Goal: Information Seeking & Learning: Compare options

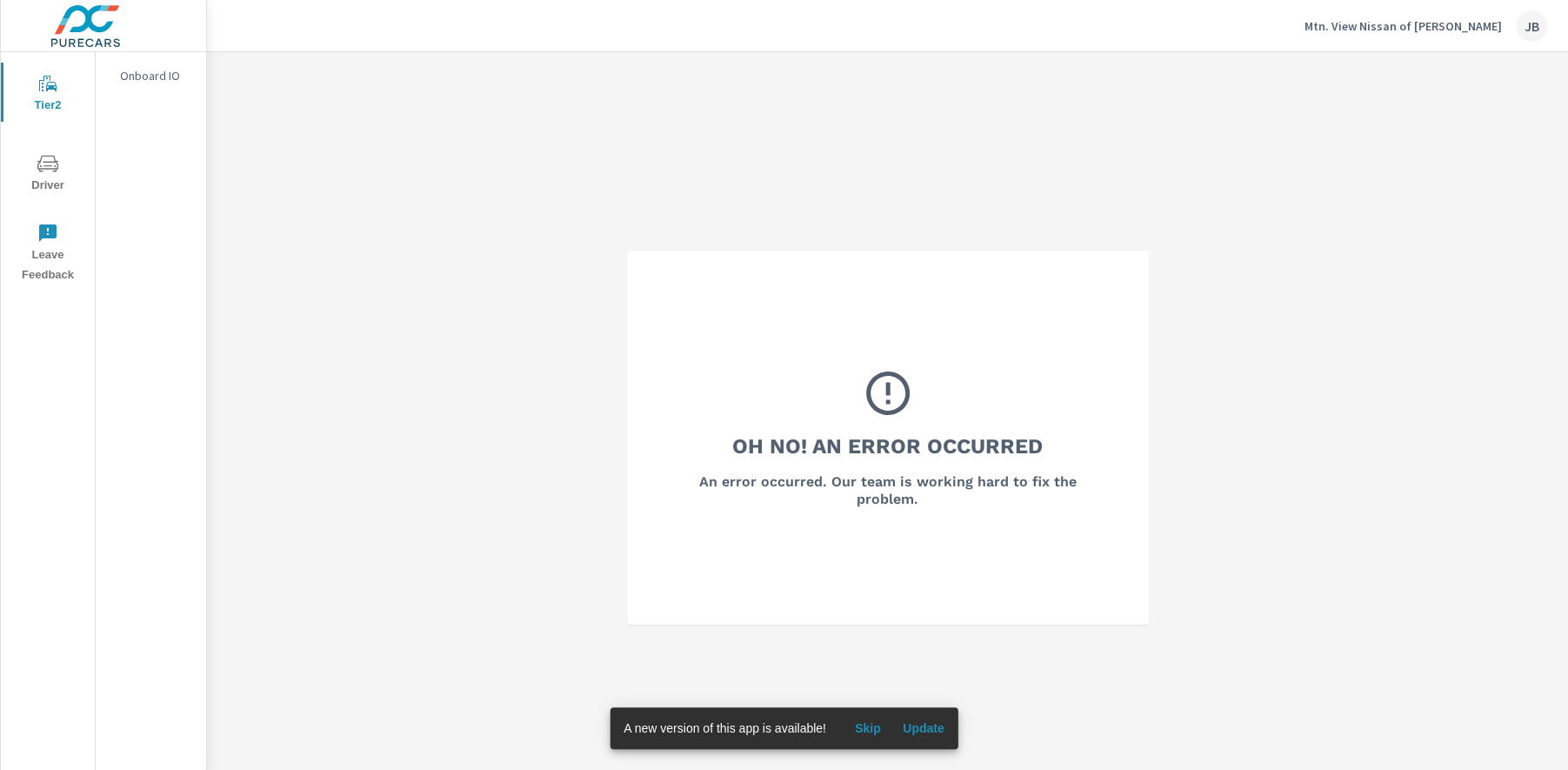
click at [1401, 25] on p "Mtn. View Nissan of Dalton" at bounding box center [1403, 26] width 197 height 16
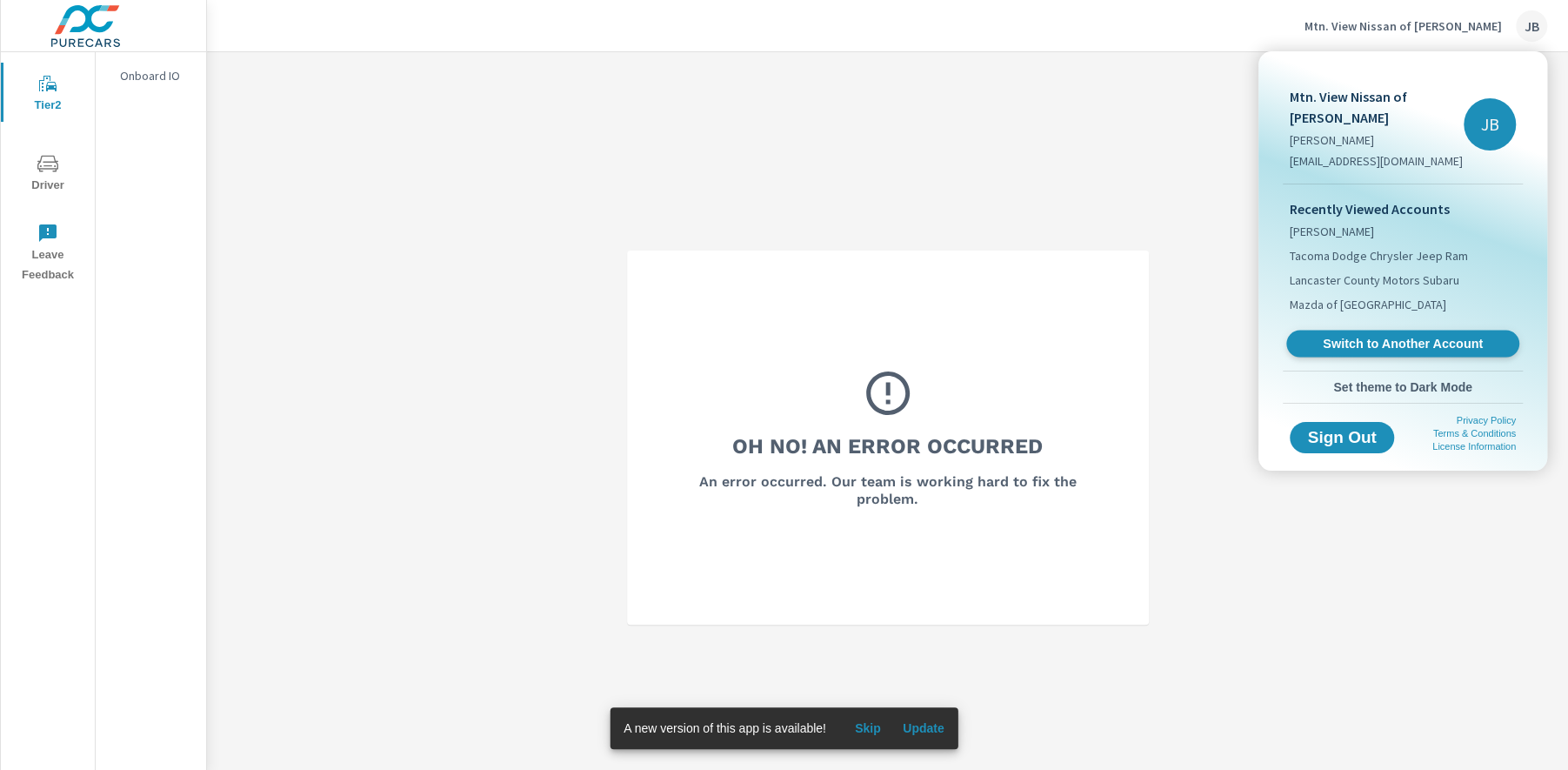
click at [1453, 335] on span "Switch to Another Account" at bounding box center [1402, 343] width 213 height 17
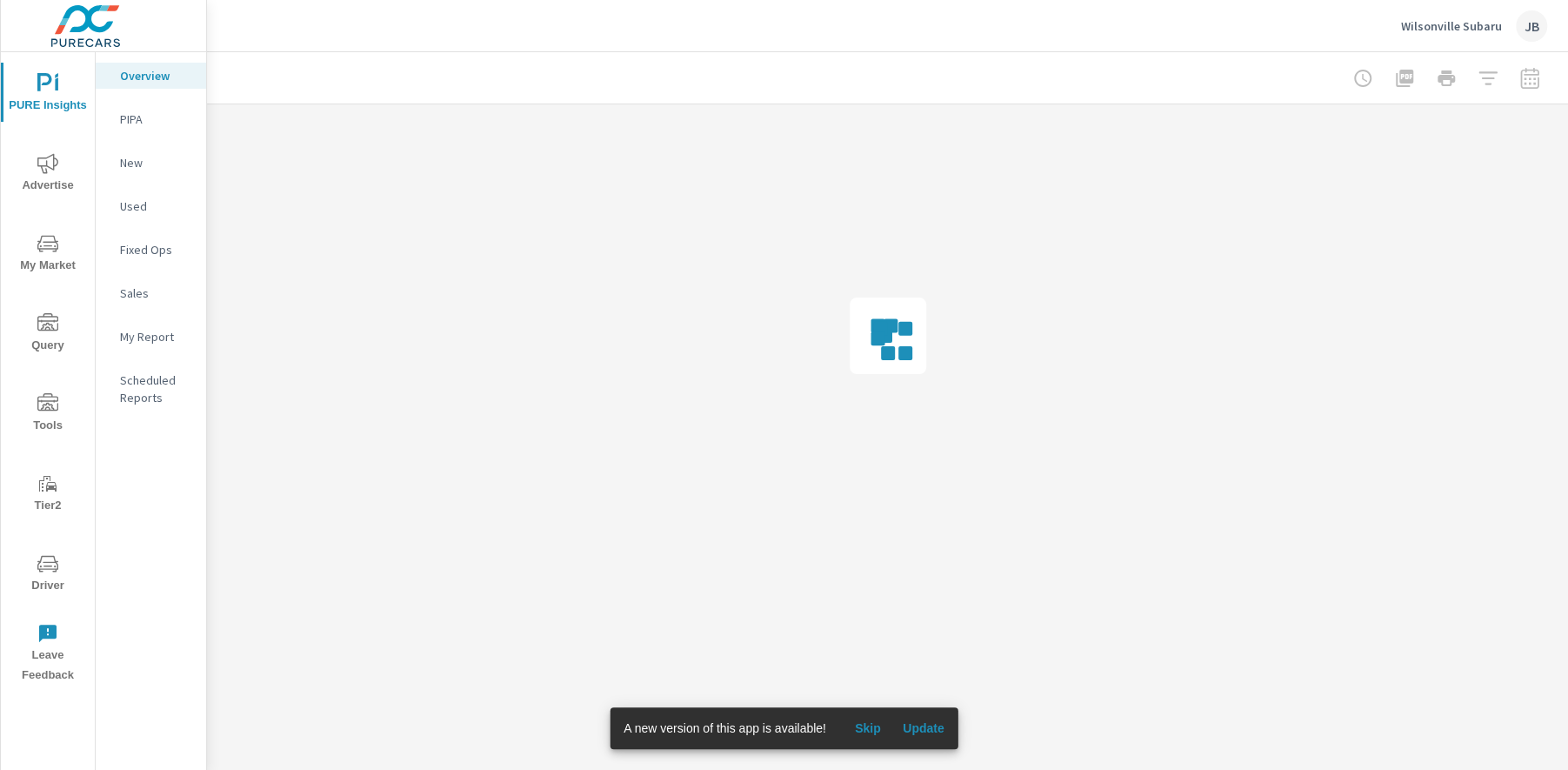
click at [864, 729] on span "Skip" at bounding box center [867, 728] width 42 height 16
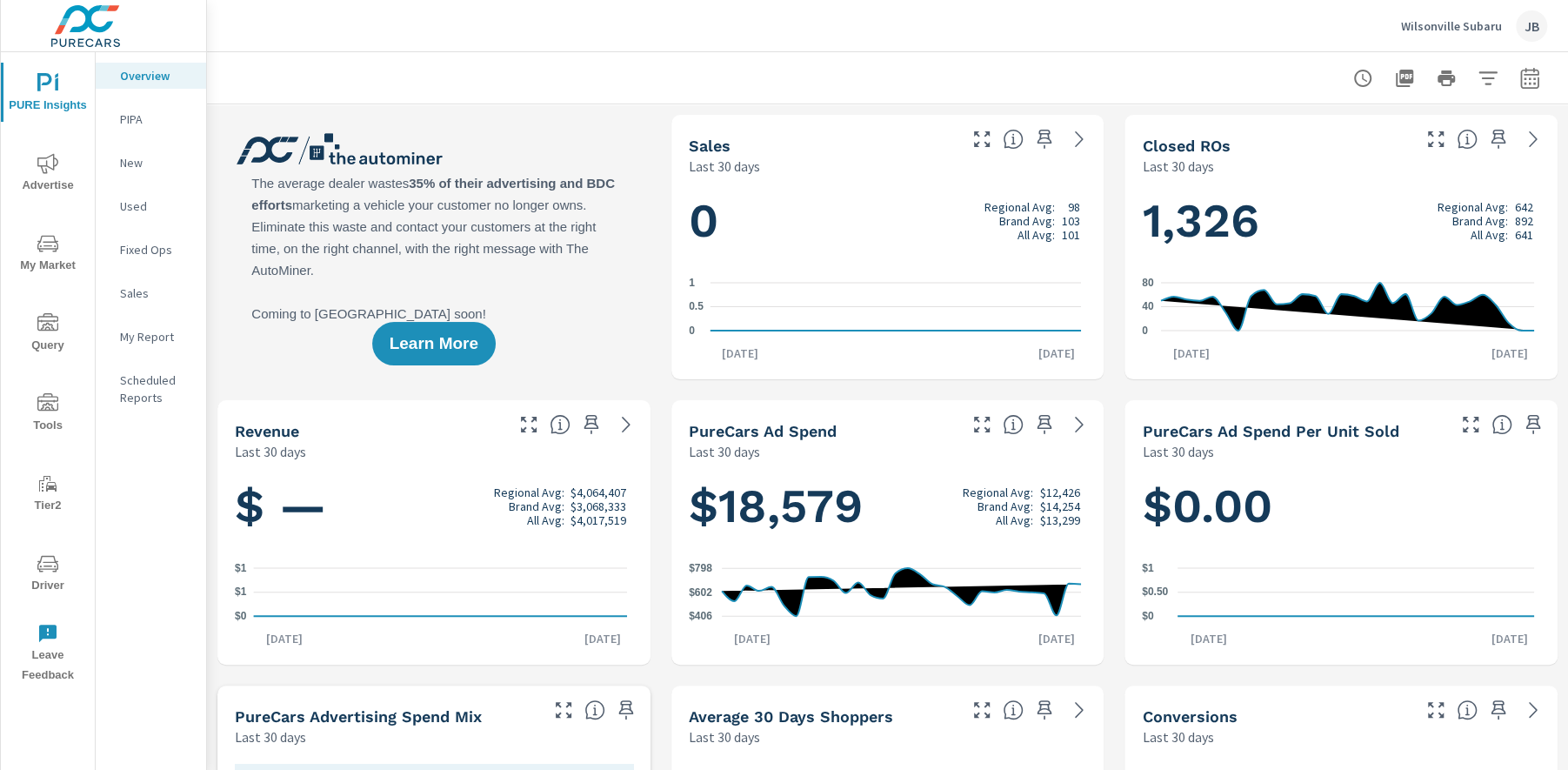
scroll to position [1, 0]
click at [1523, 82] on icon "button" at bounding box center [1529, 81] width 12 height 7
select select "Last 30 days"
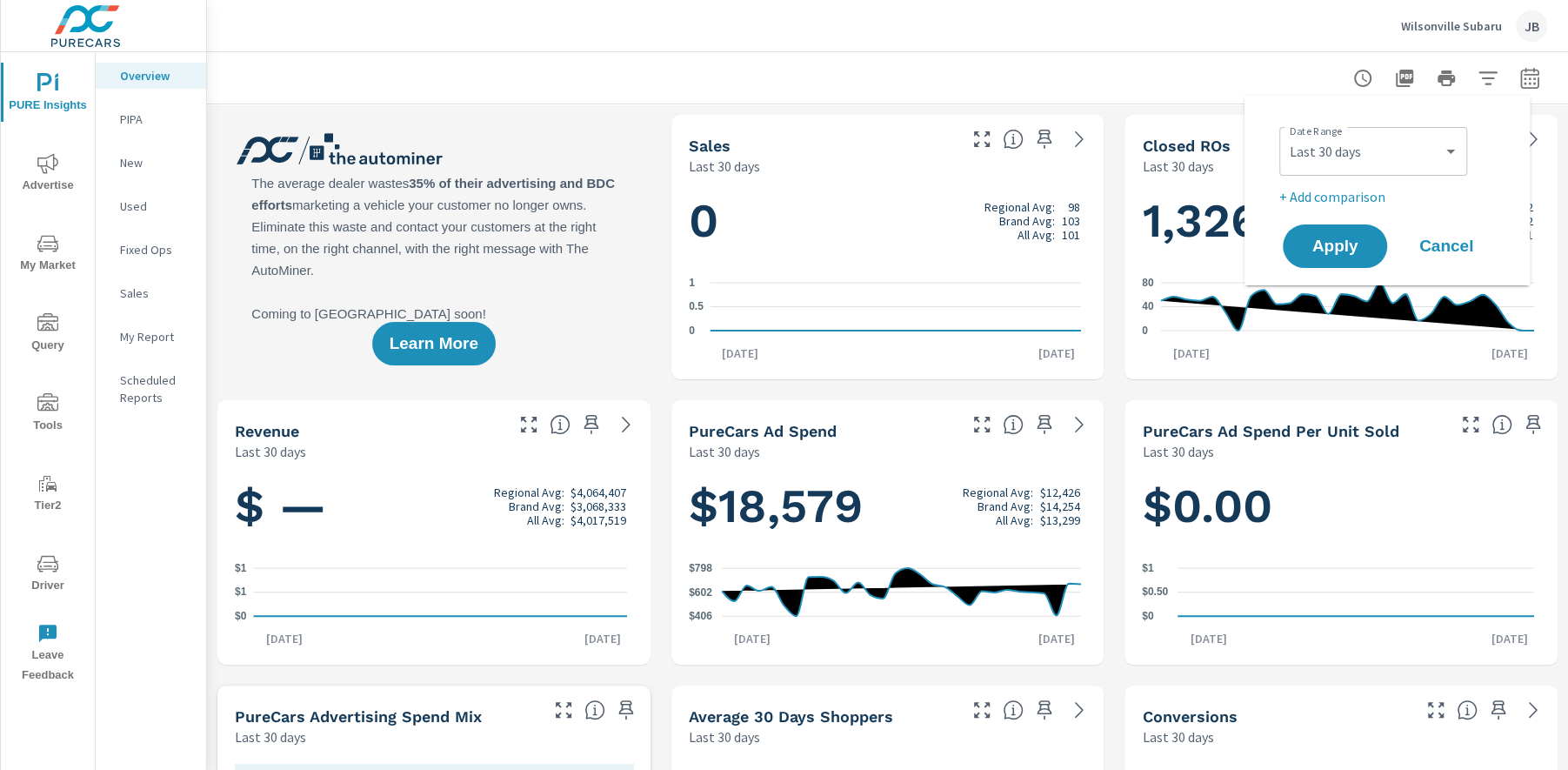
click at [1405, 174] on div "Custom Yesterday Last week Last 7 days Last 14 days Last 30 days Last 45 days L…" at bounding box center [1373, 152] width 188 height 49
click at [1400, 155] on select "Custom Yesterday Last week Last 7 days Last 14 days Last 30 days Last 45 days L…" at bounding box center [1373, 152] width 174 height 35
click at [1358, 193] on p "+ Add comparison" at bounding box center [1390, 195] width 223 height 20
select select "Previous period"
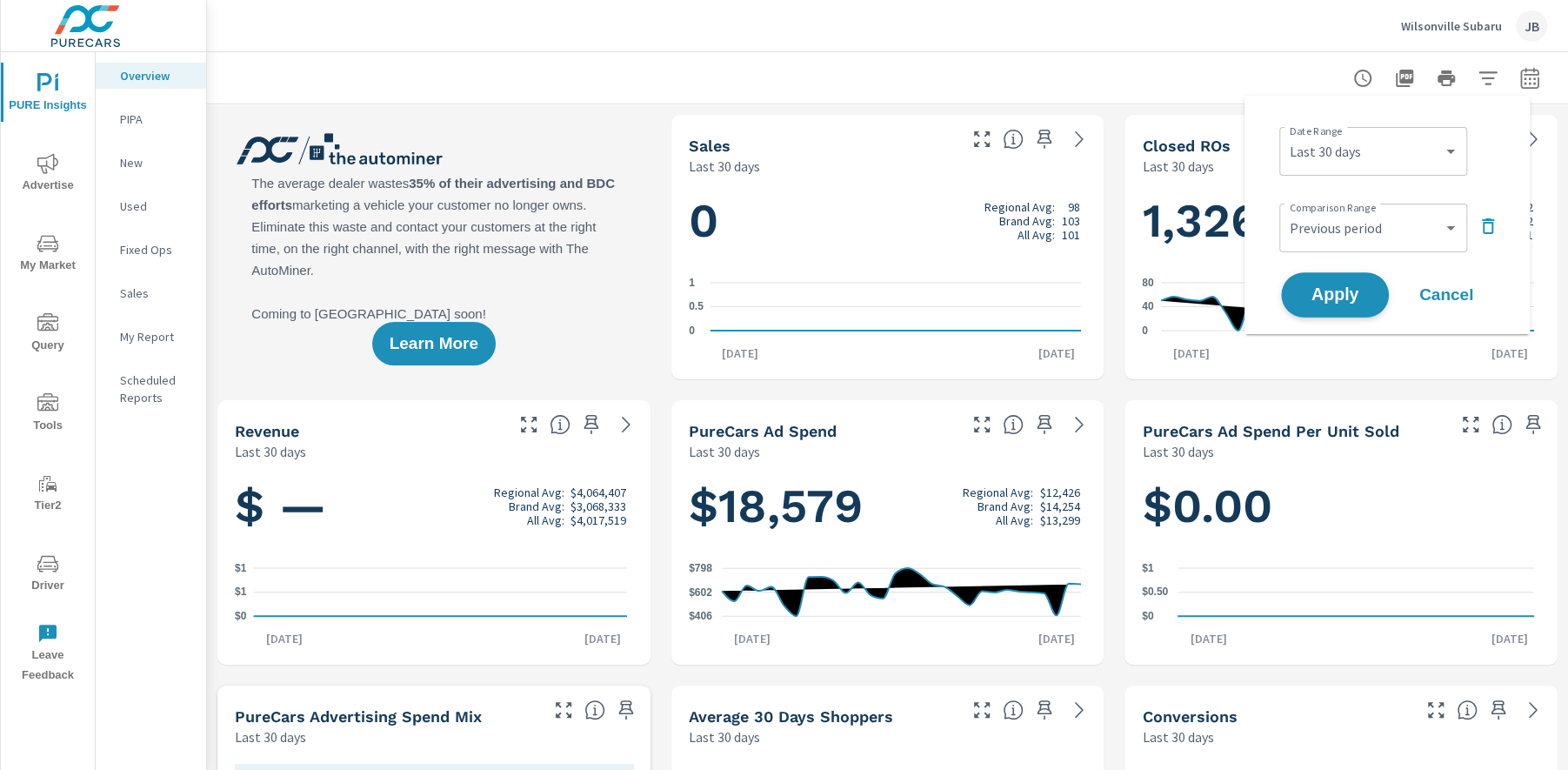
click at [1342, 293] on span "Apply" at bounding box center [1334, 295] width 71 height 17
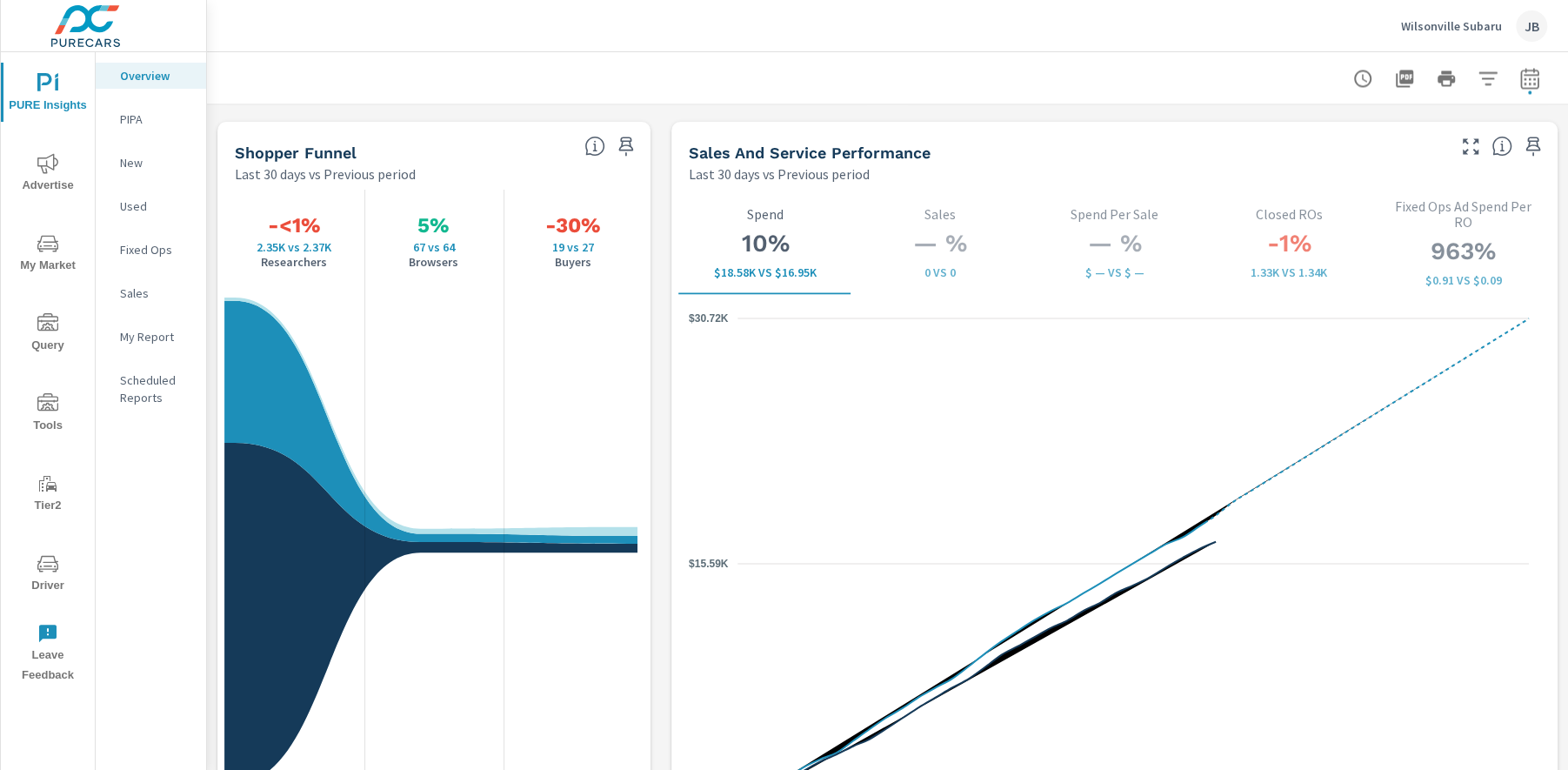
scroll to position [2232, 0]
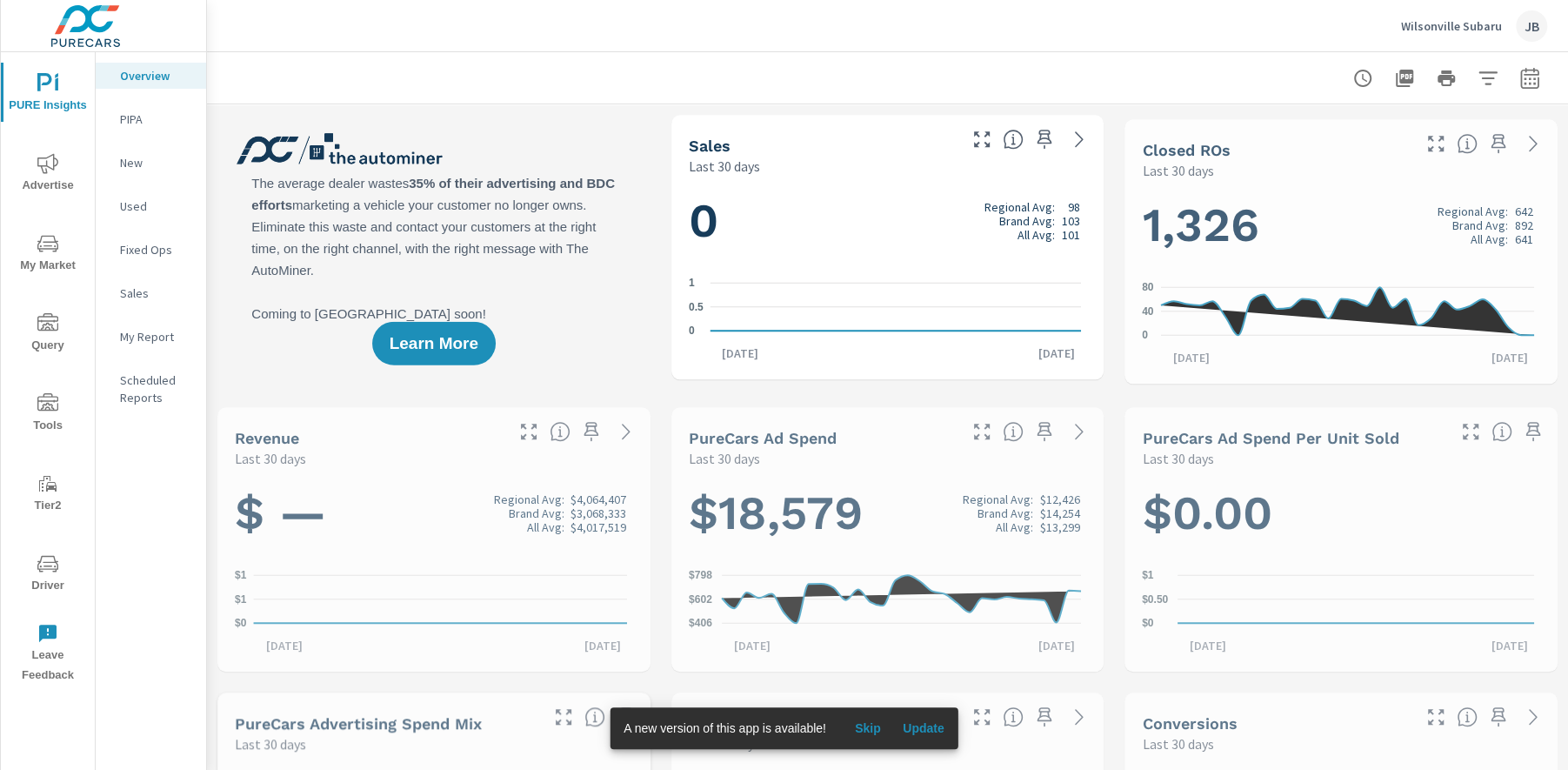
scroll to position [1, 0]
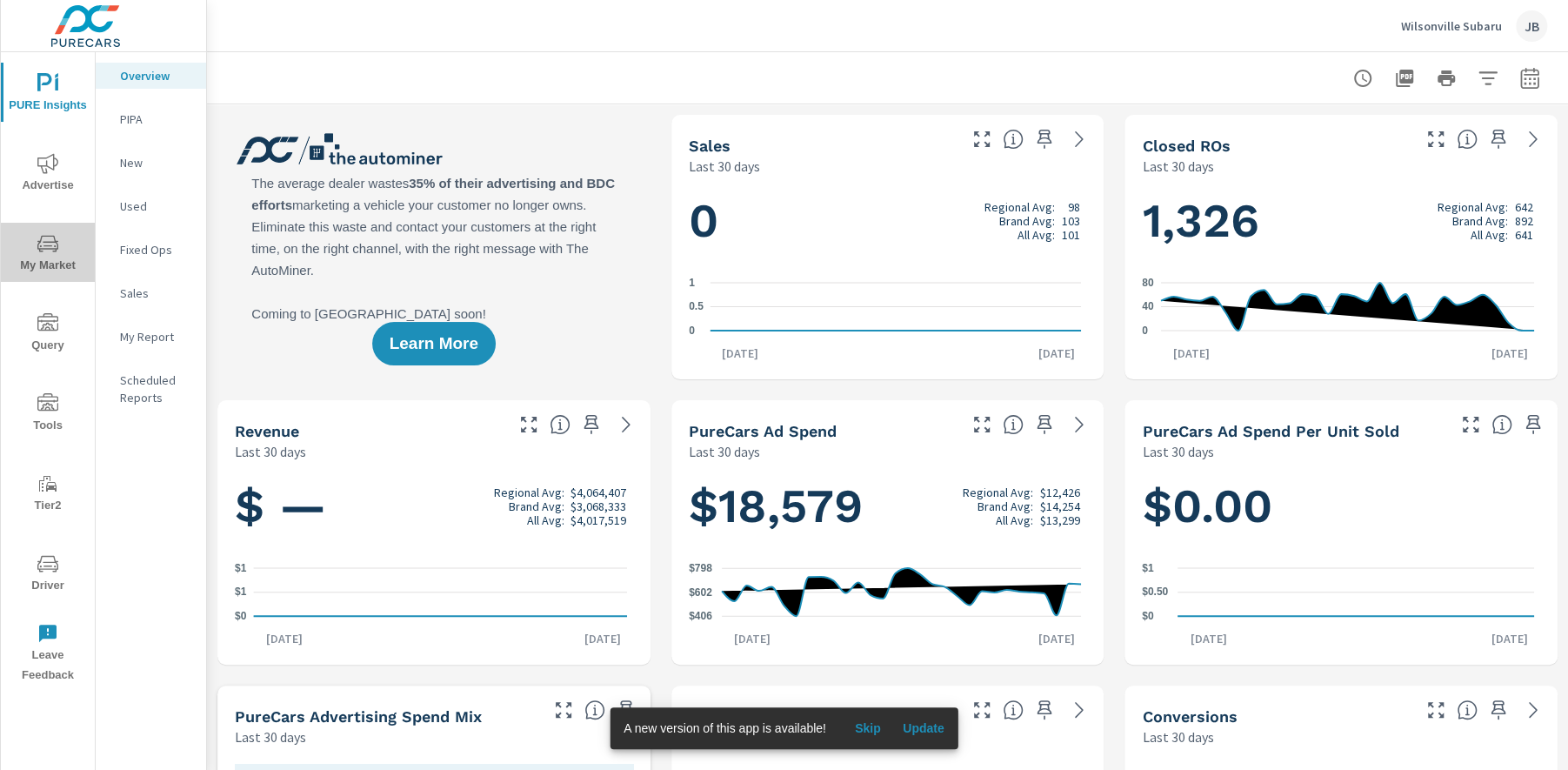
click at [61, 254] on span "My Market" at bounding box center [48, 255] width 84 height 43
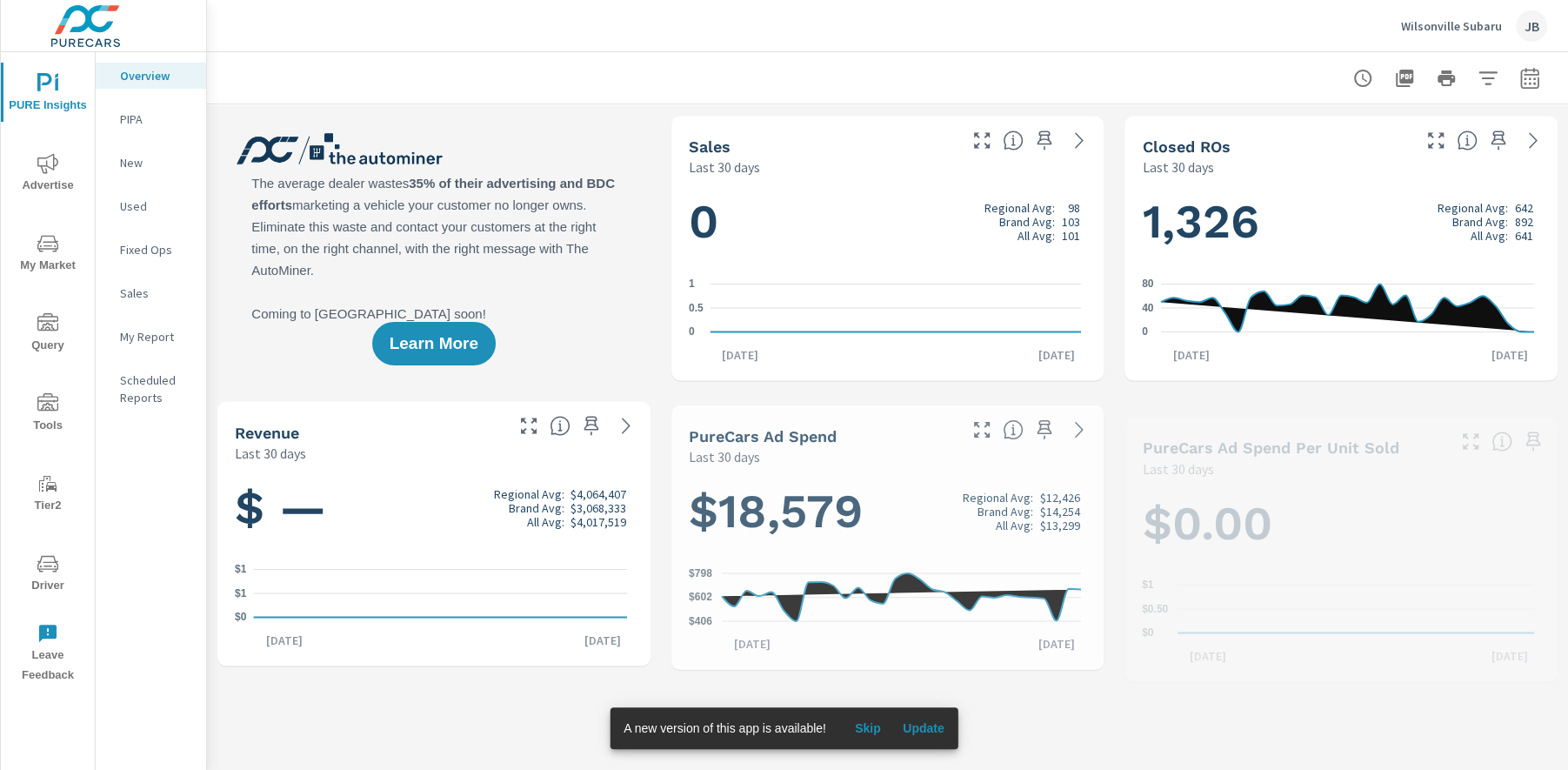
scroll to position [1, 0]
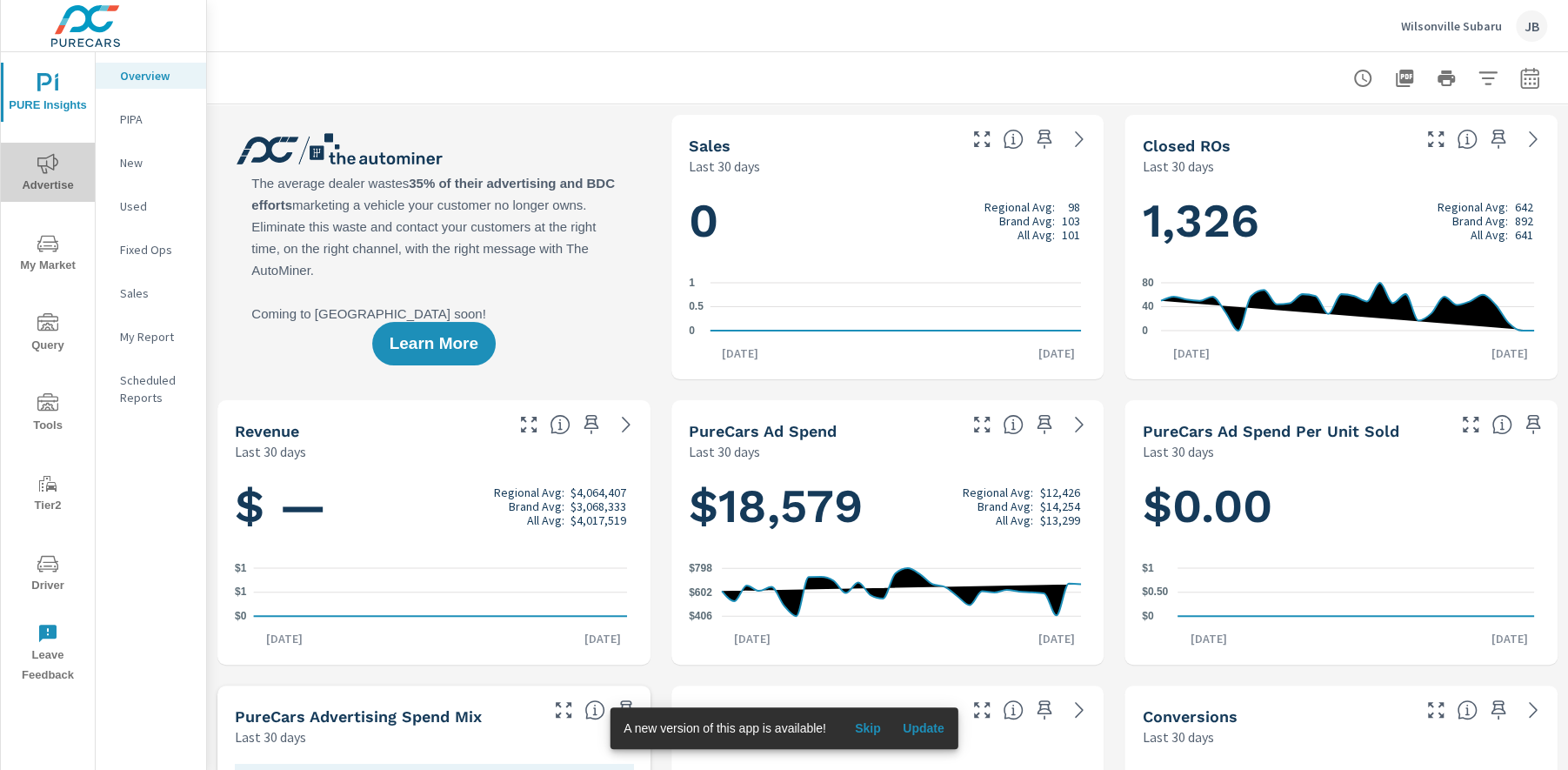
click at [60, 173] on span "Advertise" at bounding box center [48, 174] width 84 height 43
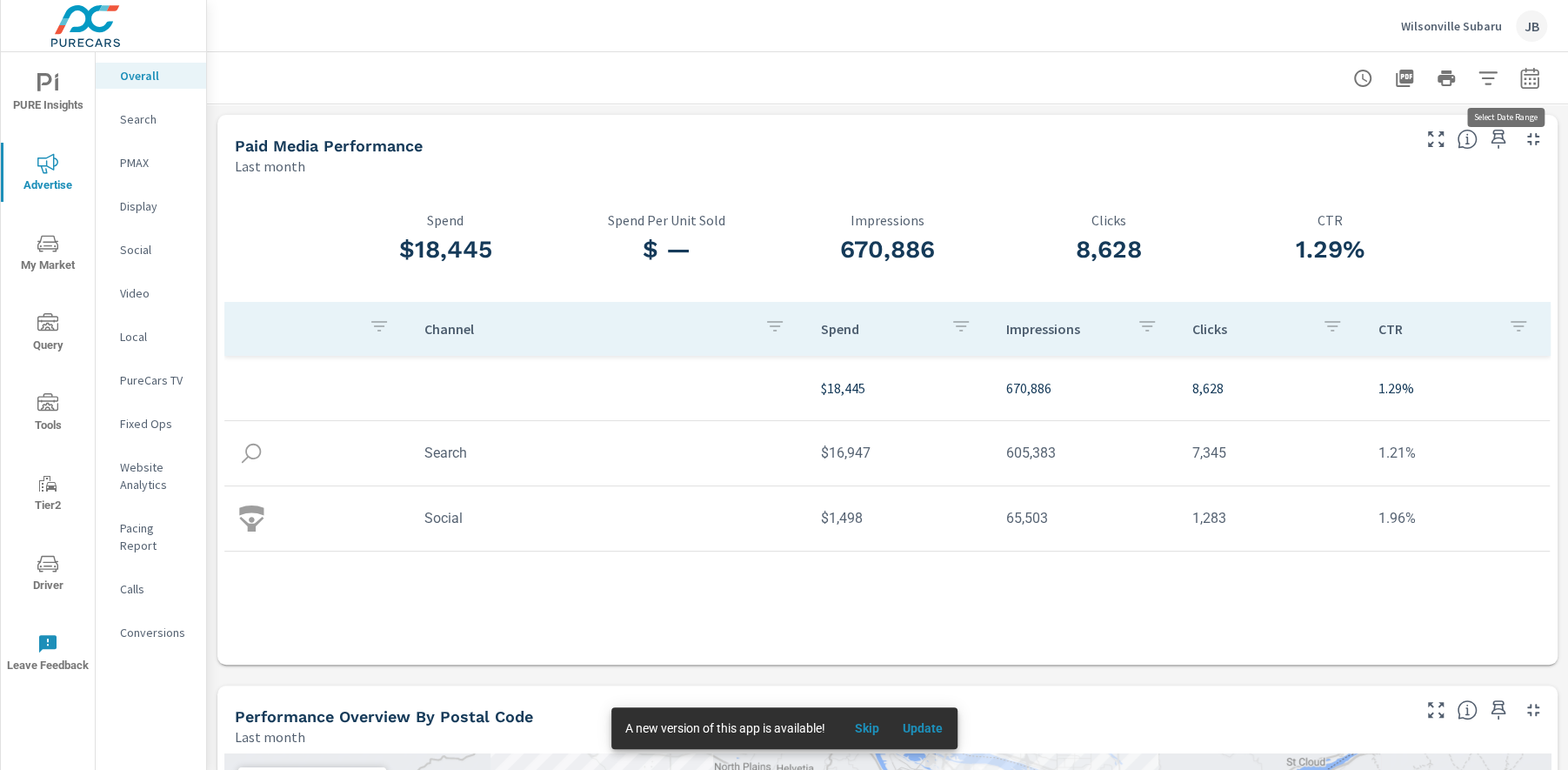
click at [1519, 85] on icon "button" at bounding box center [1529, 78] width 20 height 20
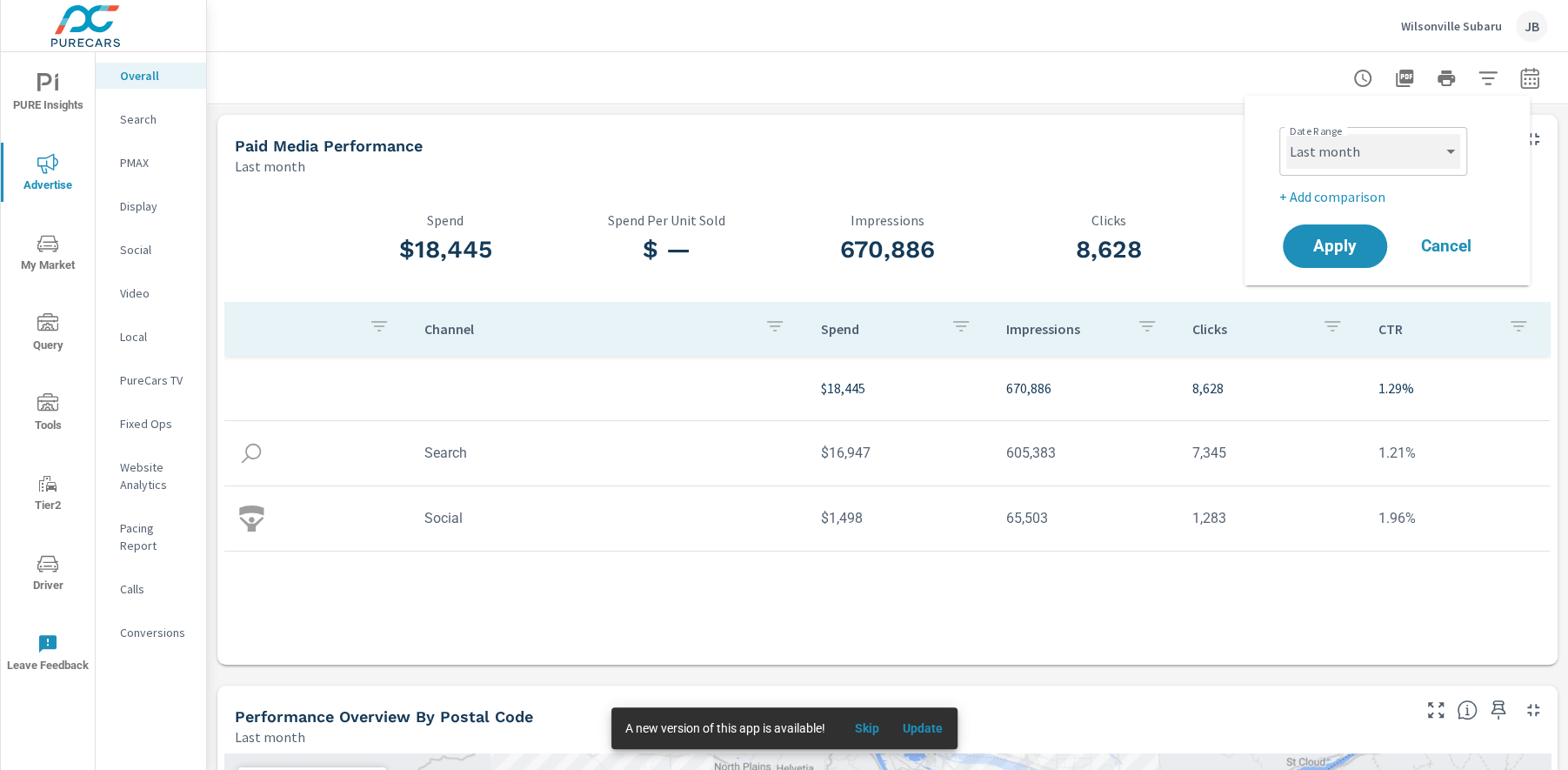
click at [1319, 160] on select "Custom [DATE] Last week Last 7 days Last 14 days Last 30 days Last 45 days Last…" at bounding box center [1373, 152] width 174 height 35
select select "Last 30 days"
click at [1379, 191] on p "+ Add comparison" at bounding box center [1390, 195] width 223 height 20
select select "Previous period"
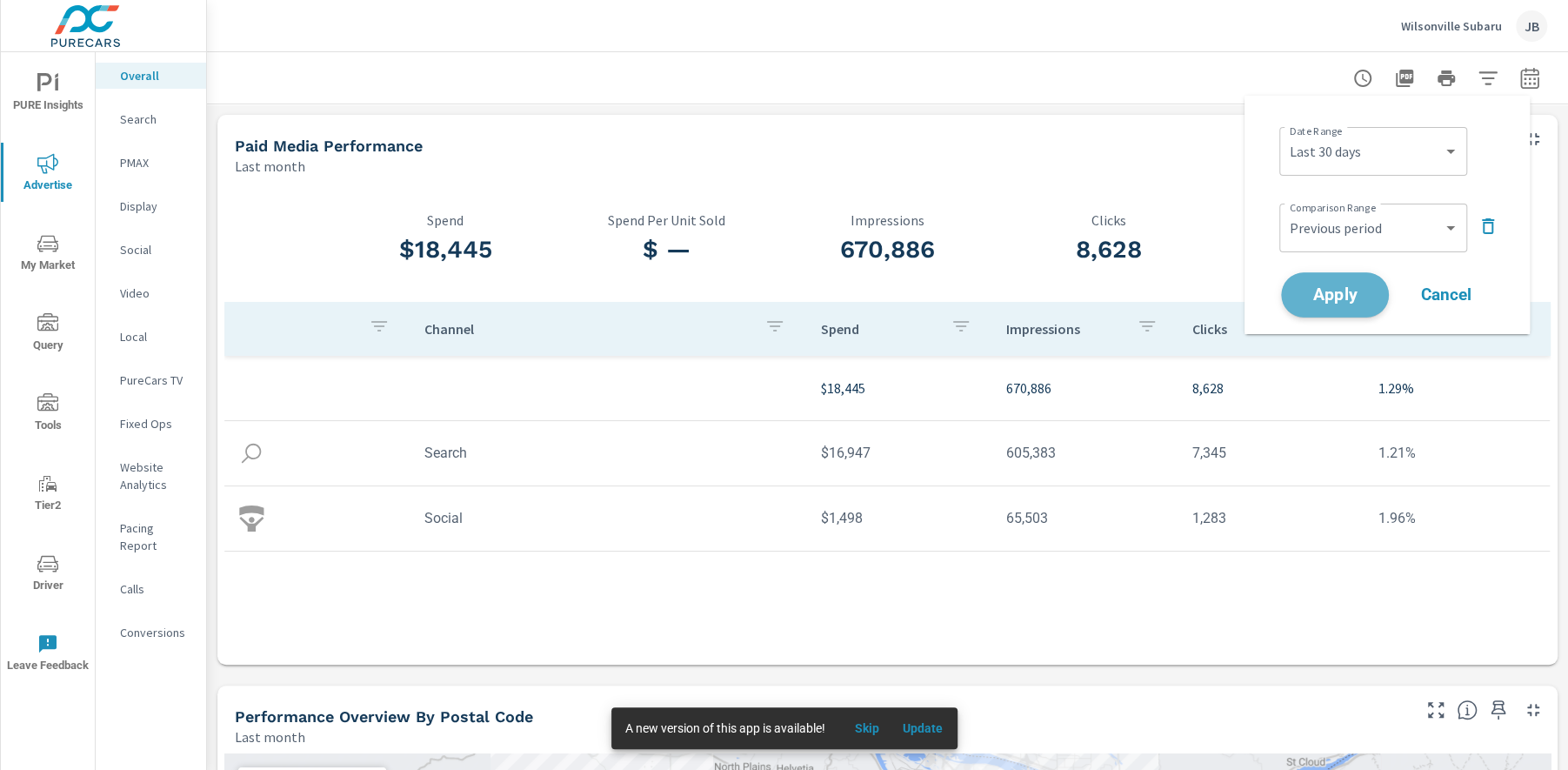
click at [1356, 290] on span "Apply" at bounding box center [1334, 295] width 71 height 17
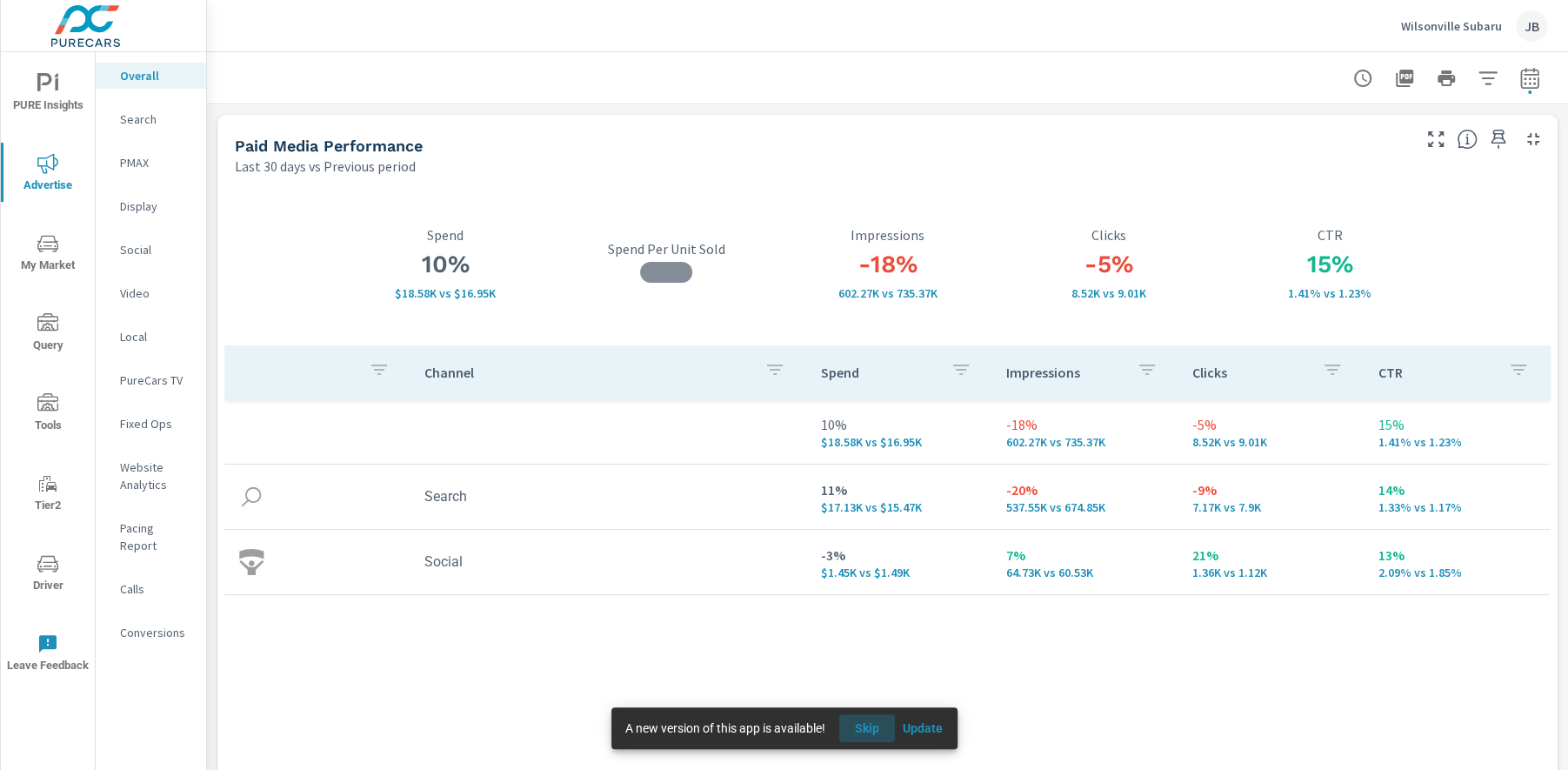
click at [880, 727] on span "Skip" at bounding box center [866, 728] width 42 height 16
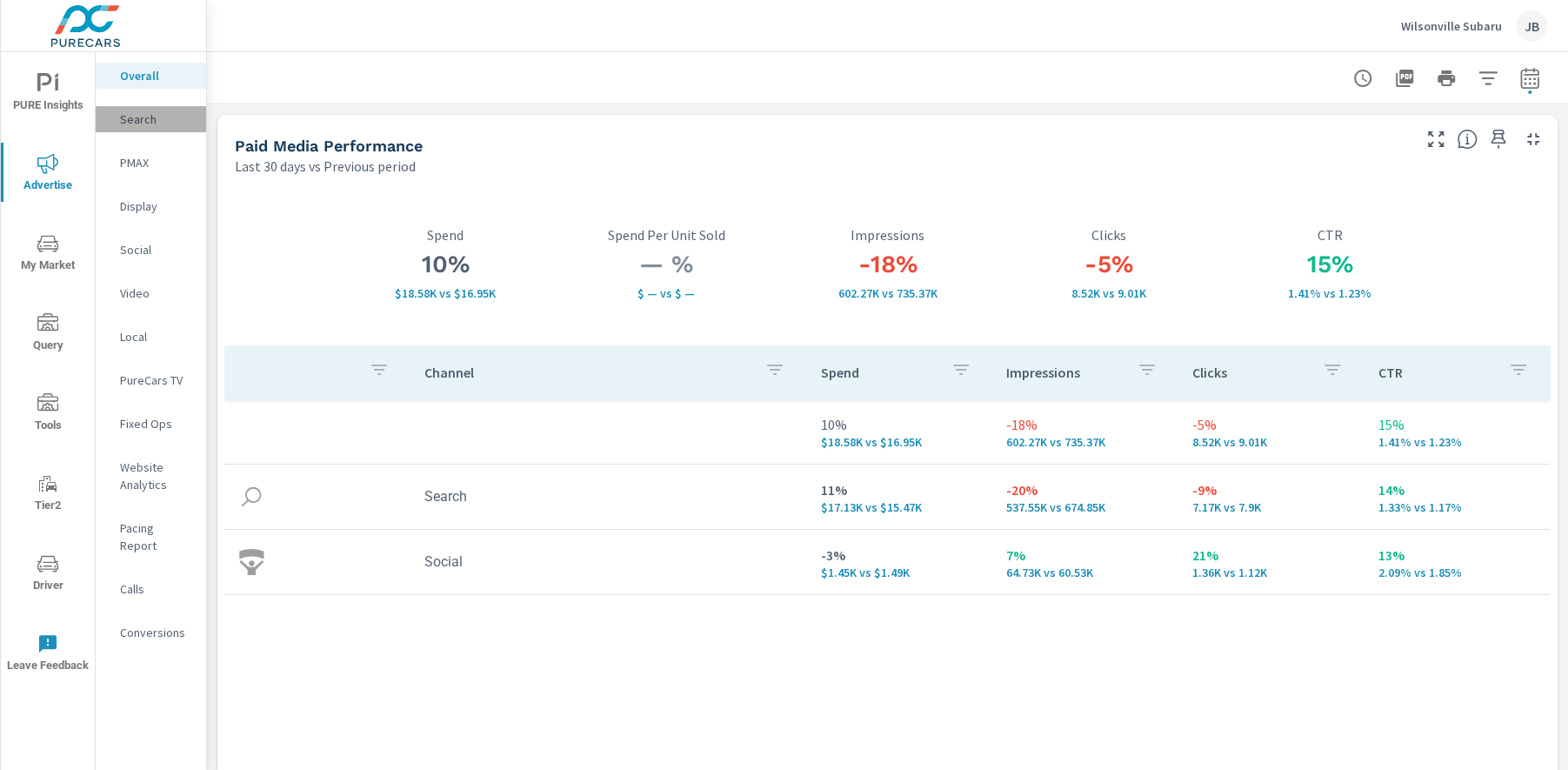
click at [147, 118] on p "Search" at bounding box center [156, 120] width 72 height 18
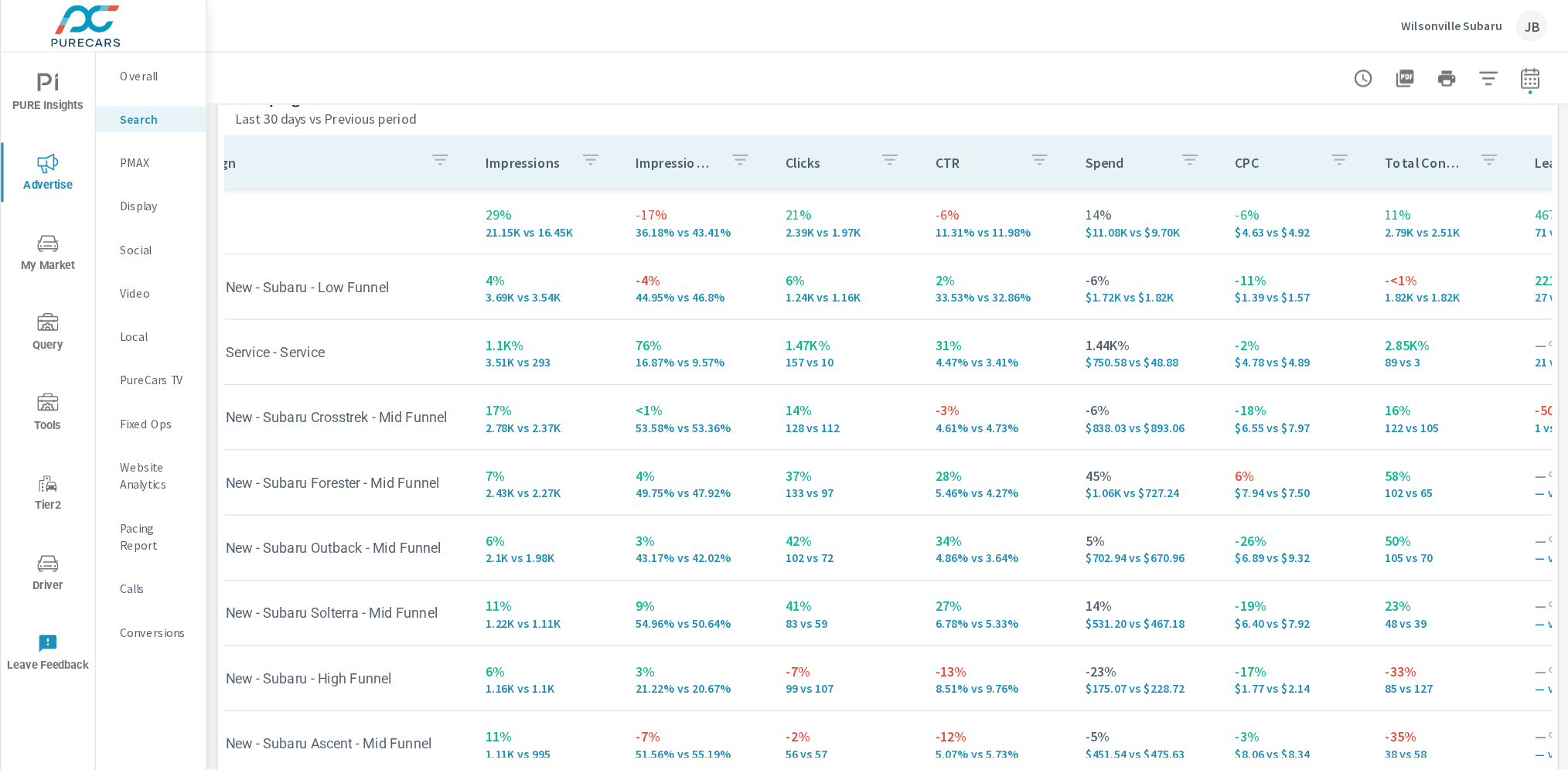
scroll to position [0, 57]
click at [934, 73] on div at bounding box center [788, 69] width 1173 height 46
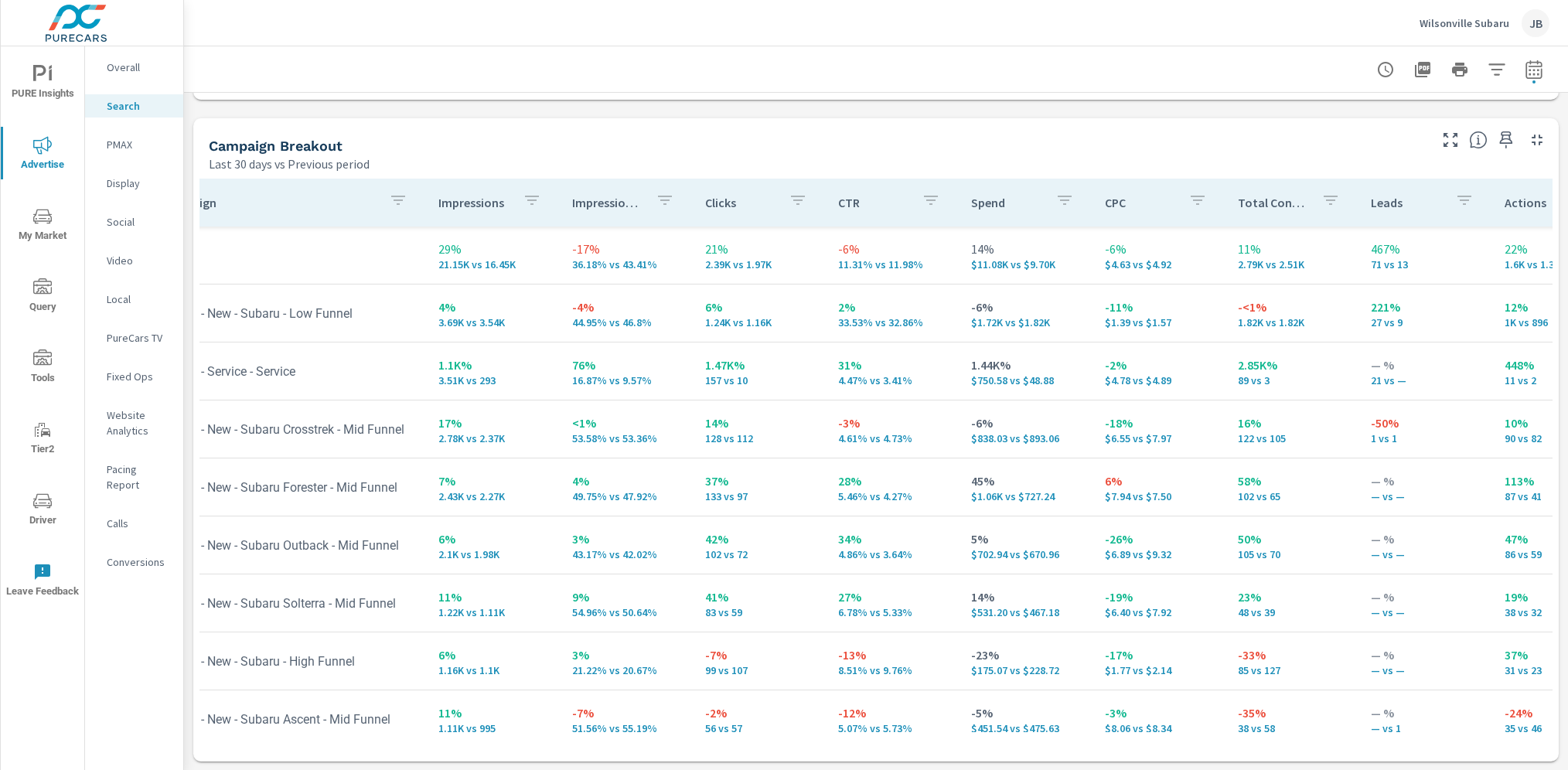
scroll to position [0, 53]
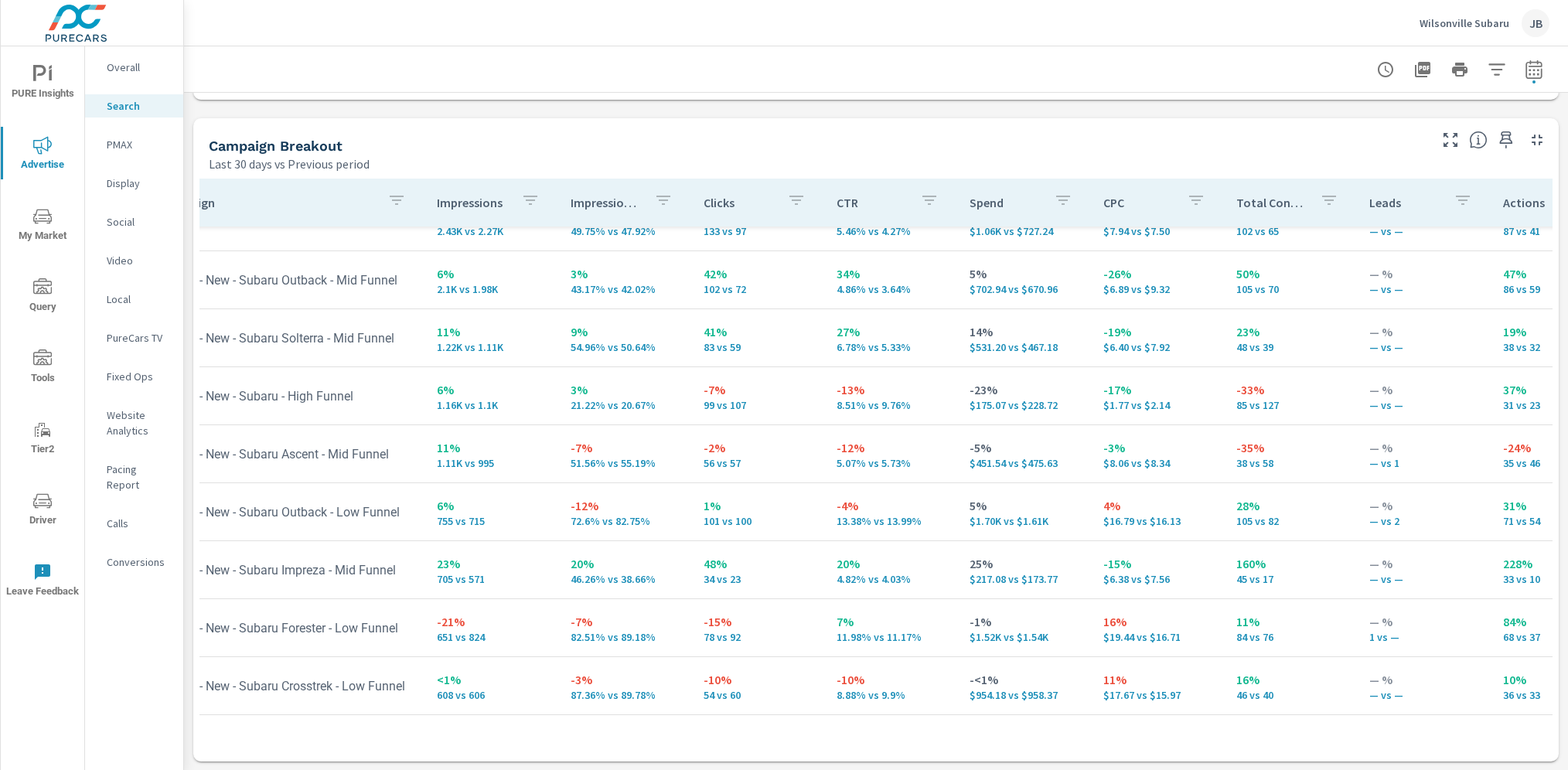
scroll to position [281, 53]
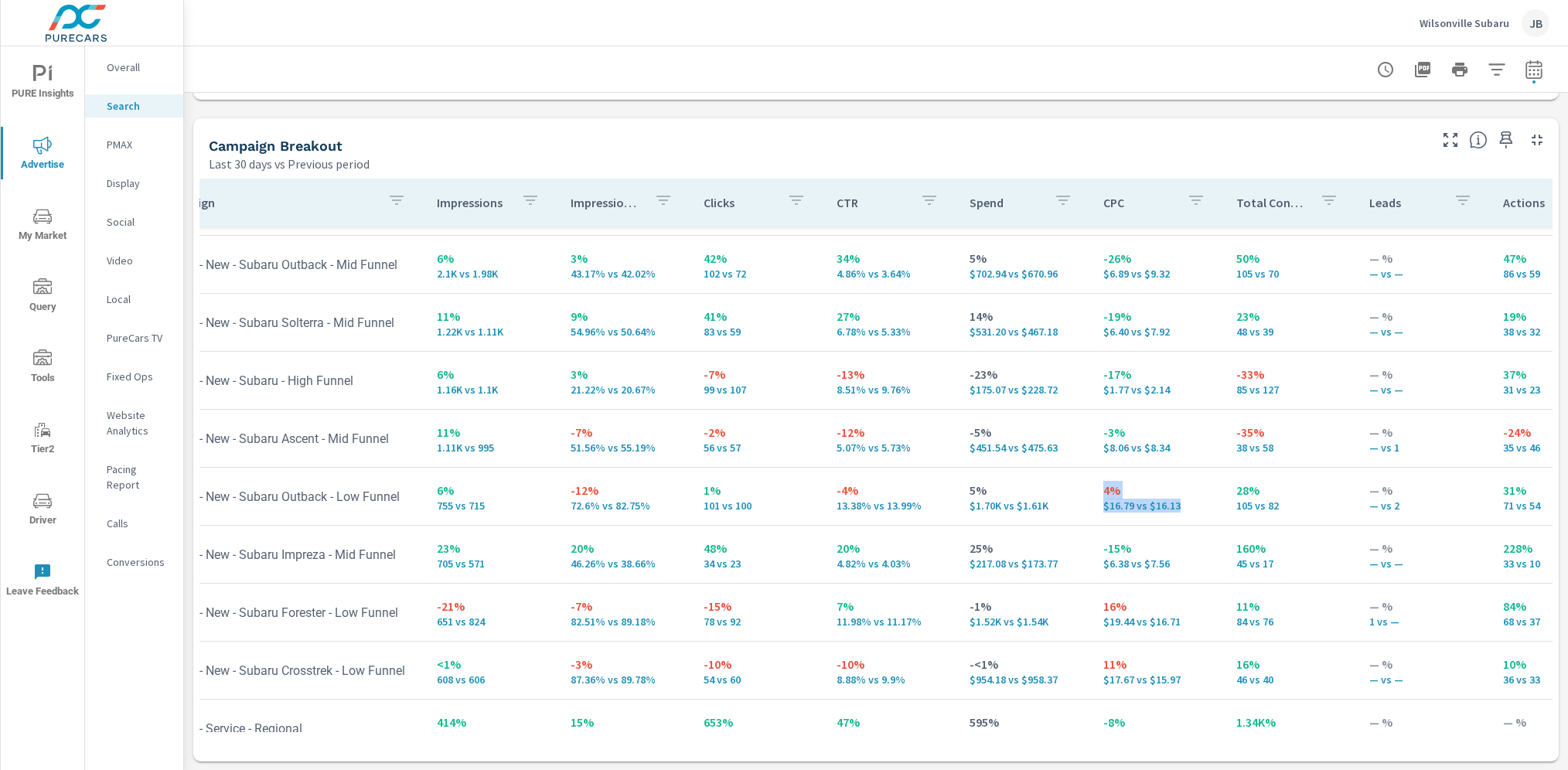
drag, startPoint x: 1165, startPoint y: 507, endPoint x: 1076, endPoint y: 506, distance: 89.0
click at [1076, 506] on tr "In AOR - New - Subaru Outback - Low Funnel 6% 755 vs 715 -12% 72.6% vs 82.75% 1…" at bounding box center [1151, 496] width 2010 height 58
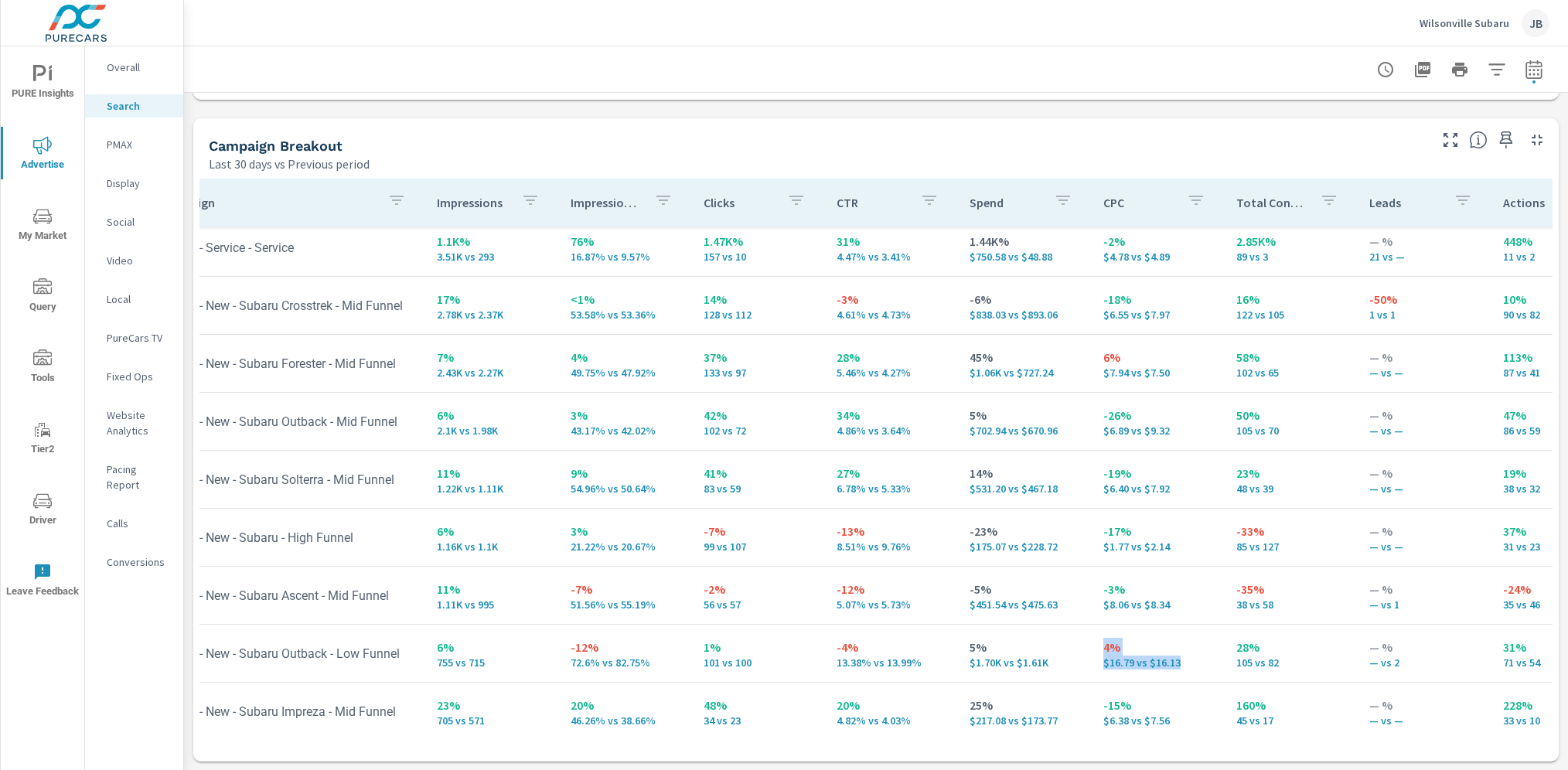
scroll to position [93, 53]
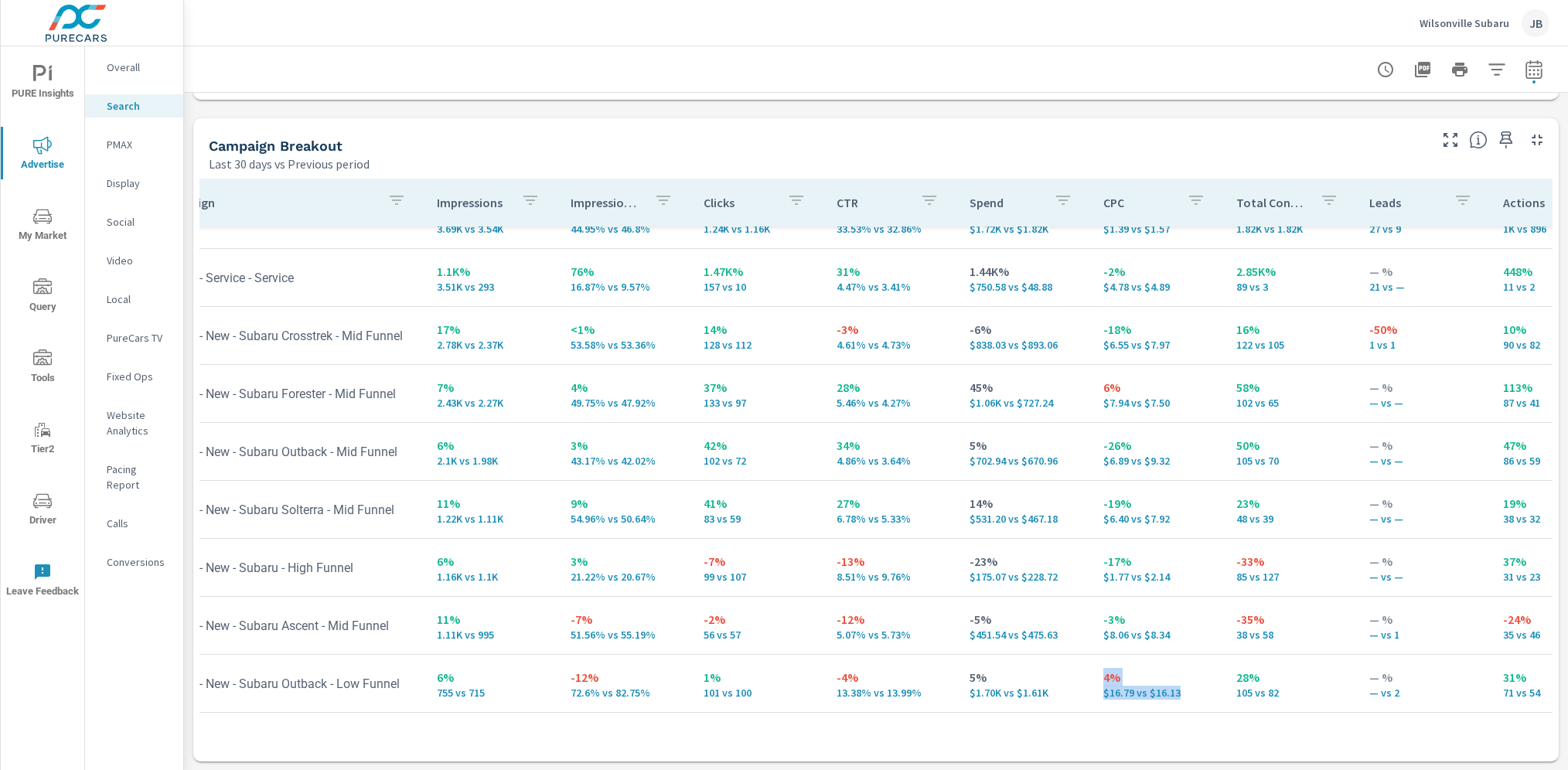
scroll to position [123, 53]
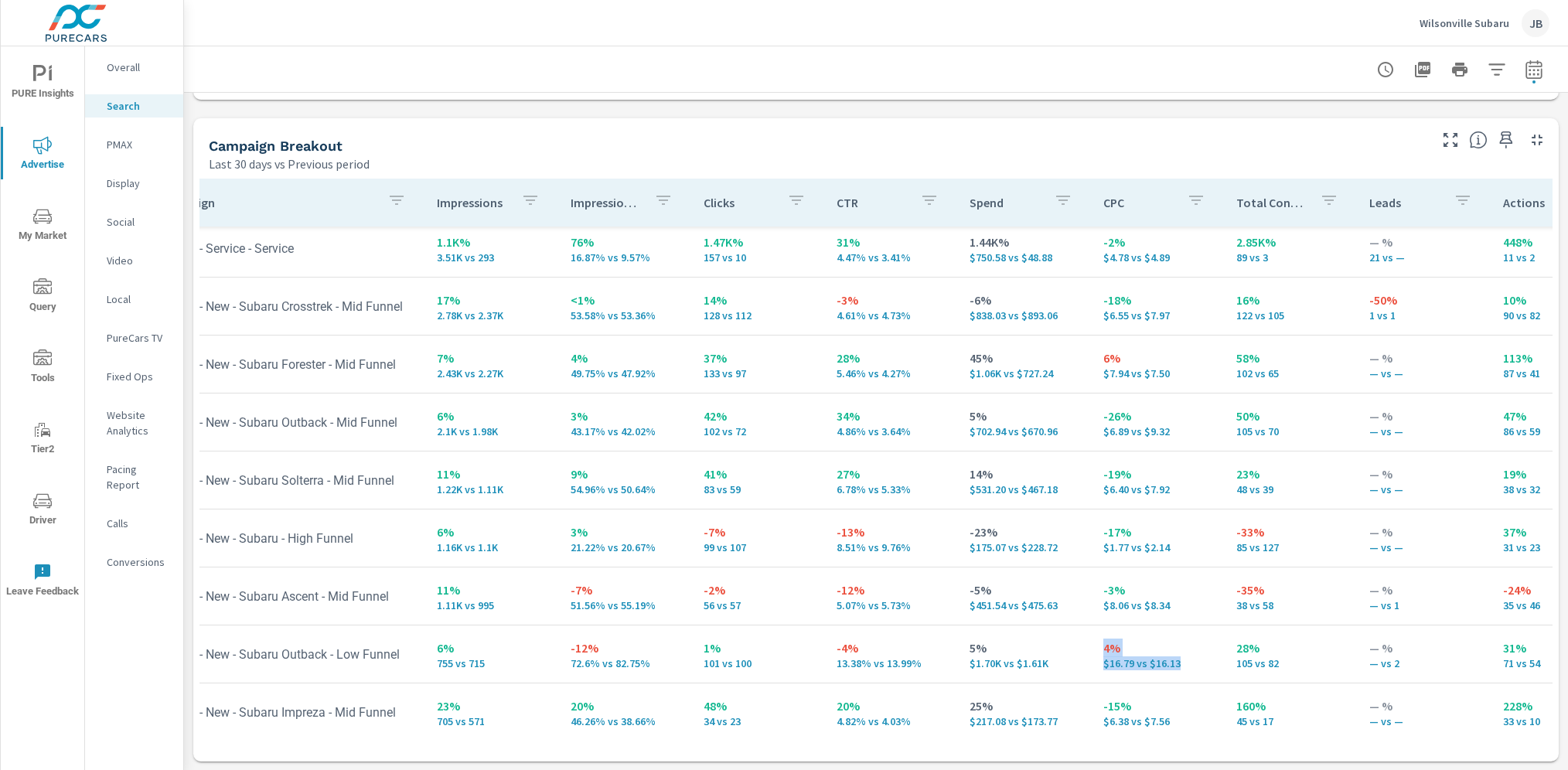
click at [1177, 668] on p "$16.79 vs $16.13" at bounding box center [1157, 663] width 108 height 12
drag, startPoint x: 362, startPoint y: 534, endPoint x: 215, endPoint y: 541, distance: 147.2
click at [215, 541] on td "In AOR - New - Subaru - High Funnel" at bounding box center [285, 538] width 277 height 40
click at [338, 537] on td "In AOR - New - Subaru - High Funnel" at bounding box center [285, 538] width 277 height 40
click at [339, 537] on td "In AOR - New - Subaru - High Funnel" at bounding box center [285, 538] width 277 height 40
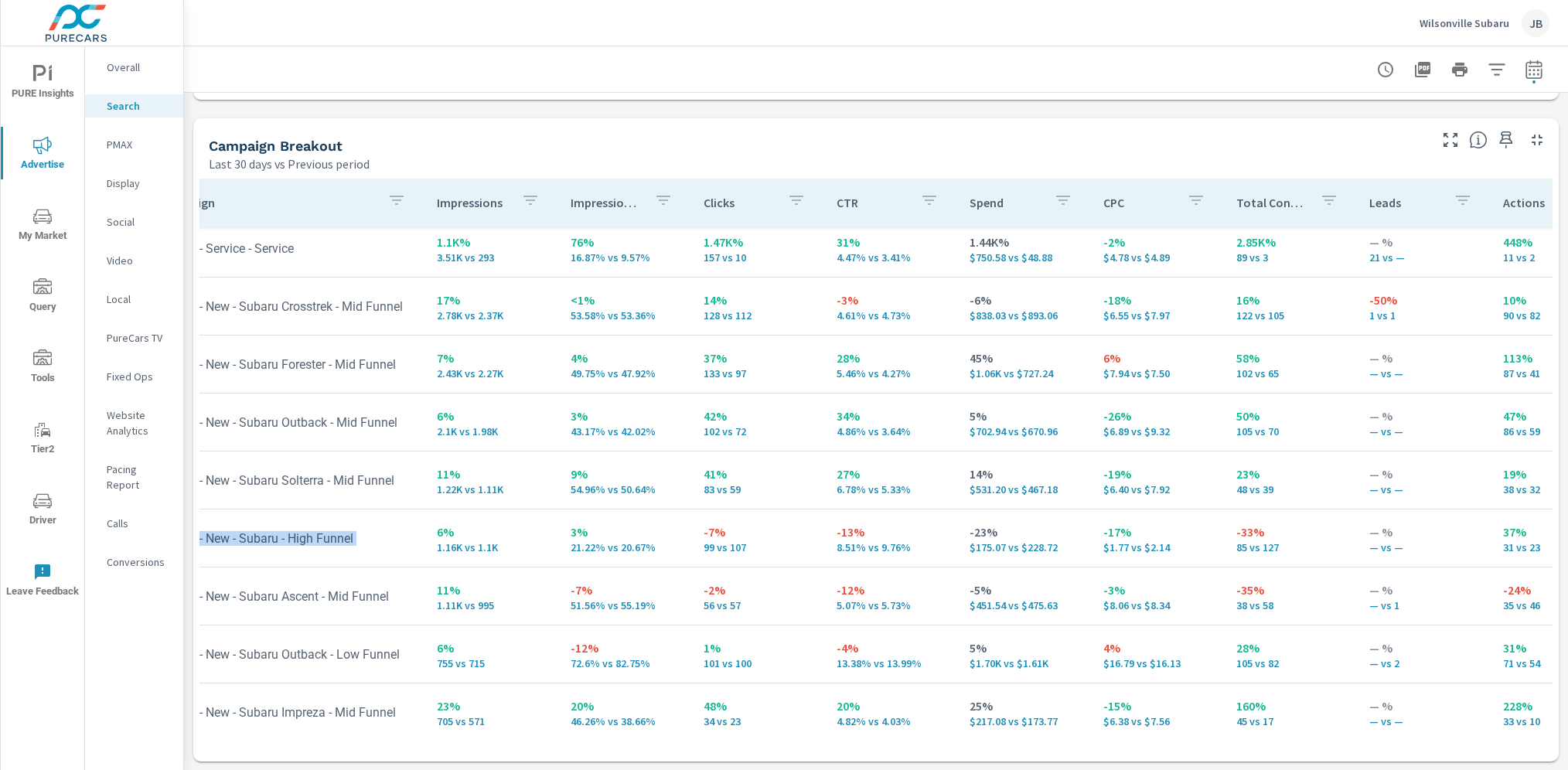
click at [339, 537] on td "In AOR - New - Subaru - High Funnel" at bounding box center [285, 538] width 277 height 40
drag, startPoint x: 1046, startPoint y: 545, endPoint x: 907, endPoint y: 555, distance: 139.4
click at [907, 555] on tr "In AOR - New - Subaru - High Funnel 6% 1.16K vs 1.1K 3% 21.22% vs 20.67% -7% 99…" at bounding box center [1151, 538] width 2010 height 58
click at [1031, 563] on td "-23% $175.07 vs $228.72" at bounding box center [1023, 538] width 133 height 55
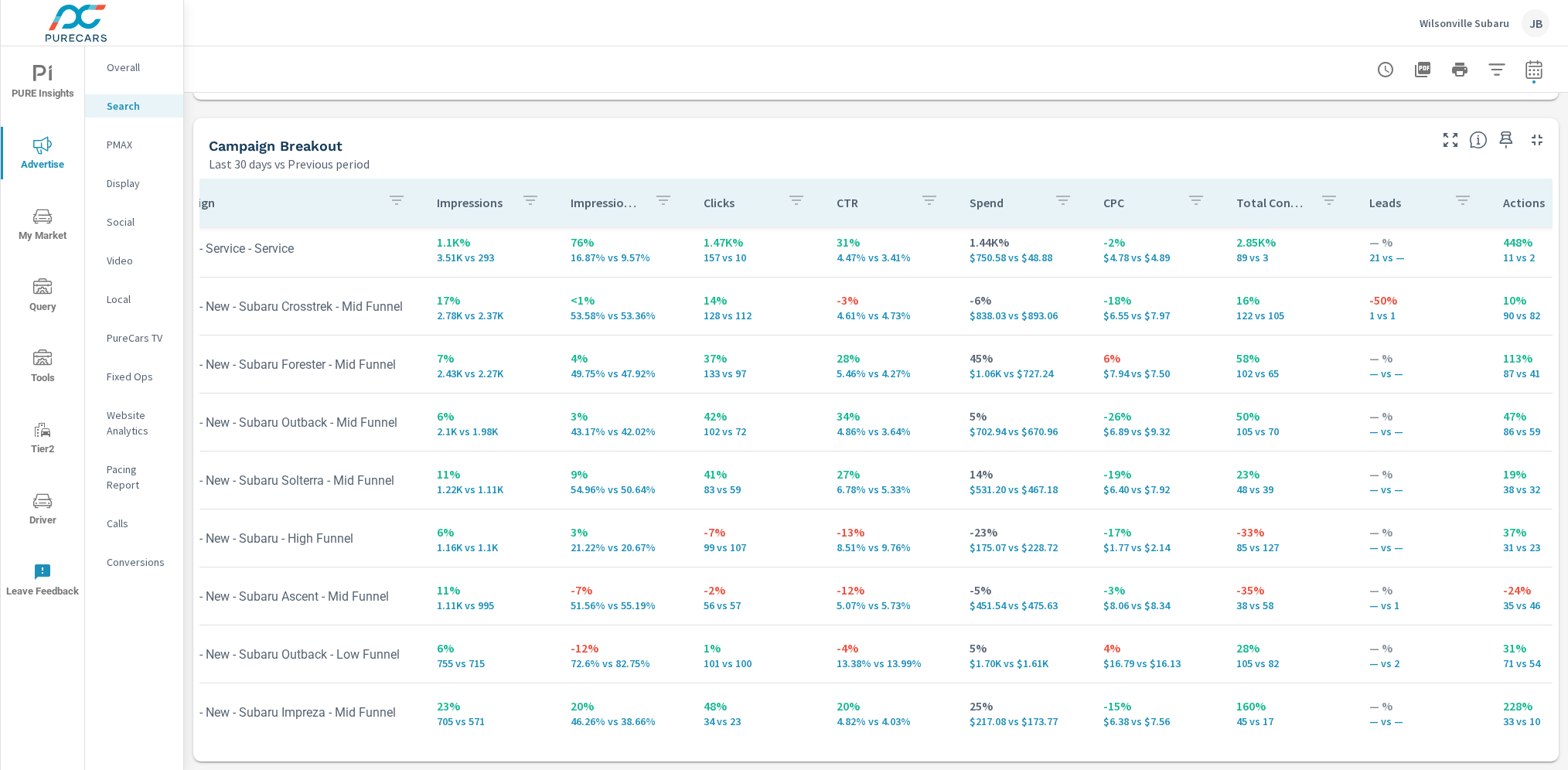
click at [1026, 553] on p "$175.07 vs $228.72" at bounding box center [1023, 547] width 108 height 12
click at [1026, 552] on p "$175.07 vs $228.72" at bounding box center [1023, 547] width 108 height 12
click at [970, 541] on p "$175.07 vs $228.72" at bounding box center [1023, 547] width 108 height 12
click at [118, 143] on p "PMAX" at bounding box center [138, 144] width 64 height 16
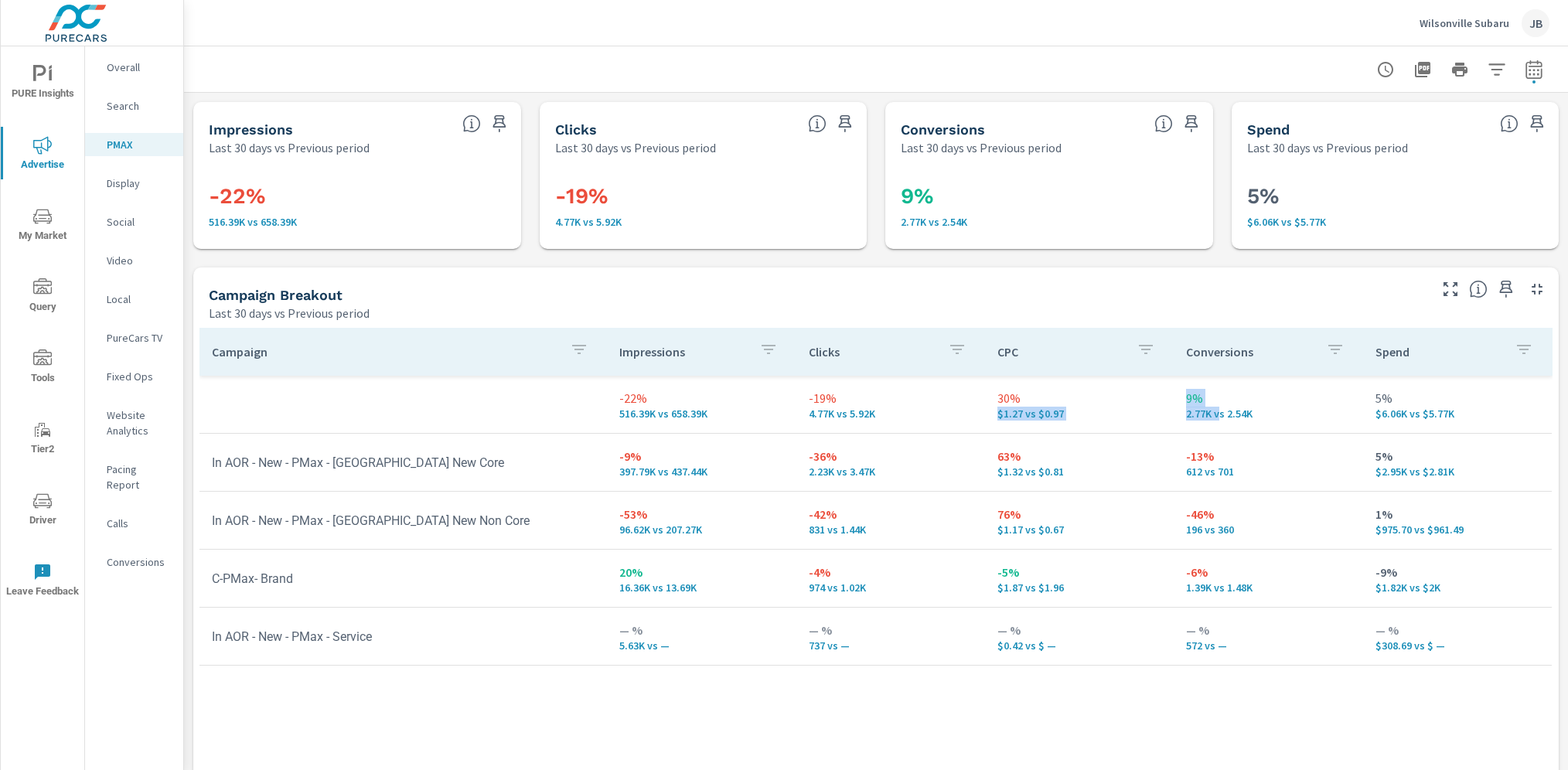
drag, startPoint x: 1205, startPoint y: 407, endPoint x: 1155, endPoint y: 399, distance: 50.6
click at [1155, 399] on tr "-22% 516.39K vs 658.39K -19% 4.77K vs 5.92K 30% $1.27 vs $0.97 9% 2.77K vs 2.54…" at bounding box center [876, 404] width 1352 height 58
click at [128, 220] on p "Social" at bounding box center [138, 222] width 64 height 16
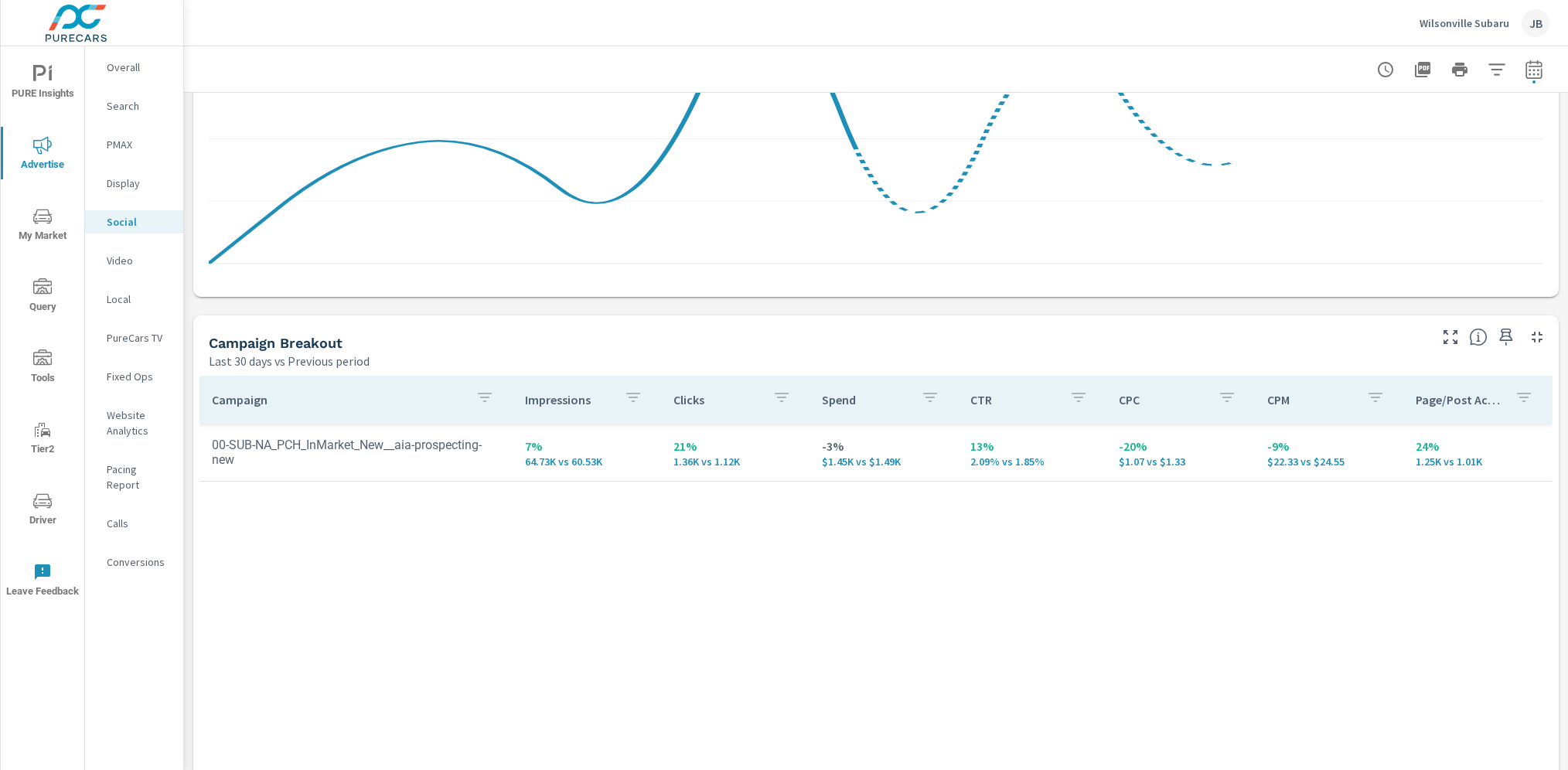
scroll to position [646, 0]
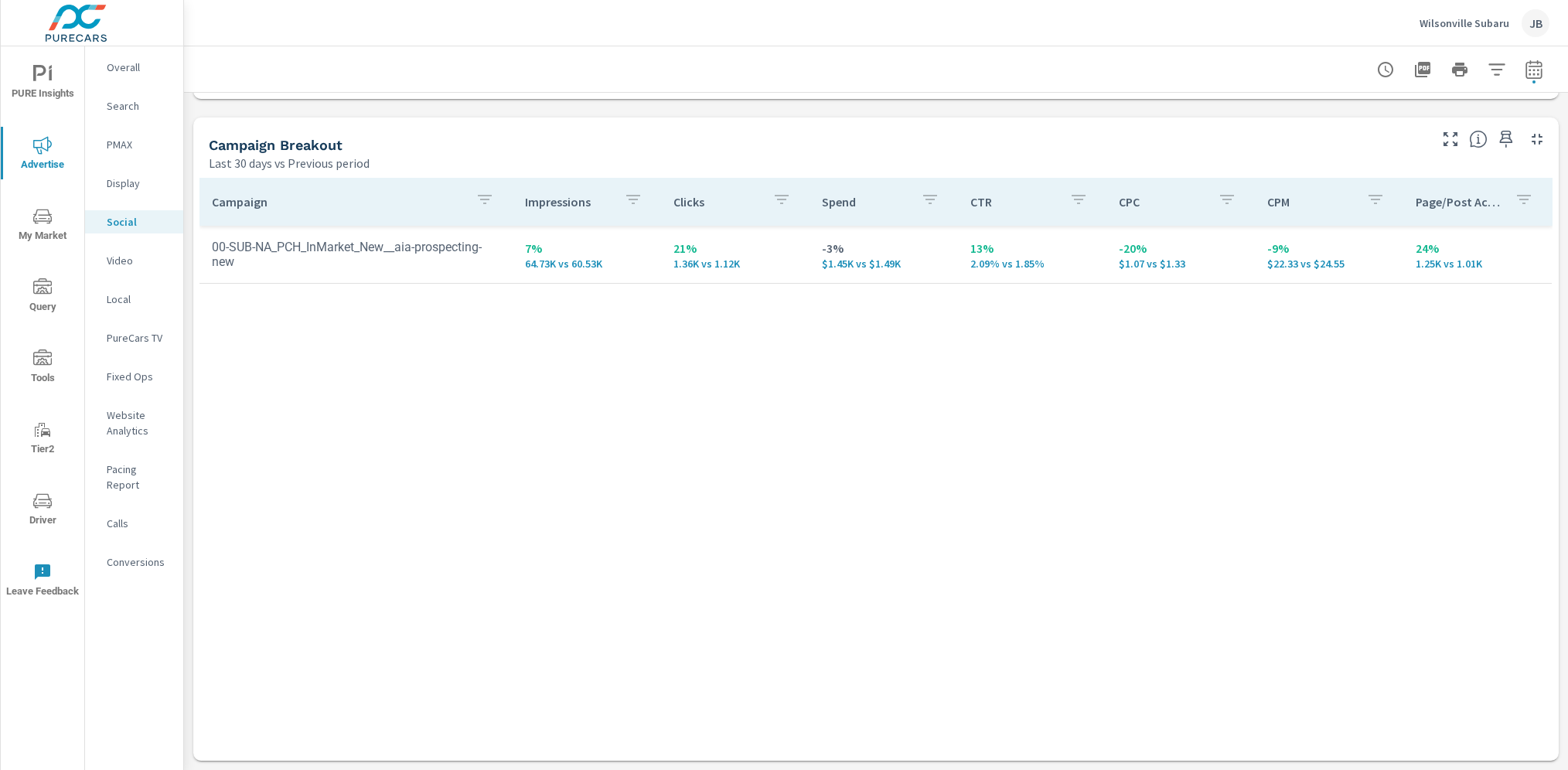
click at [113, 133] on div "PMAX" at bounding box center [134, 144] width 99 height 23
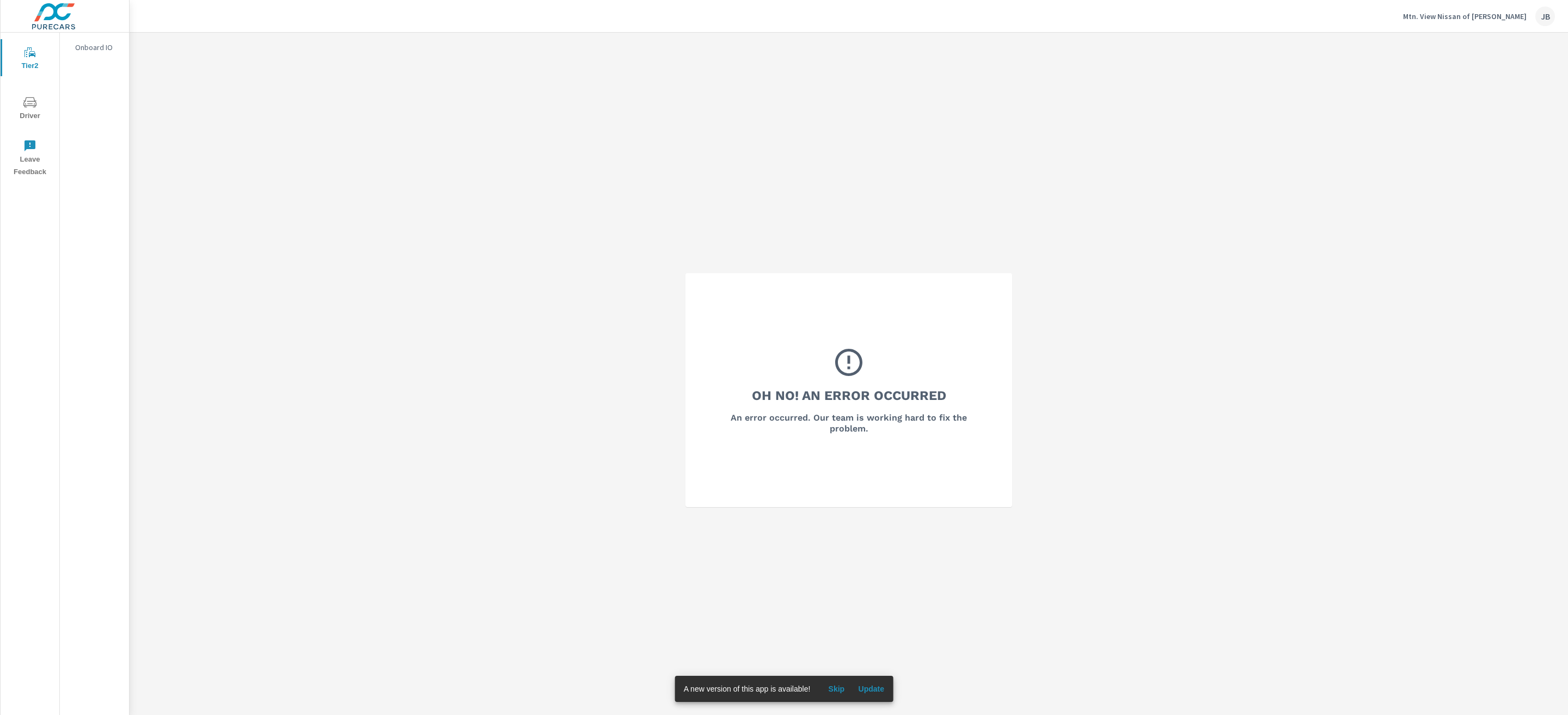
click at [1488, 19] on p "Mtn. View Nissan of [PERSON_NAME]" at bounding box center [1465, 16] width 124 height 10
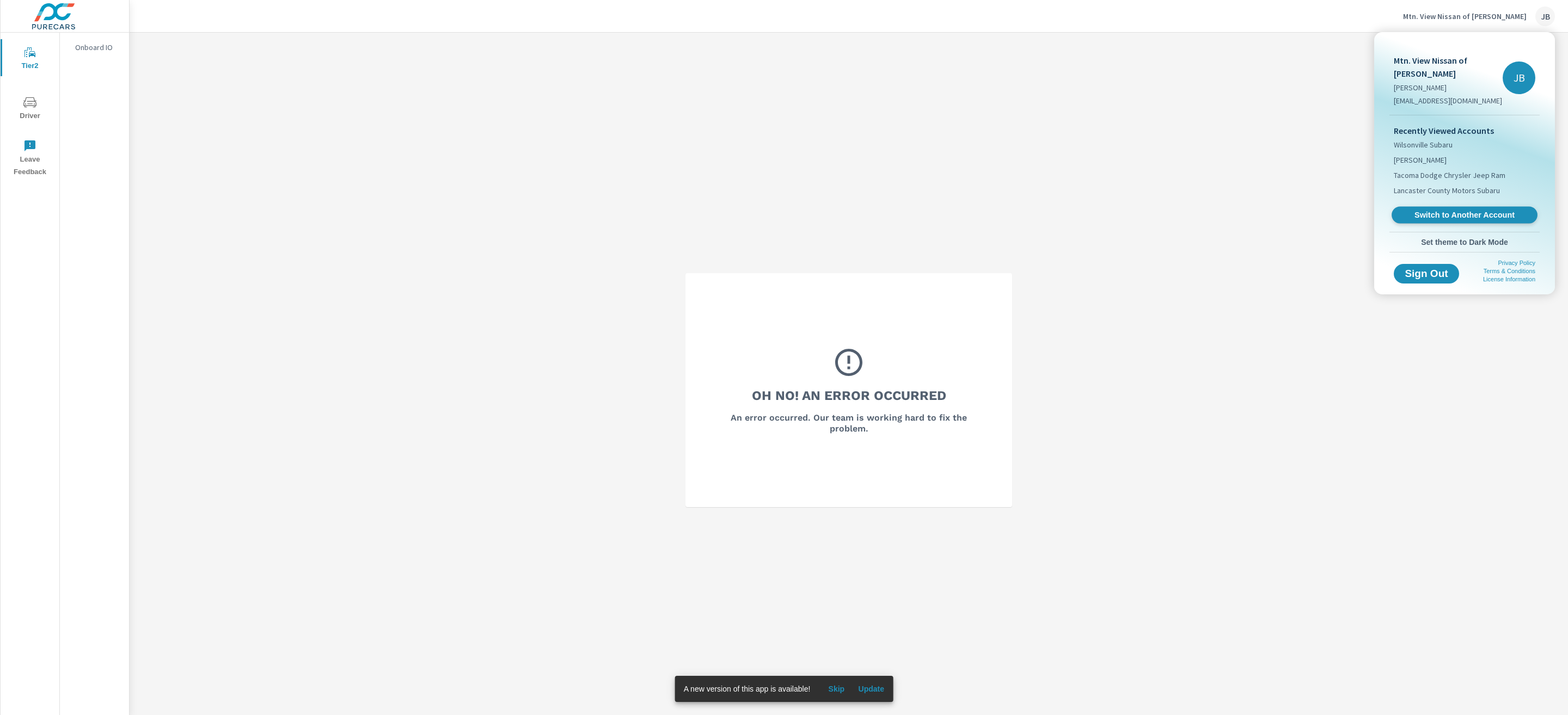
click at [1431, 210] on span "Switch to Another Account" at bounding box center [1464, 215] width 133 height 10
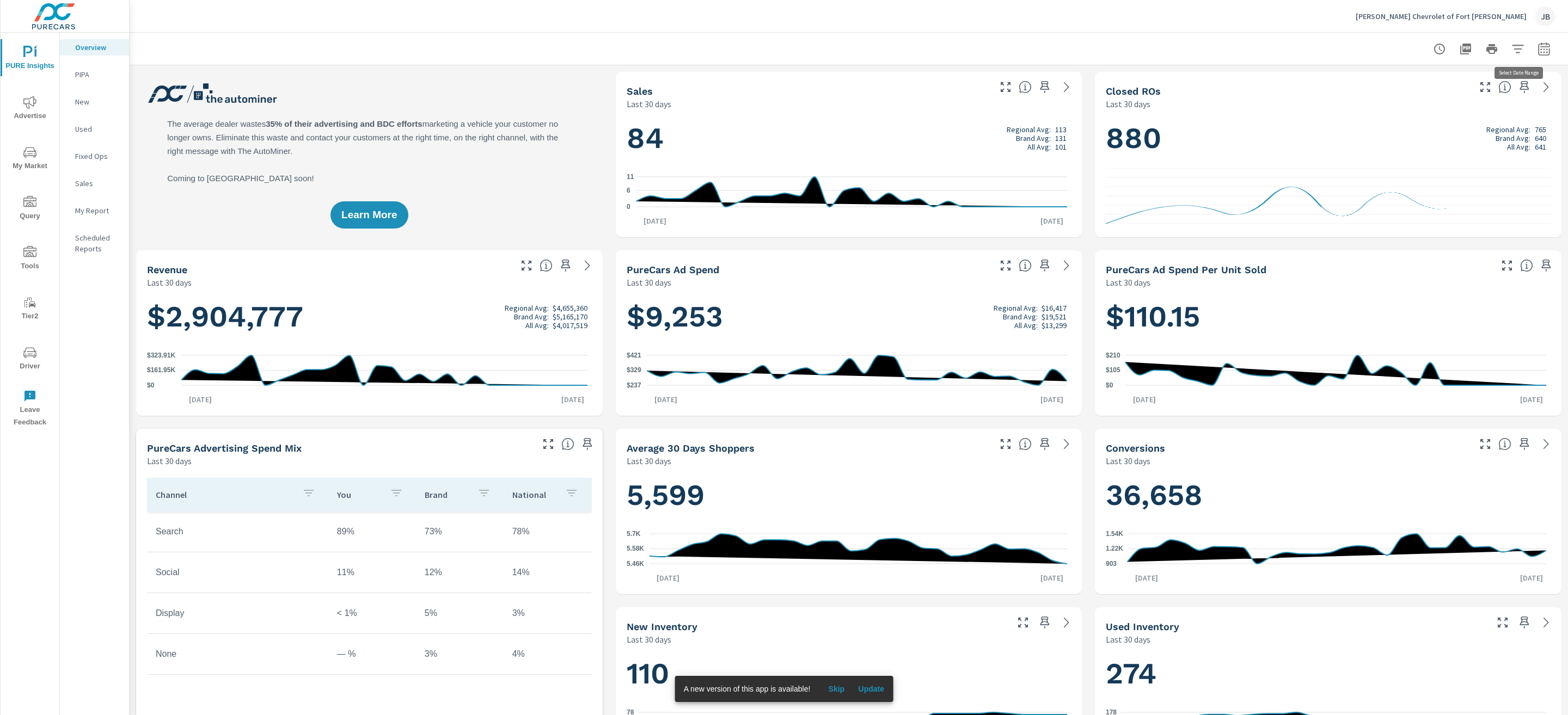
click at [1540, 51] on icon "button" at bounding box center [1544, 51] width 7 height 4
click at [1416, 92] on select "Custom [DATE] Last week Last 7 days Last 14 days Last 30 days Last 45 days Last…" at bounding box center [1444, 94] width 109 height 22
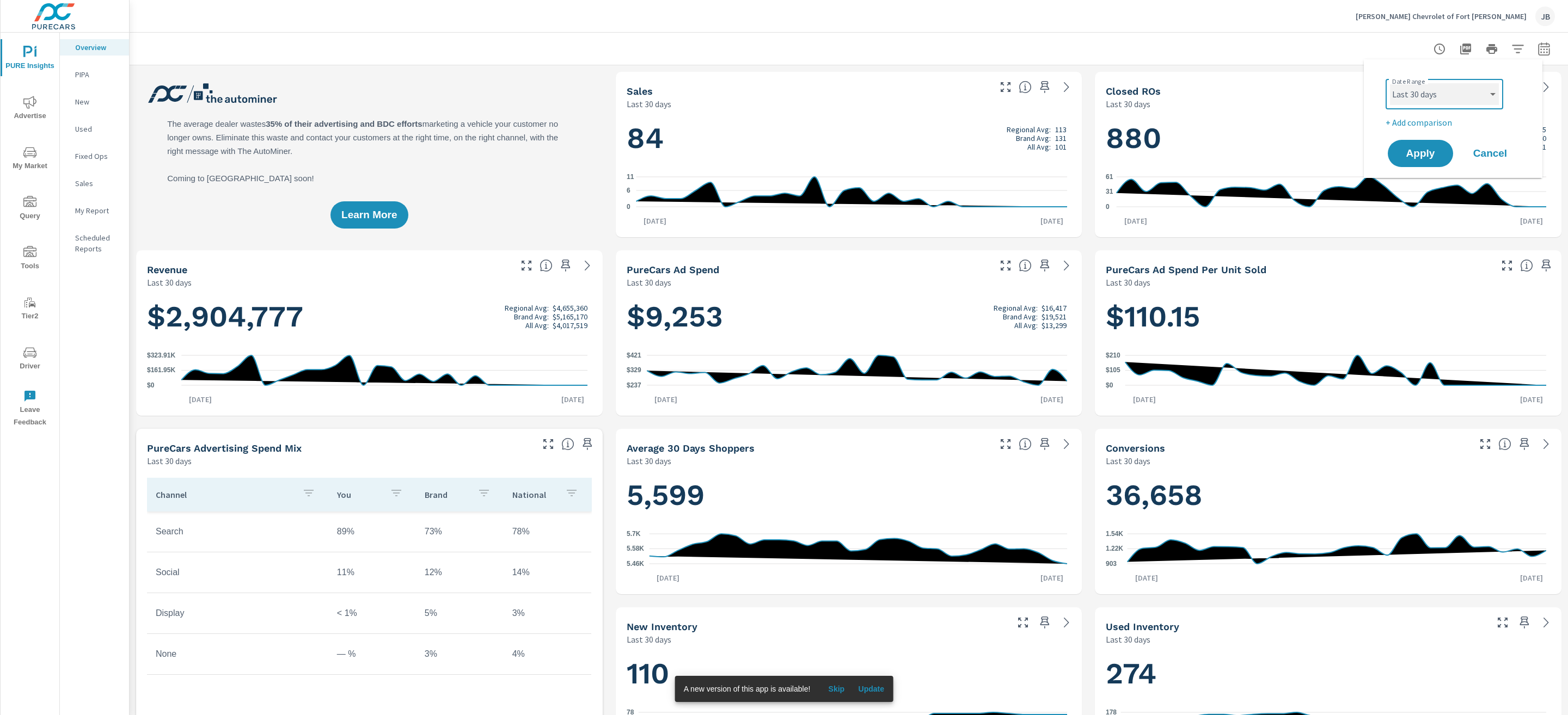
select select "Last month"
click at [1435, 118] on p "+ Add comparison" at bounding box center [1455, 122] width 139 height 13
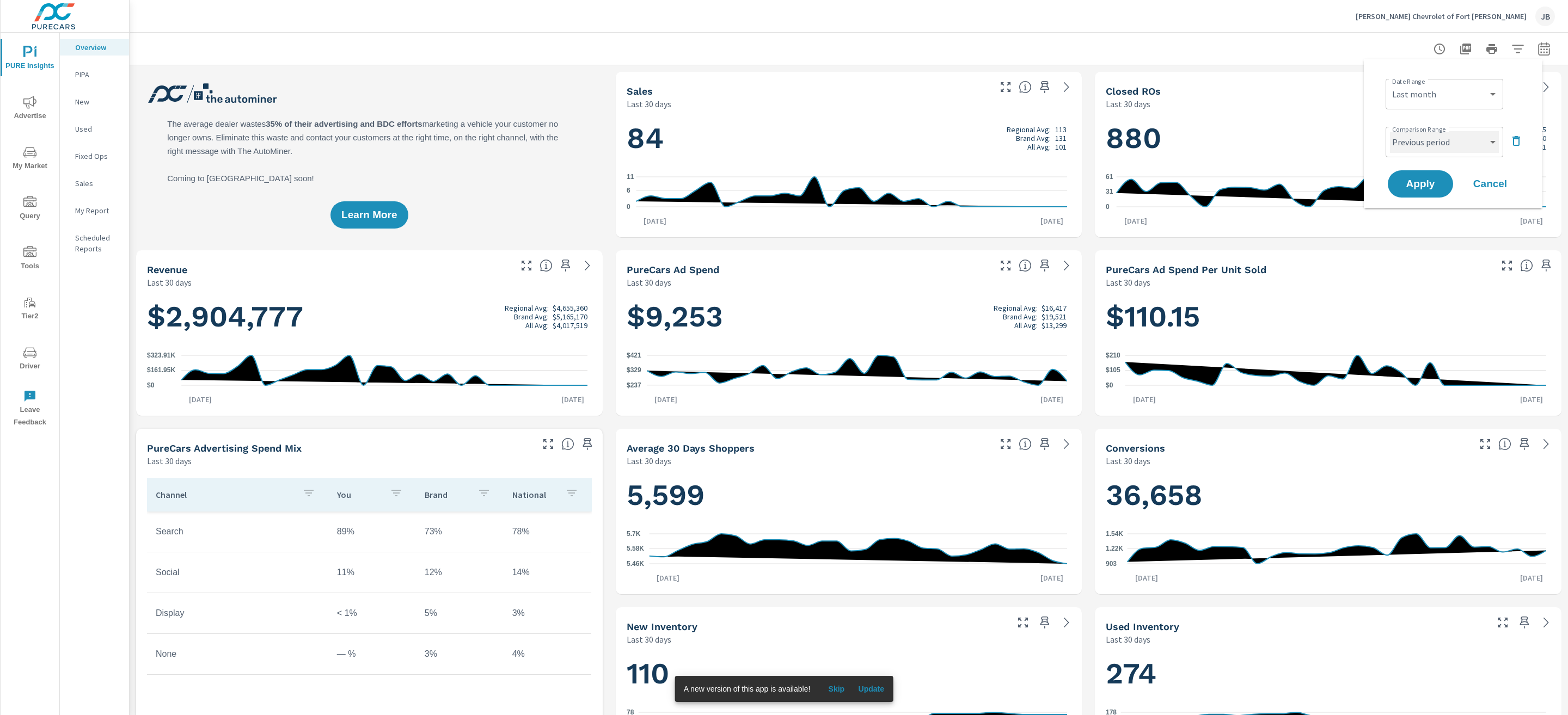
click at [1430, 137] on select "Custom Previous period Previous month Previous year" at bounding box center [1444, 142] width 109 height 22
select select "Previous month"
click at [1440, 179] on span "Apply" at bounding box center [1420, 184] width 44 height 10
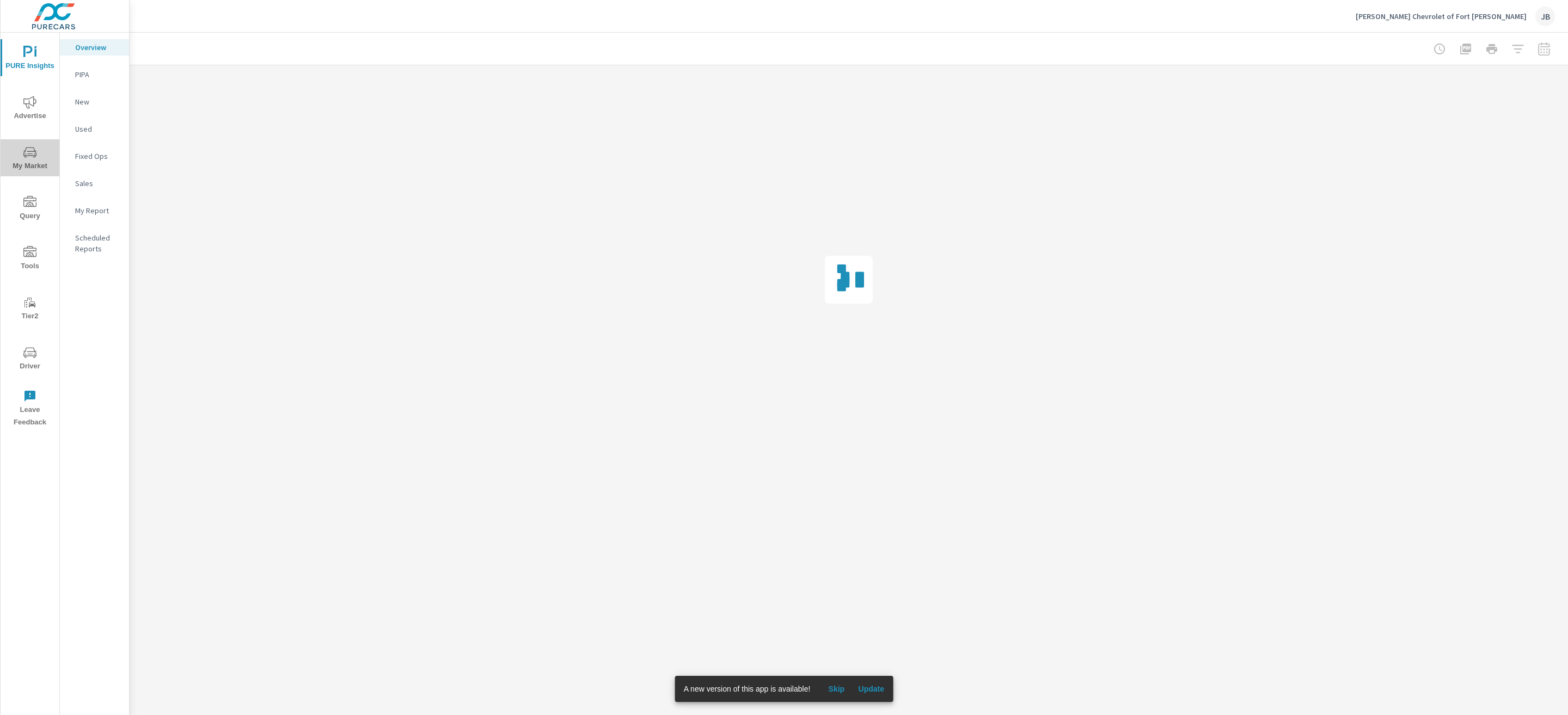
click at [43, 167] on span "My Market" at bounding box center [30, 159] width 52 height 27
click at [96, 57] on p "OEM Market Overview" at bounding box center [97, 53] width 45 height 22
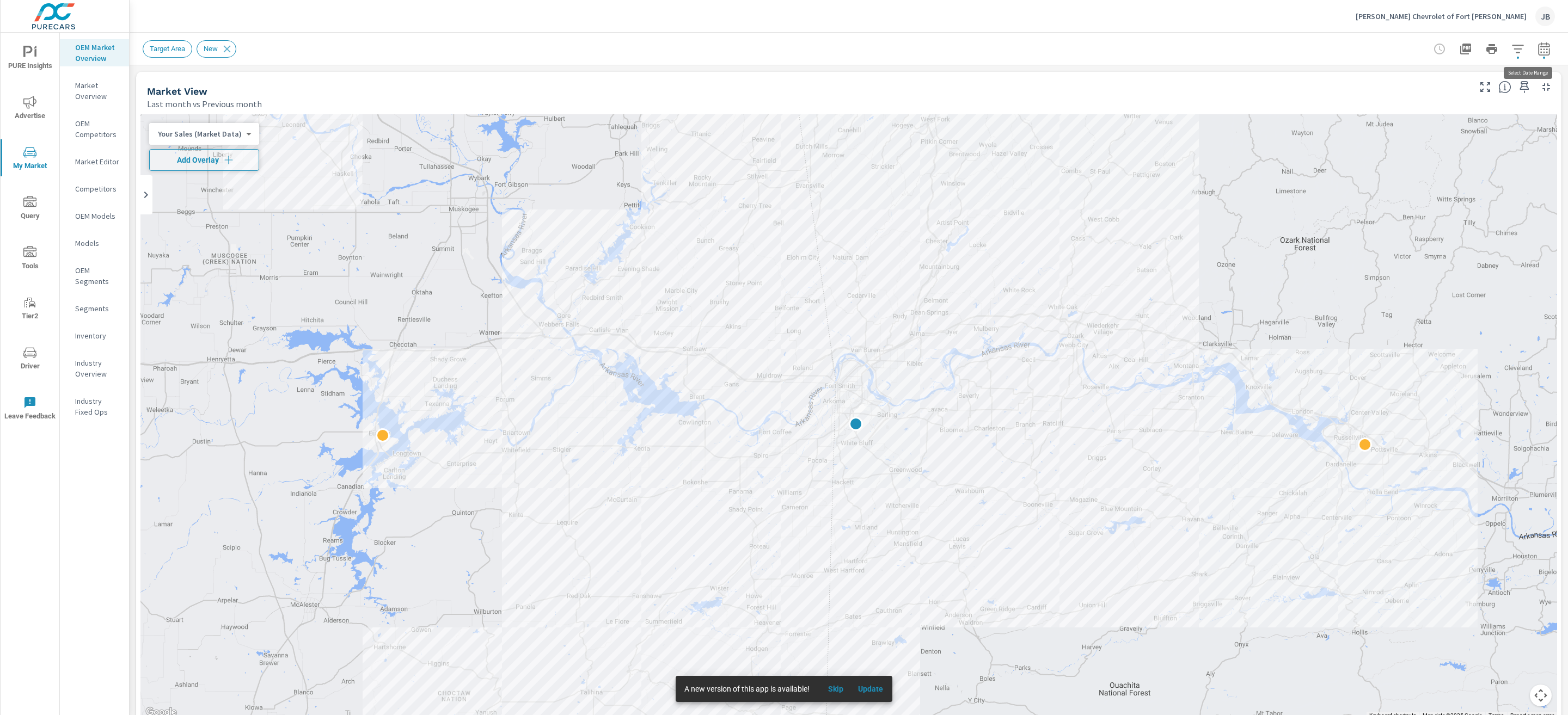
click at [1538, 54] on icon "button" at bounding box center [1544, 48] width 12 height 13
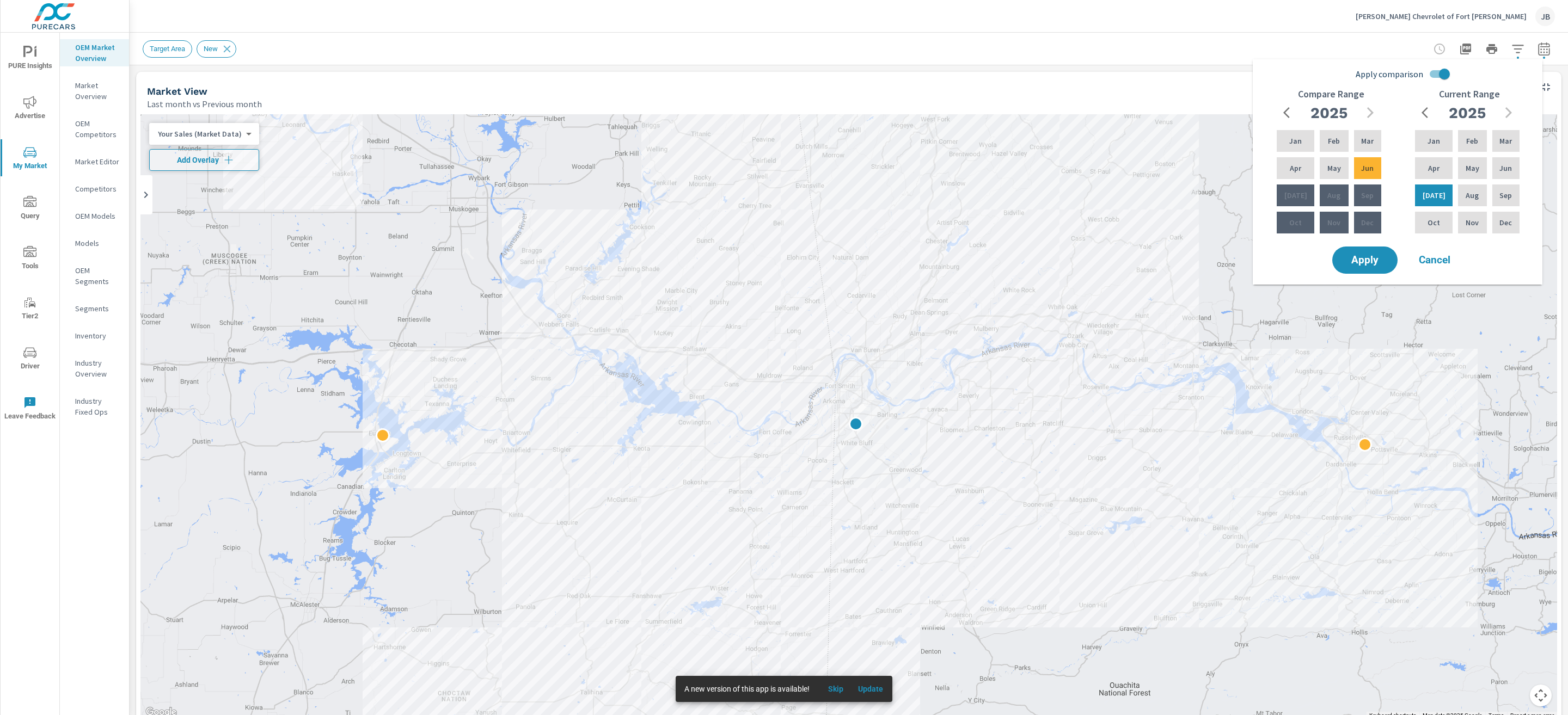
click at [1437, 74] on input "Apply comparison" at bounding box center [1444, 74] width 62 height 21
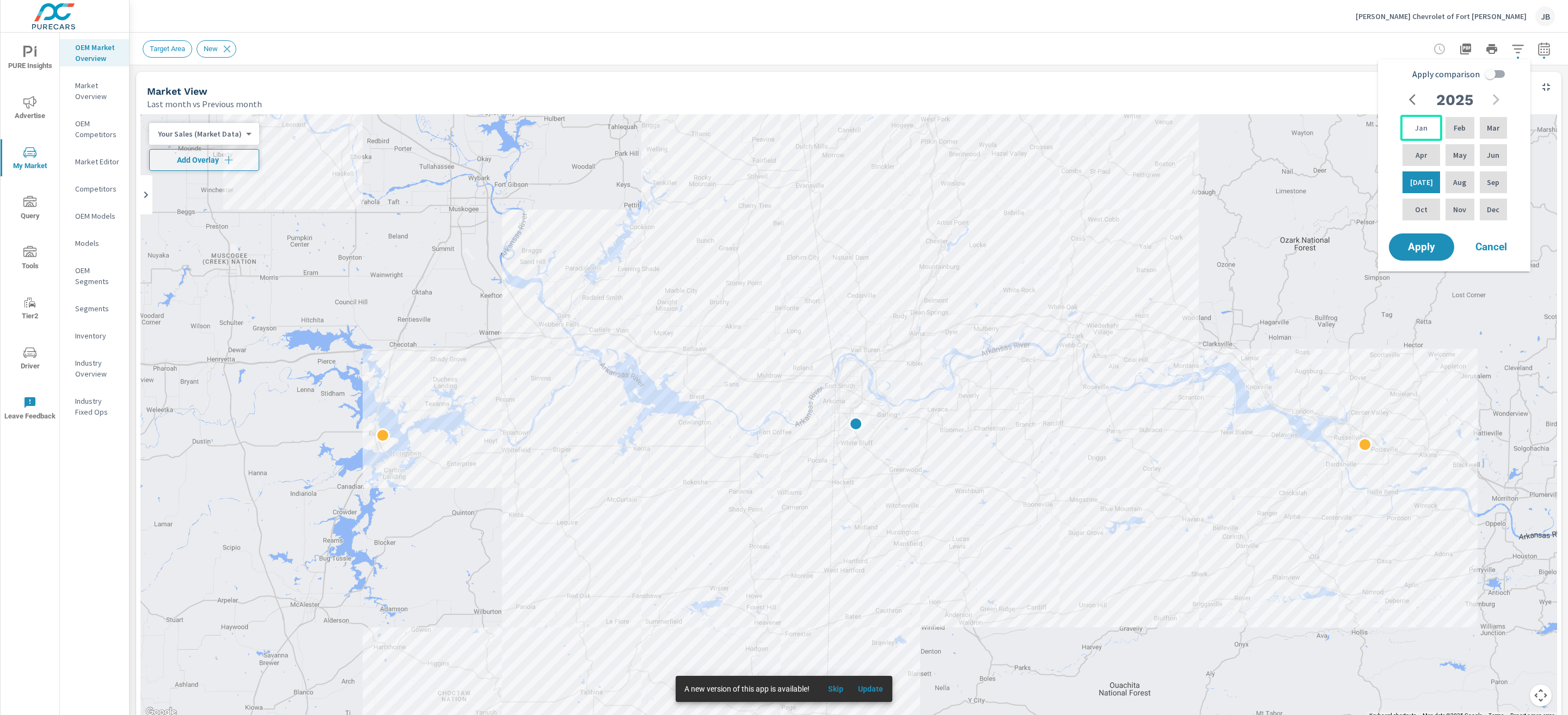
click at [1419, 122] on p "Jan" at bounding box center [1421, 128] width 13 height 11
click at [1505, 151] on div "Jun" at bounding box center [1494, 155] width 32 height 26
click at [1491, 75] on input "Apply comparison" at bounding box center [1490, 74] width 62 height 21
checkbox input "true"
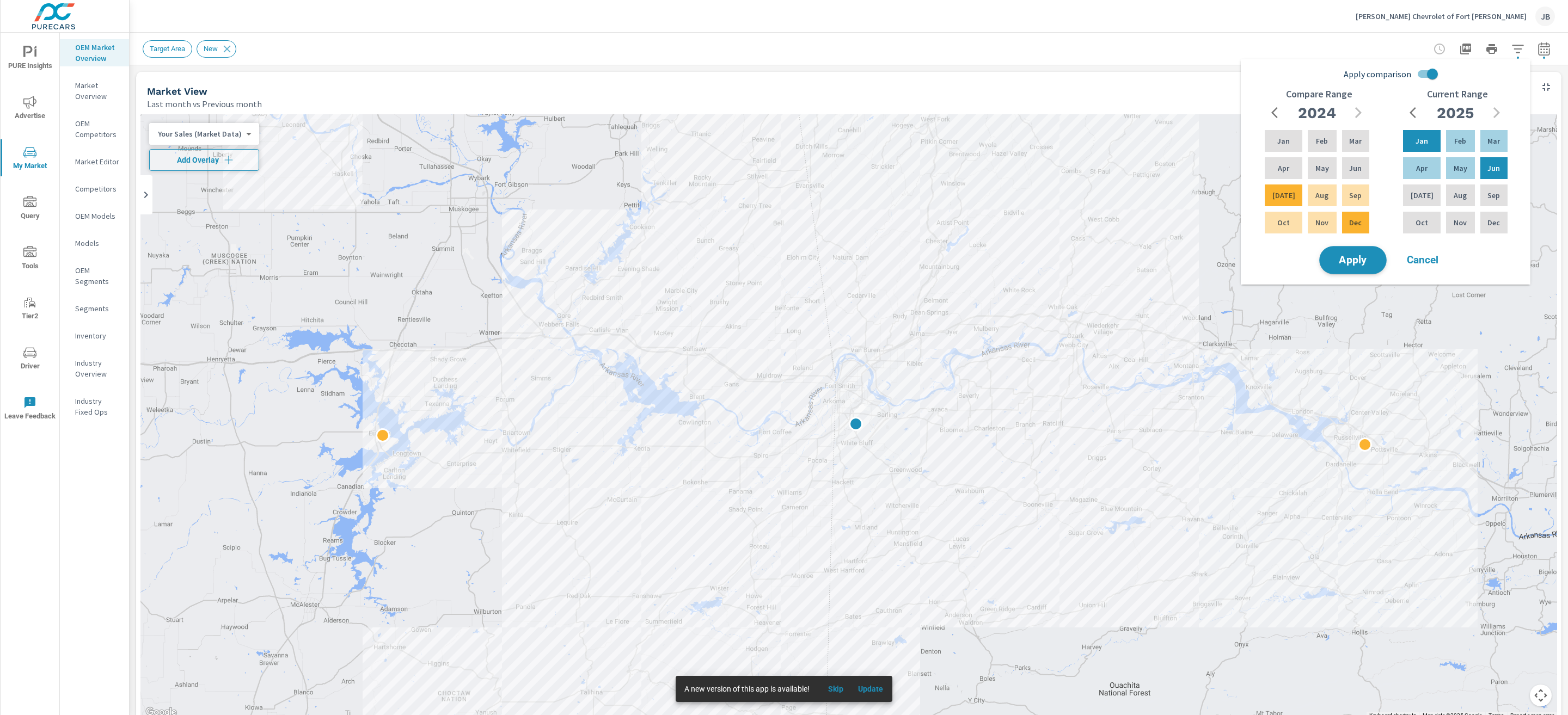
click at [1359, 255] on span "Apply" at bounding box center [1353, 260] width 44 height 10
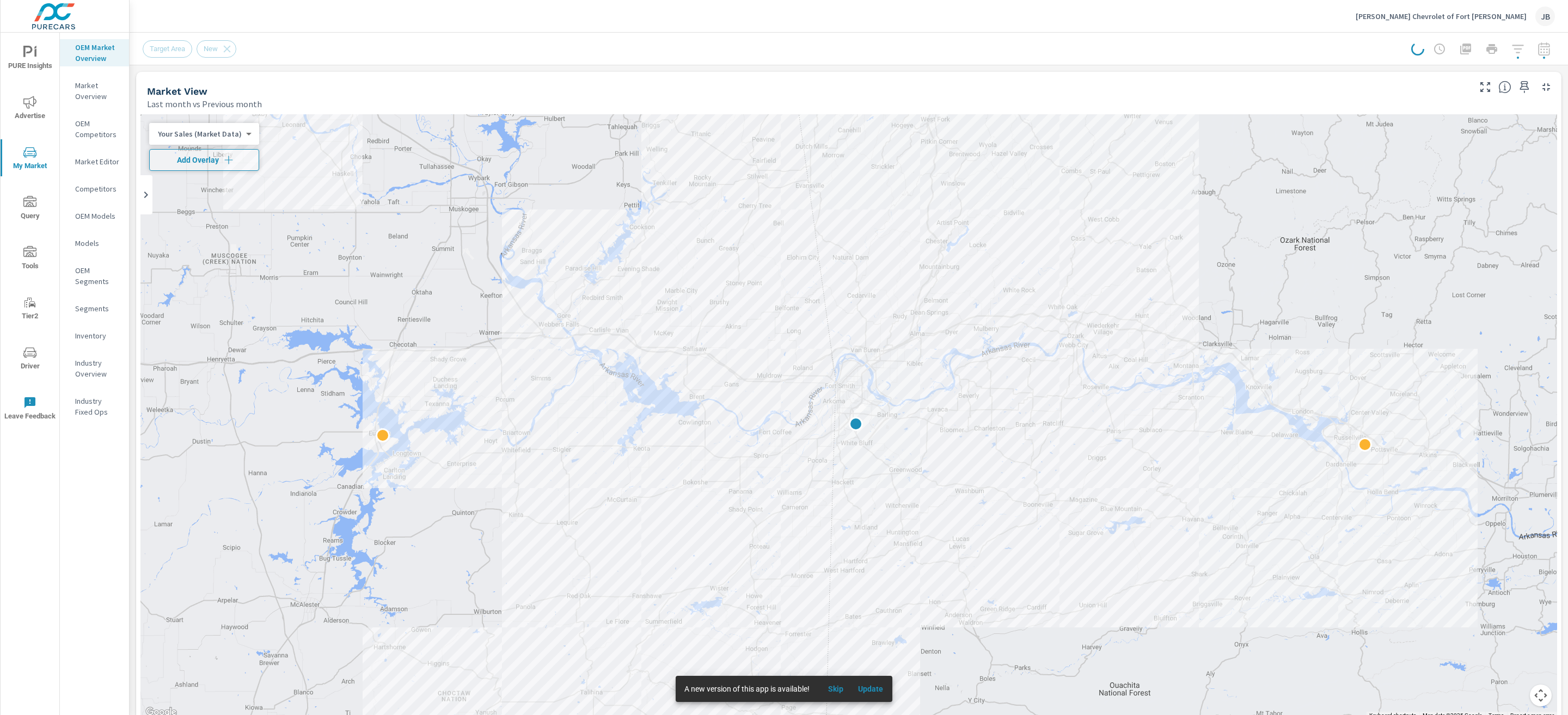
click at [1508, 16] on p "[PERSON_NAME] Chevrolet of Fort [PERSON_NAME]" at bounding box center [1441, 16] width 171 height 10
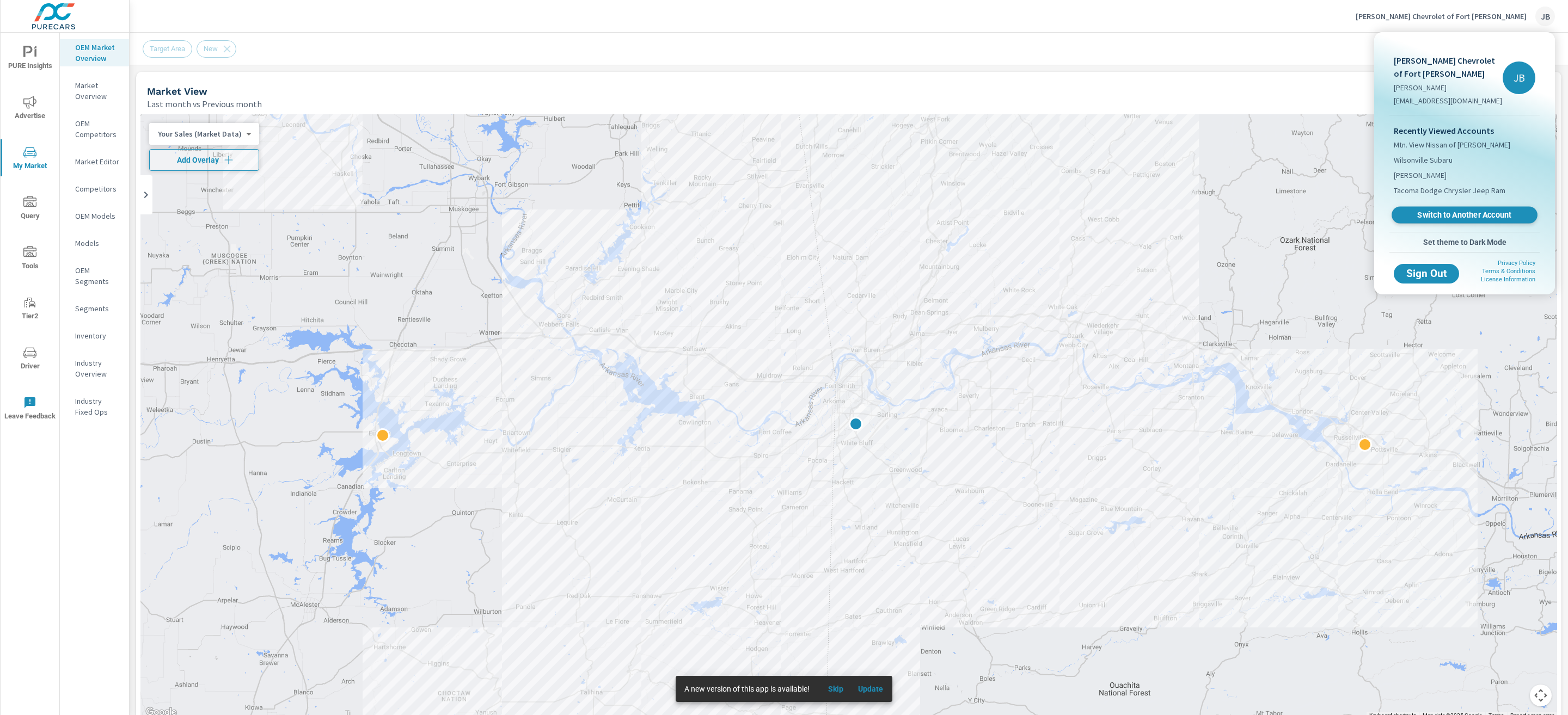
click at [1454, 210] on span "Switch to Another Account" at bounding box center [1464, 215] width 133 height 10
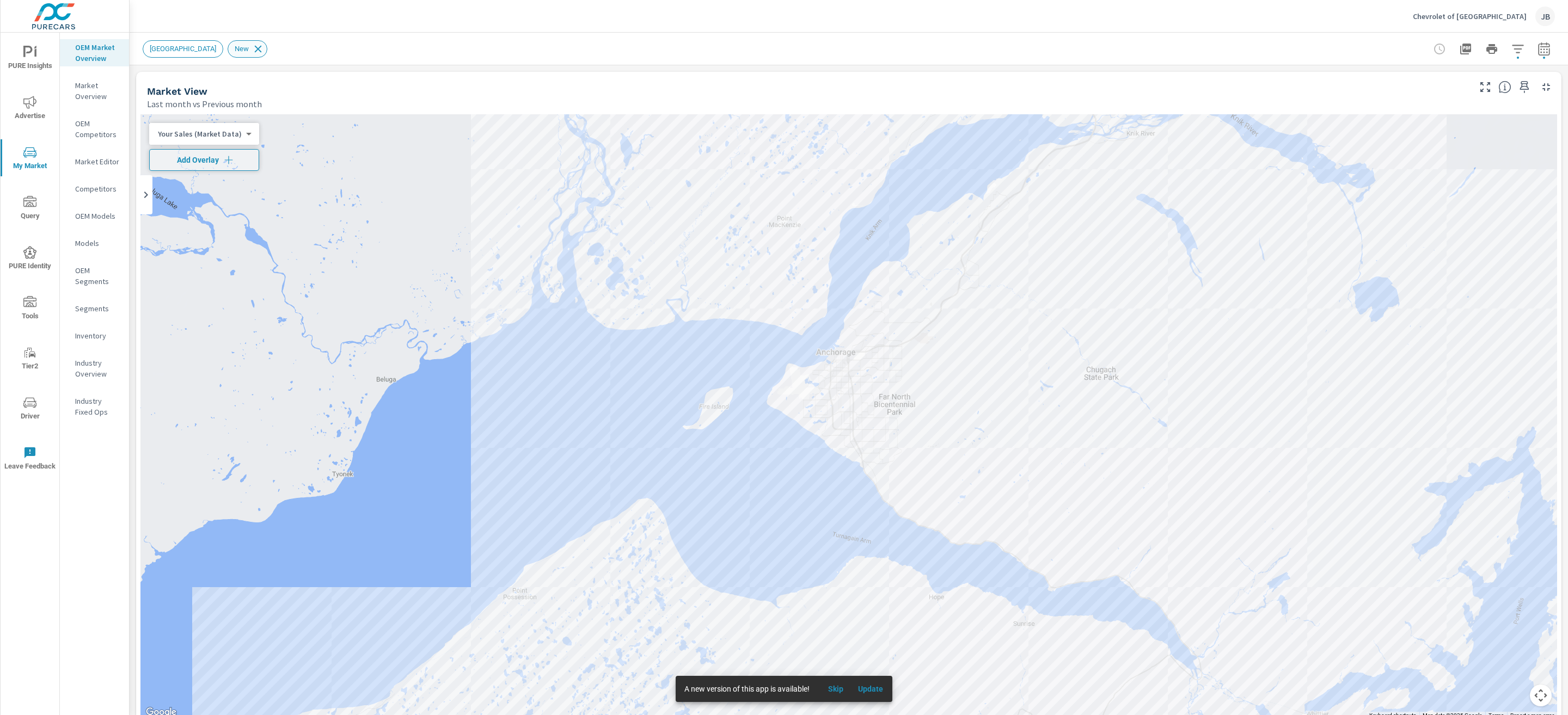
click at [255, 48] on icon at bounding box center [259, 49] width 7 height 7
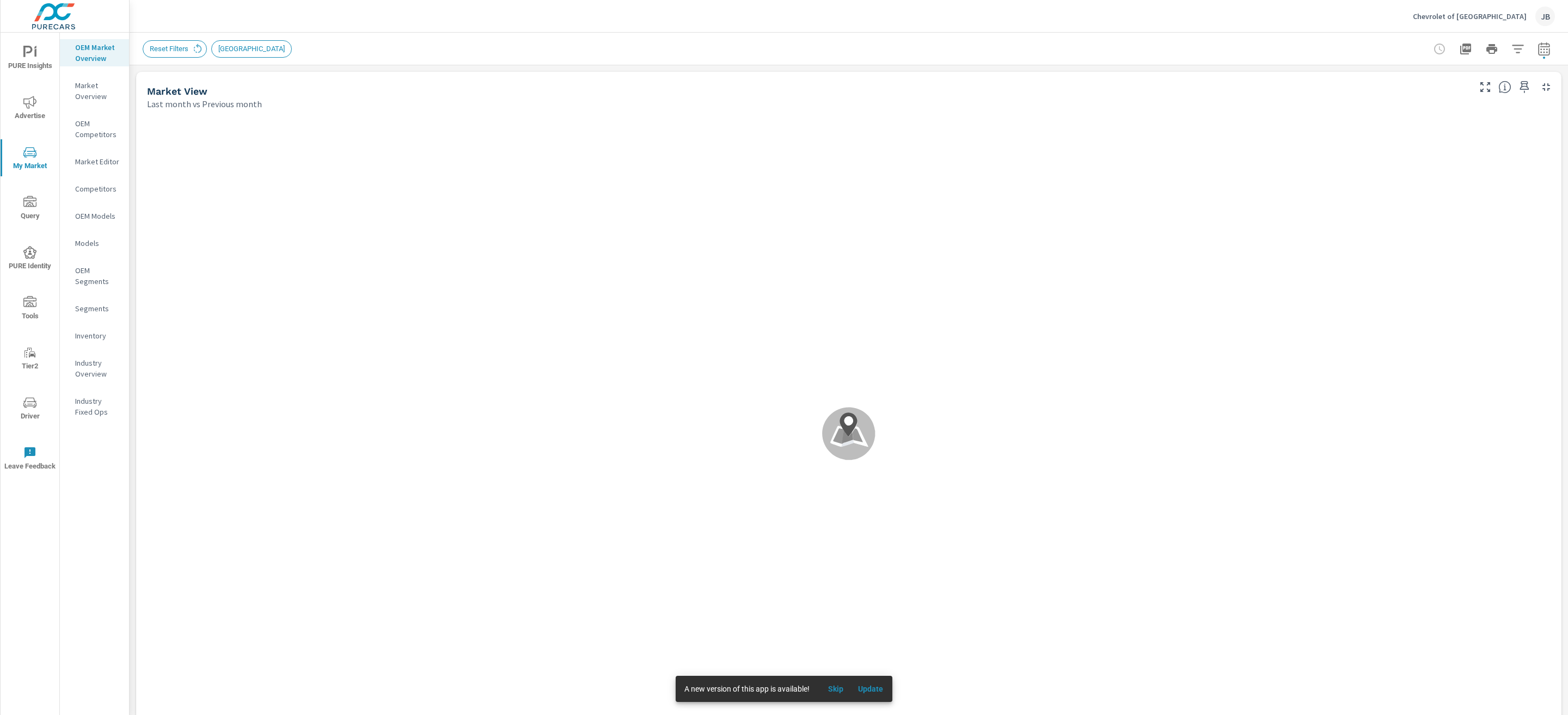
click at [843, 694] on button "Skip" at bounding box center [835, 689] width 35 height 18
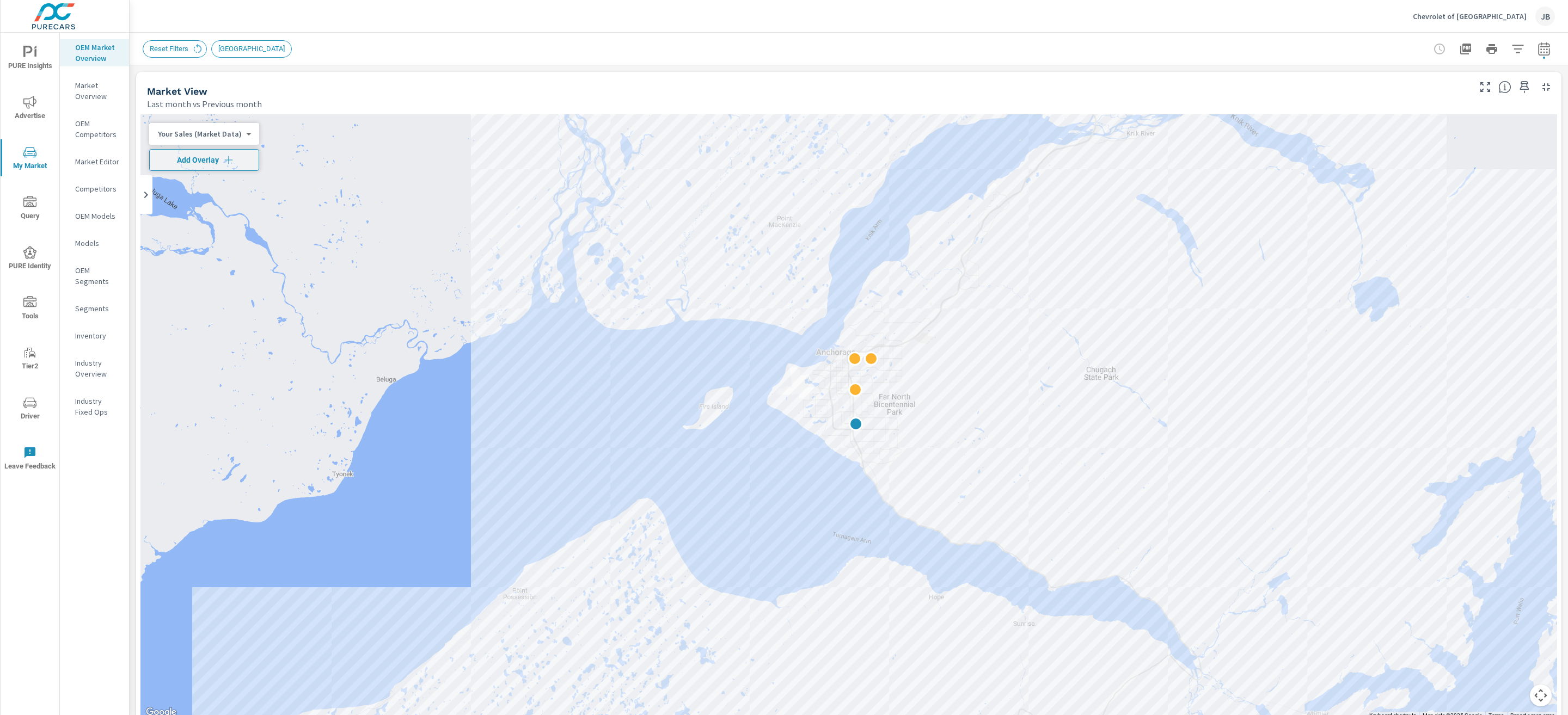
click at [104, 165] on p "Market Editor" at bounding box center [97, 162] width 45 height 11
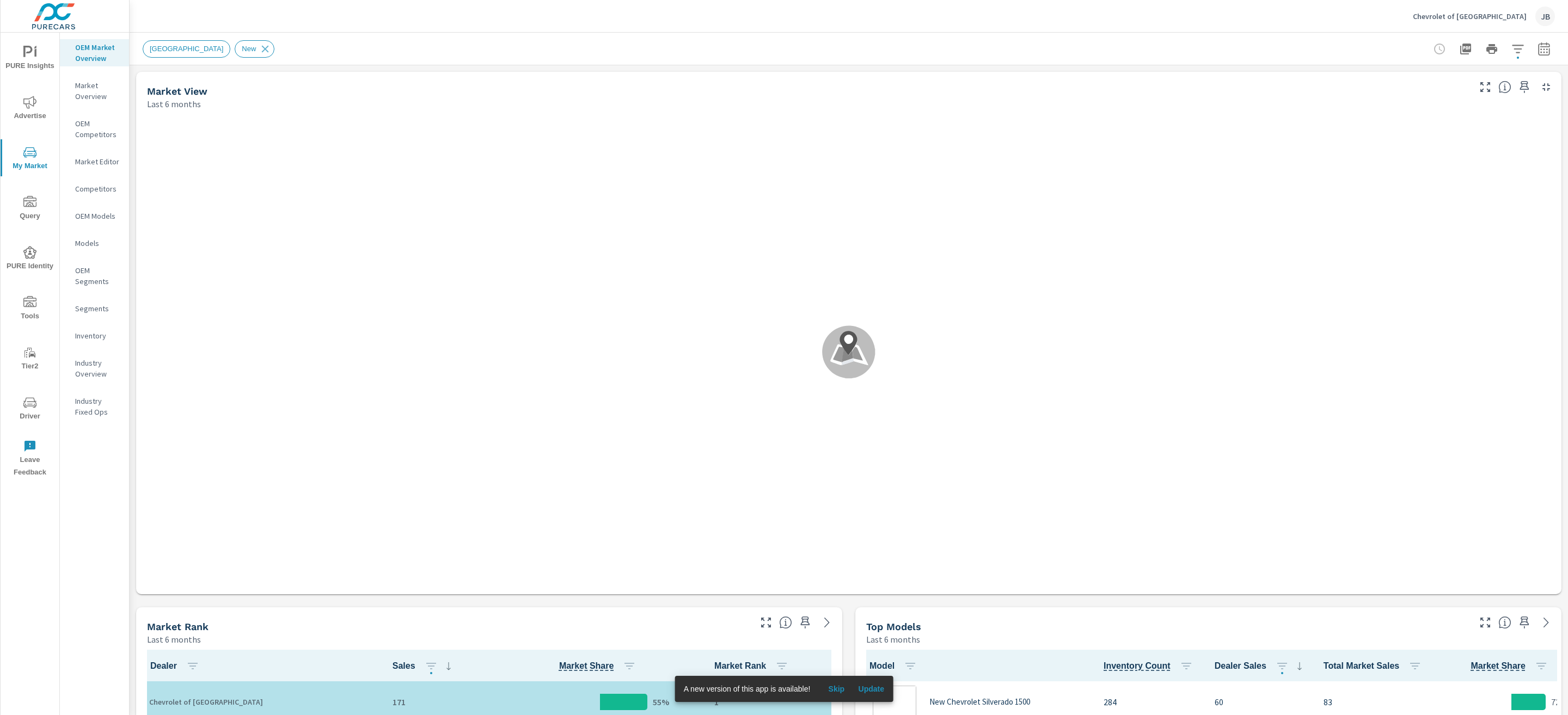
scroll to position [1, 0]
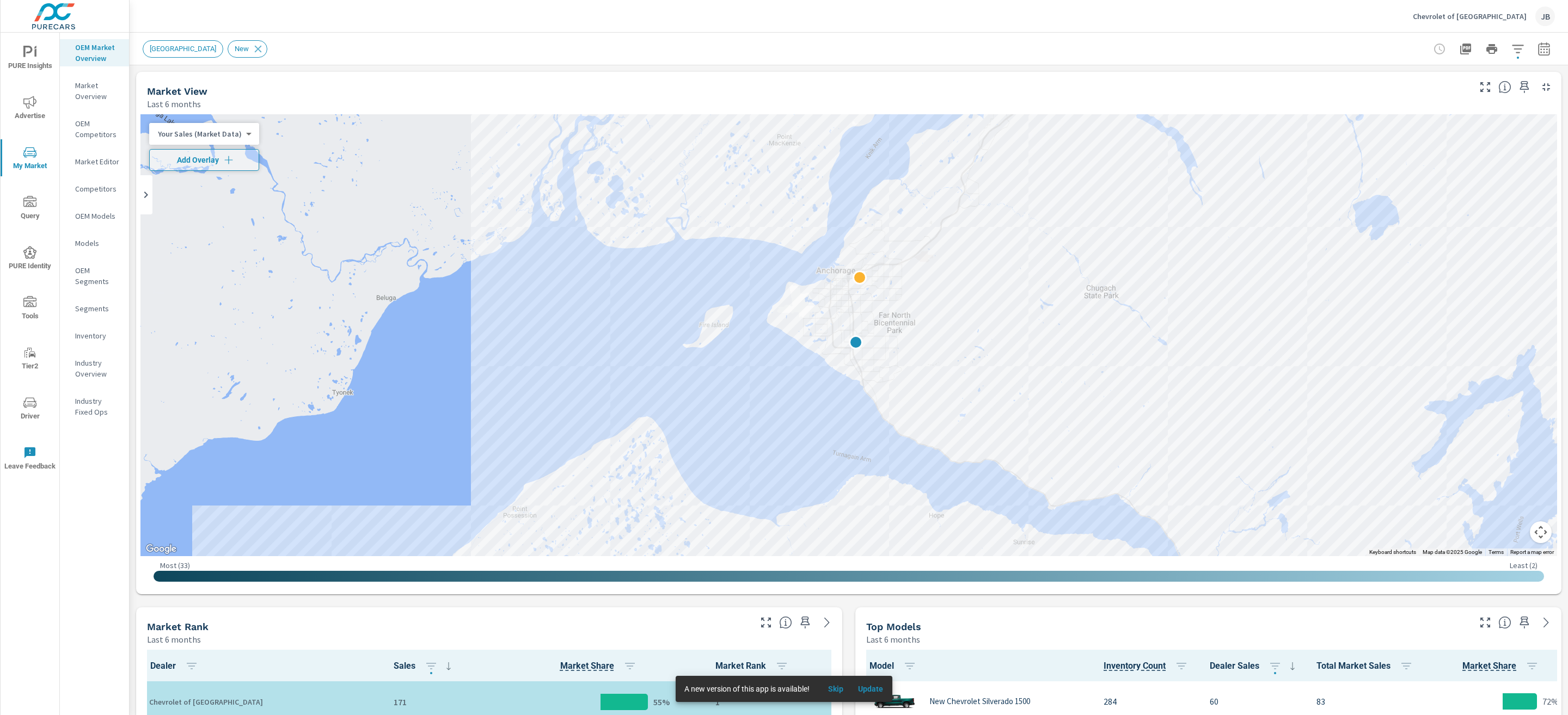
click at [236, 143] on div "Your Sales (Market Data) 0 ​" at bounding box center [204, 134] width 110 height 22
click at [235, 138] on body "PURE Insights Advertise My Market Query PURE Identity Tools Tier2 Driver Leave …" at bounding box center [784, 357] width 1568 height 715
click at [188, 172] on li "Total Market Sales" at bounding box center [202, 169] width 106 height 18
click at [190, 166] on button "Add Overlay" at bounding box center [197, 160] width 96 height 22
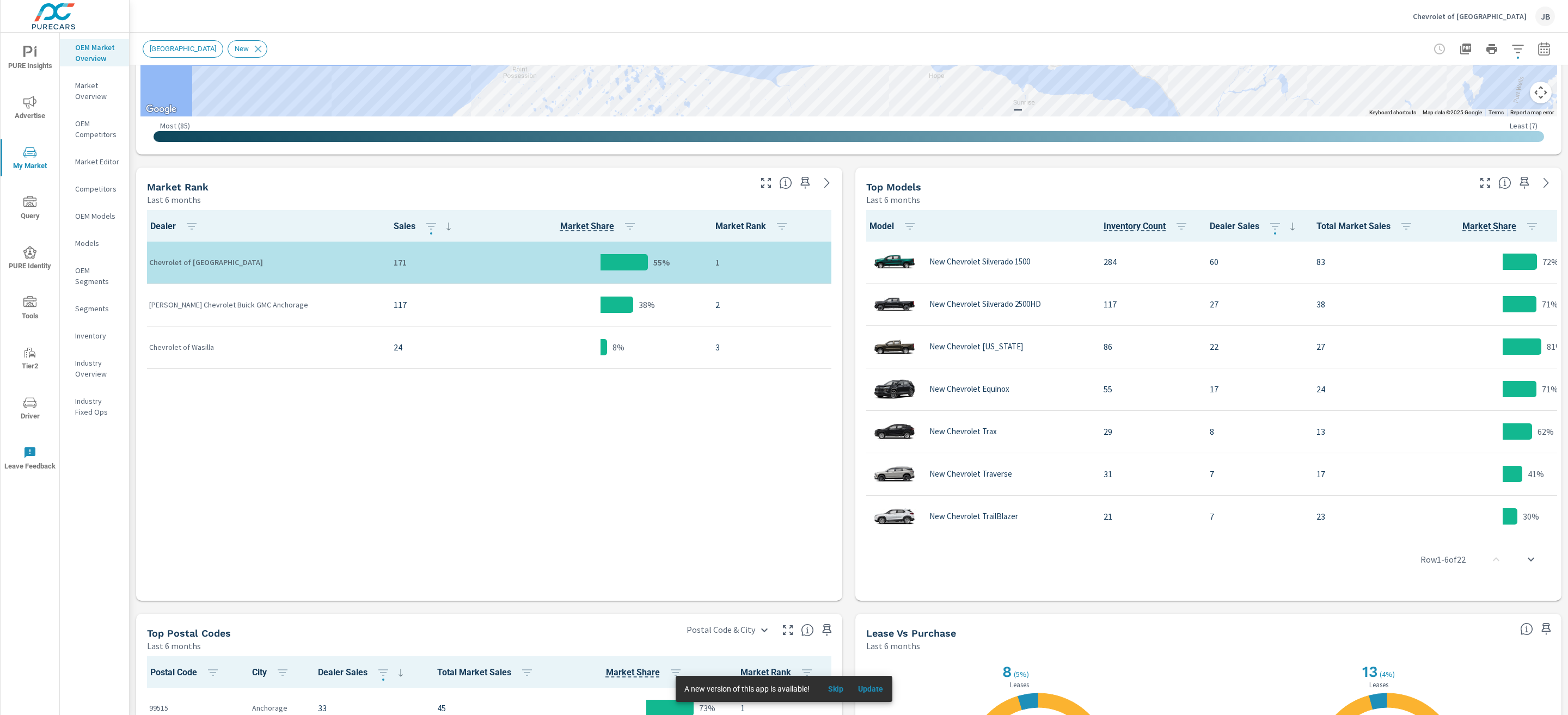
scroll to position [449, 0]
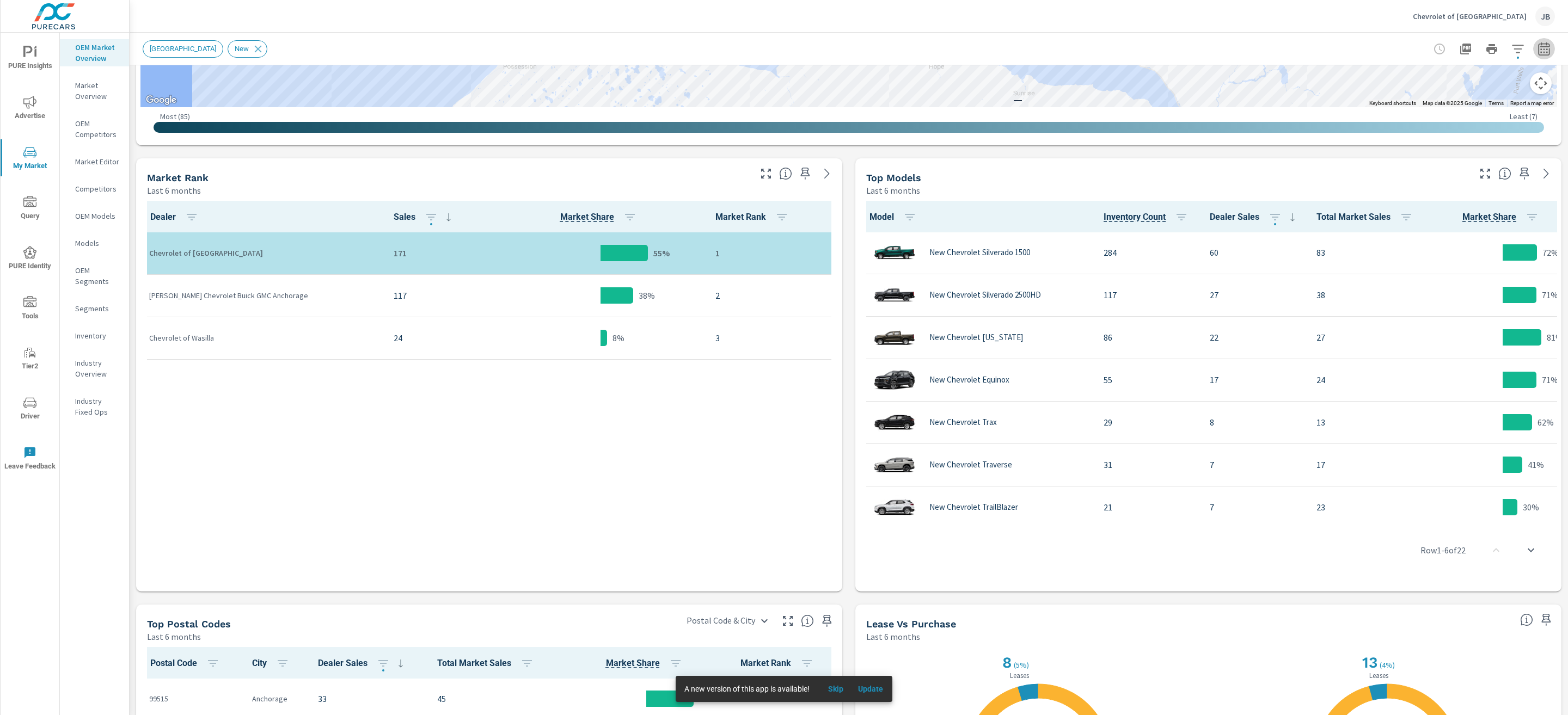
click at [1540, 52] on icon "button" at bounding box center [1544, 51] width 7 height 4
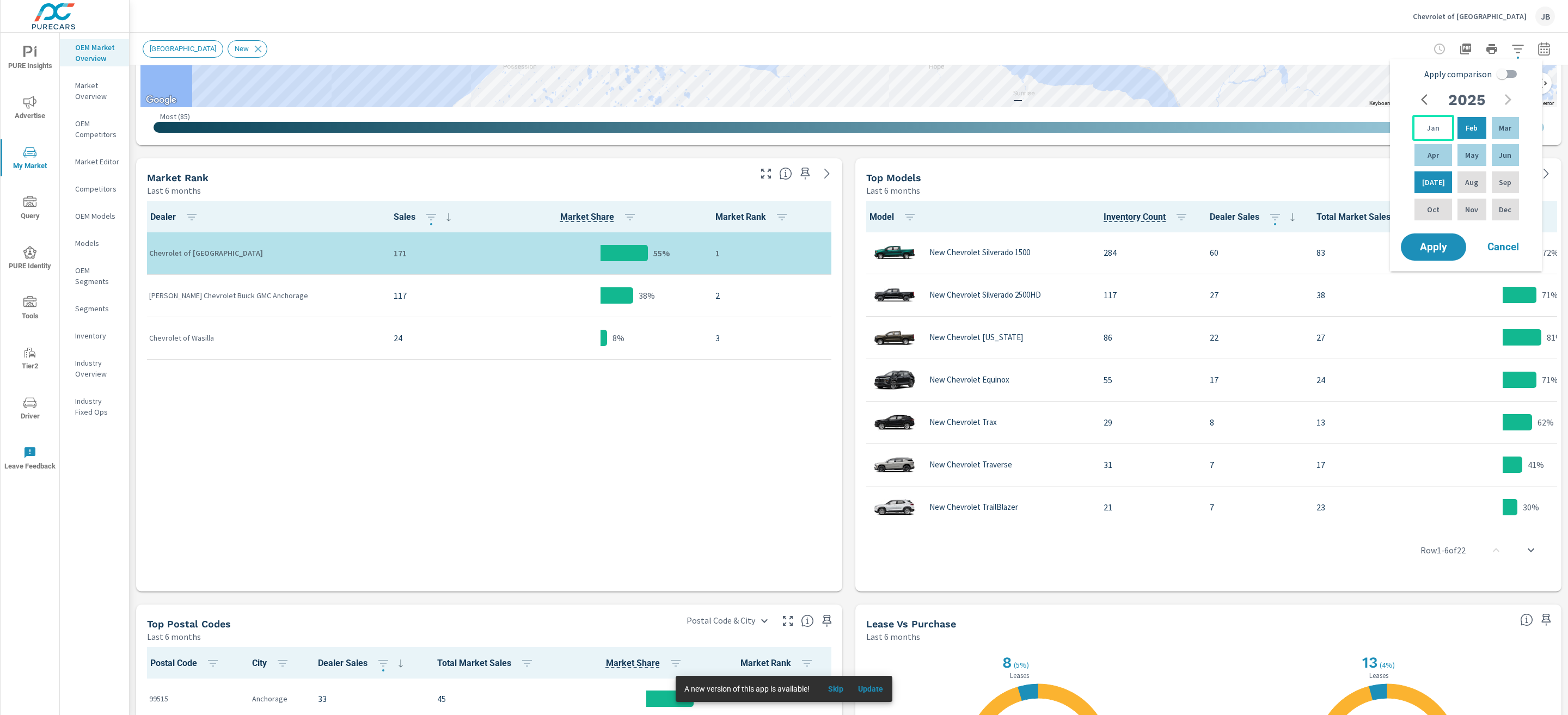
click at [1429, 125] on p "Jan" at bounding box center [1433, 128] width 13 height 11
click at [1500, 157] on p "Jun" at bounding box center [1505, 155] width 13 height 11
click at [1507, 77] on input "Apply comparison" at bounding box center [1502, 74] width 62 height 21
checkbox input "true"
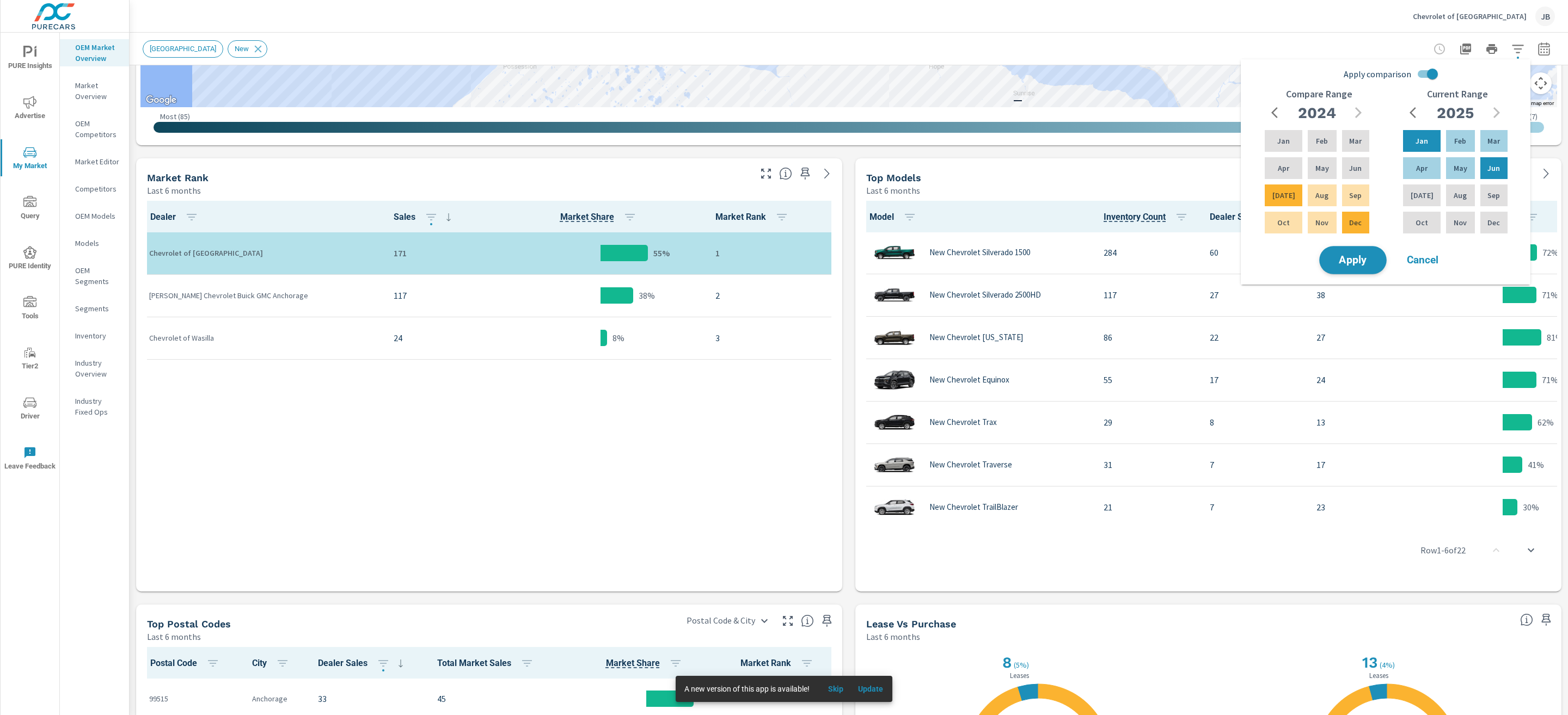
click at [1365, 255] on span "Apply" at bounding box center [1353, 260] width 44 height 10
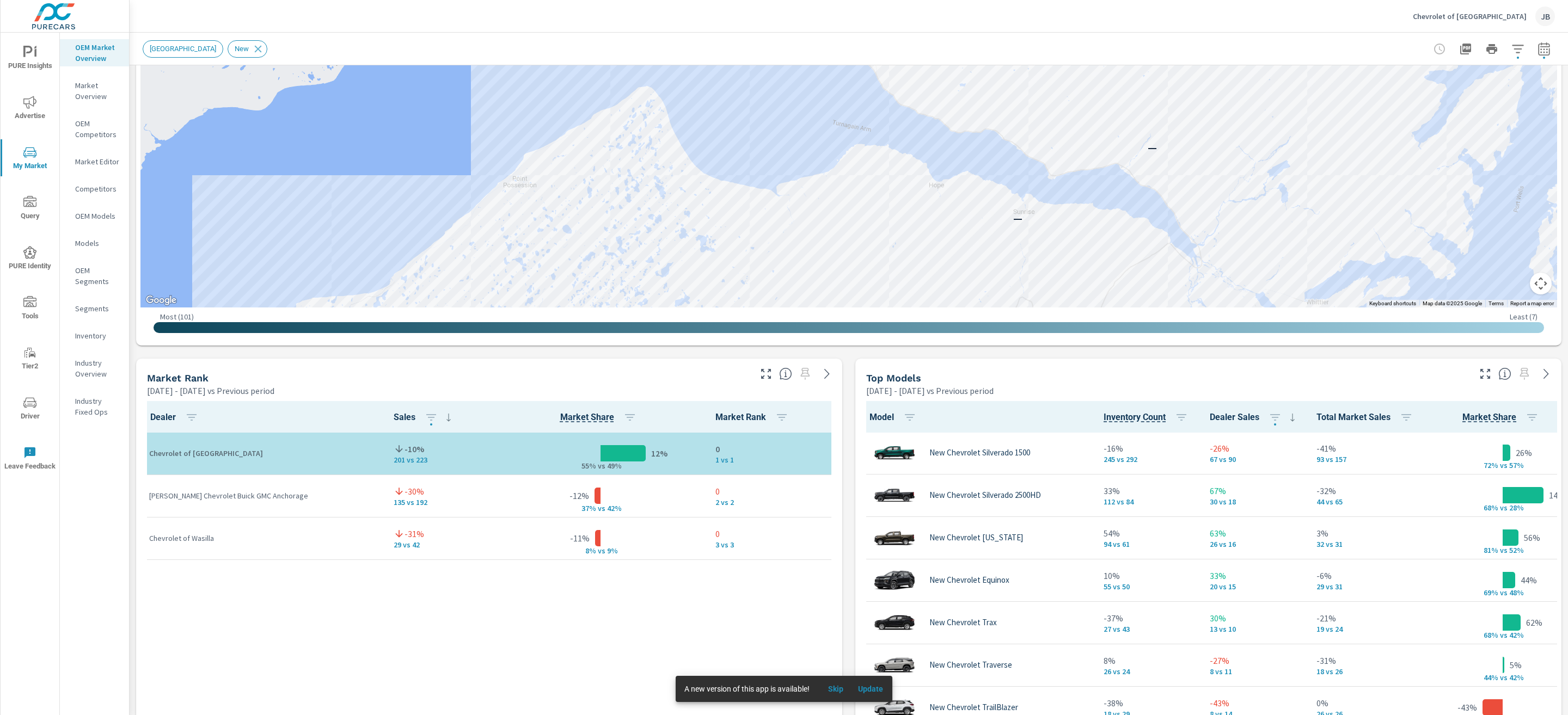
scroll to position [433, 0]
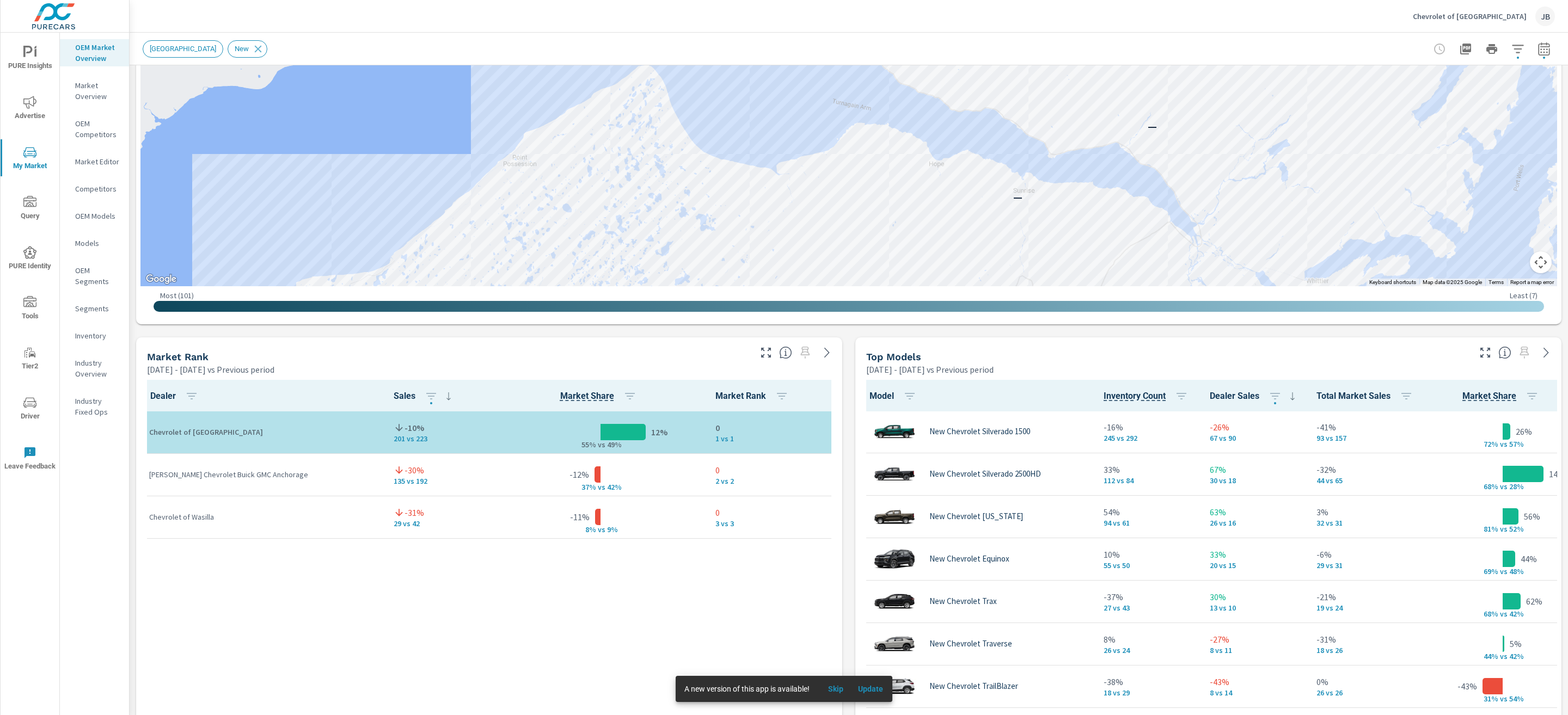
click at [1470, 18] on p "Chevrolet of South Anchorage" at bounding box center [1469, 16] width 114 height 10
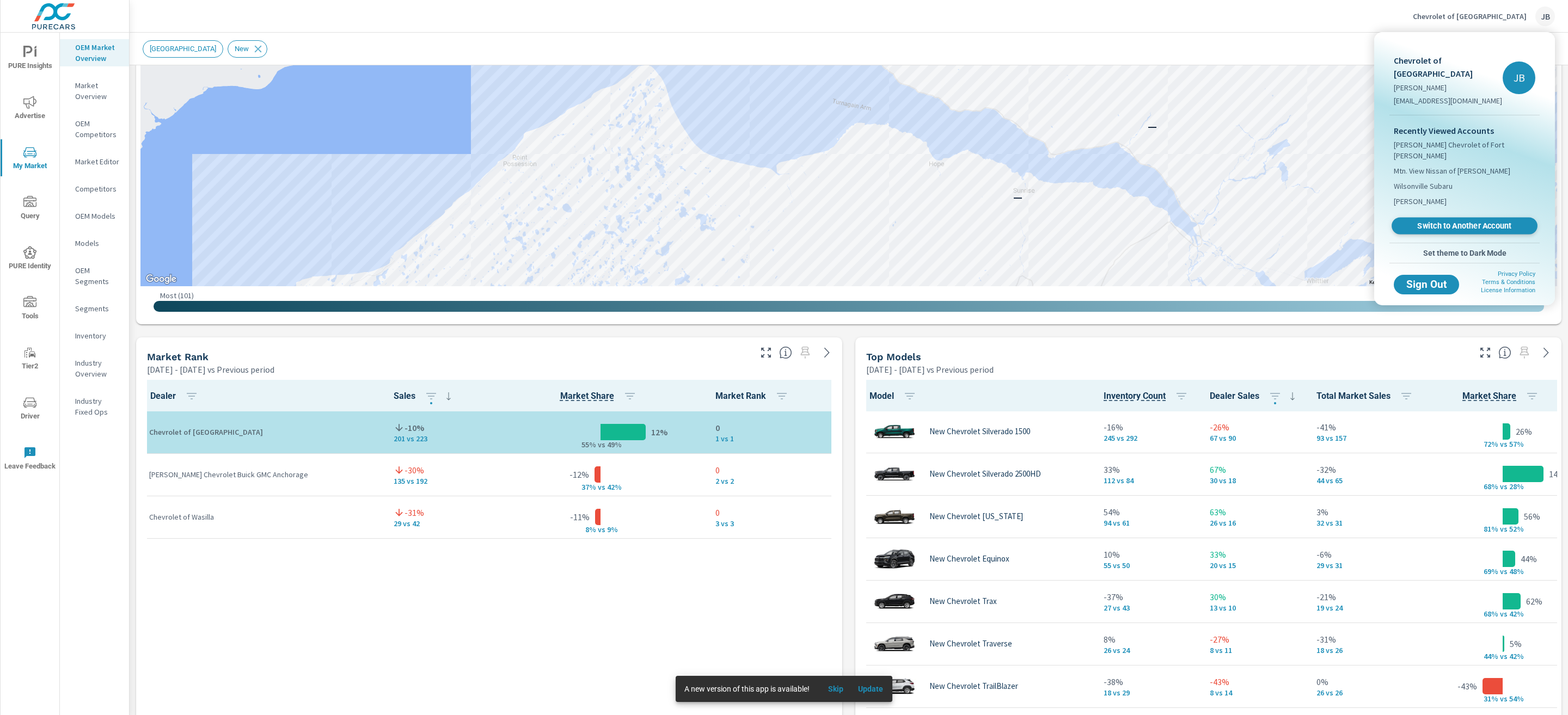
click at [1422, 221] on span "Switch to Another Account" at bounding box center [1464, 226] width 133 height 10
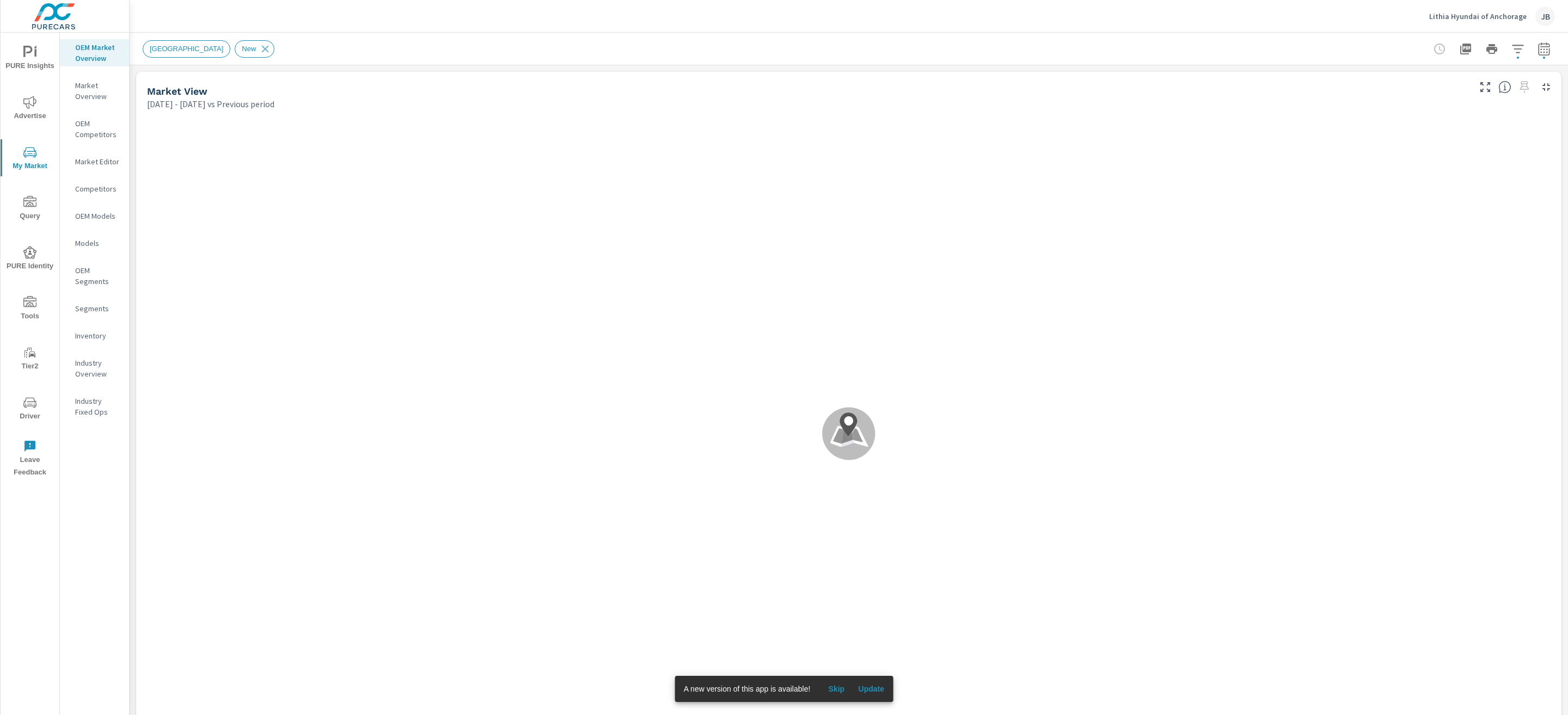
scroll to position [1, 0]
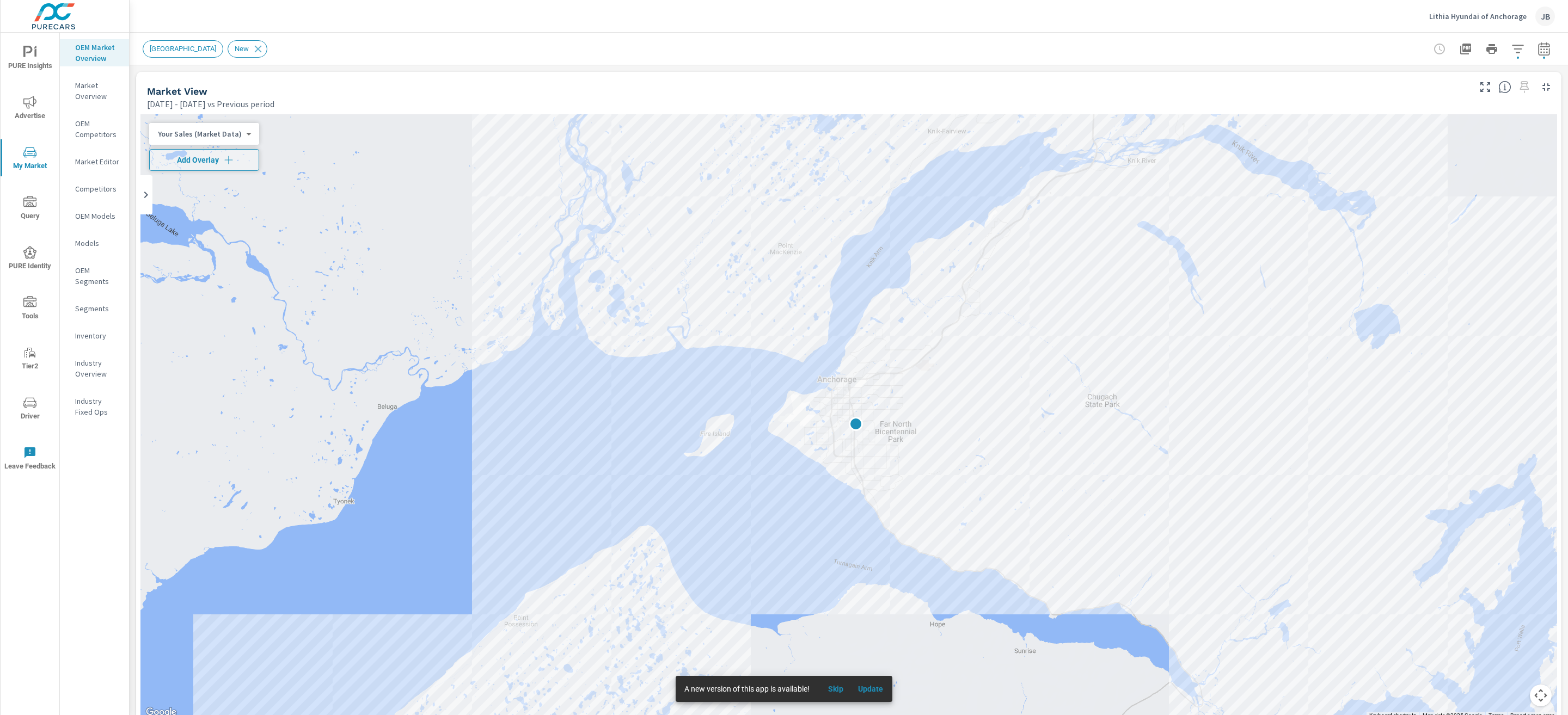
click at [197, 132] on body "PURE Insights Advertise My Market Query PURE Identity Tools Tier2 Driver Leave …" at bounding box center [784, 357] width 1568 height 715
click at [209, 166] on li "Total Market Sales" at bounding box center [202, 169] width 106 height 18
click at [209, 165] on span "Add Overlay" at bounding box center [197, 160] width 86 height 11
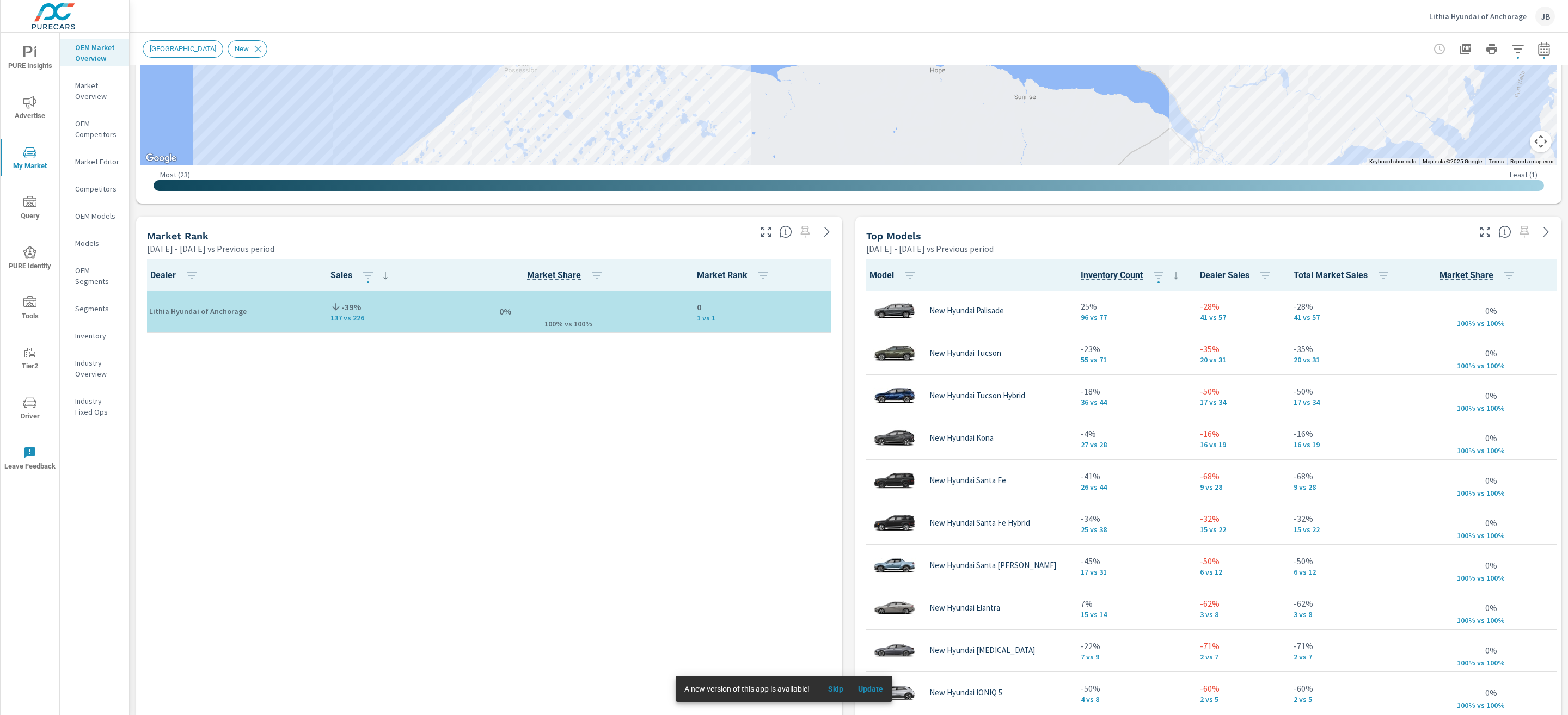
scroll to position [584, 0]
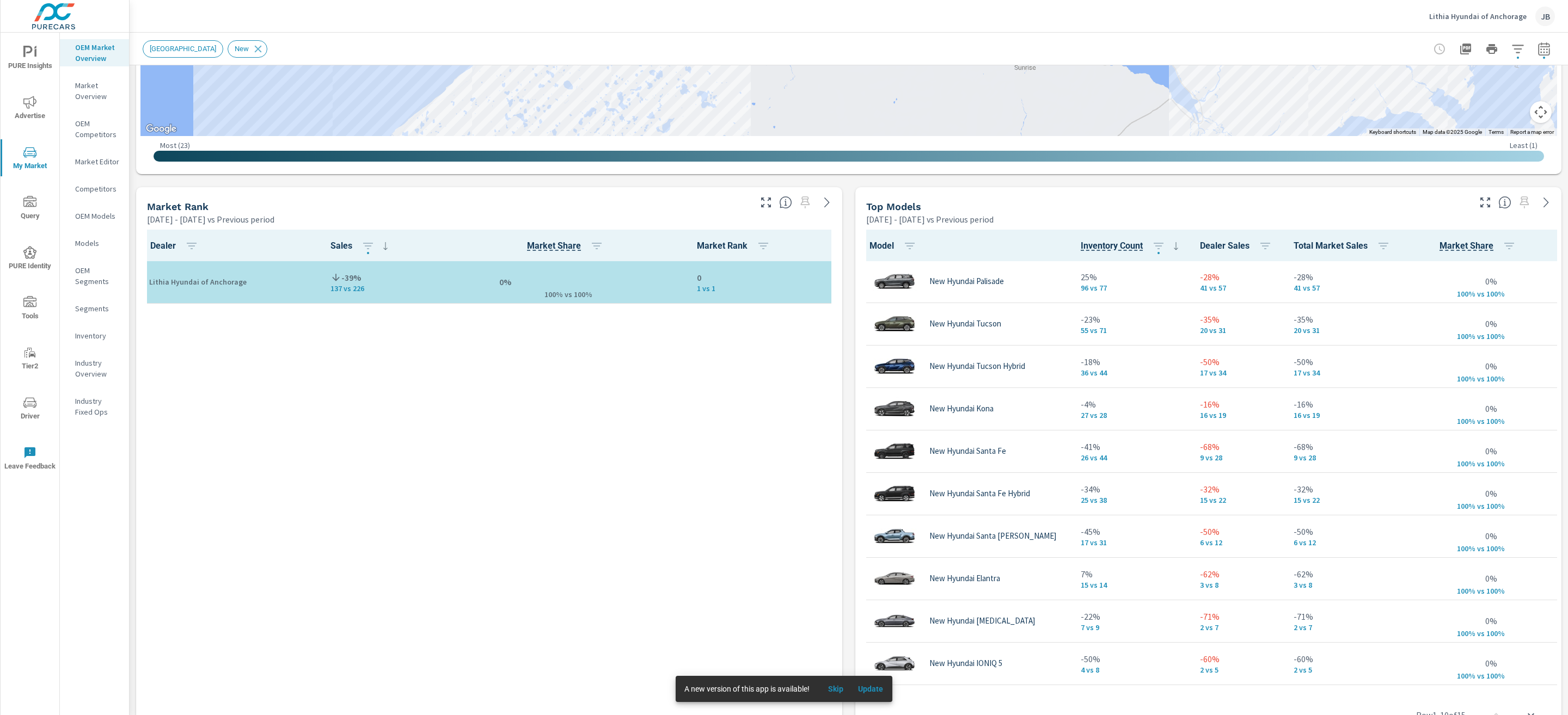
click at [36, 61] on span "PURE Insights" at bounding box center [30, 59] width 52 height 27
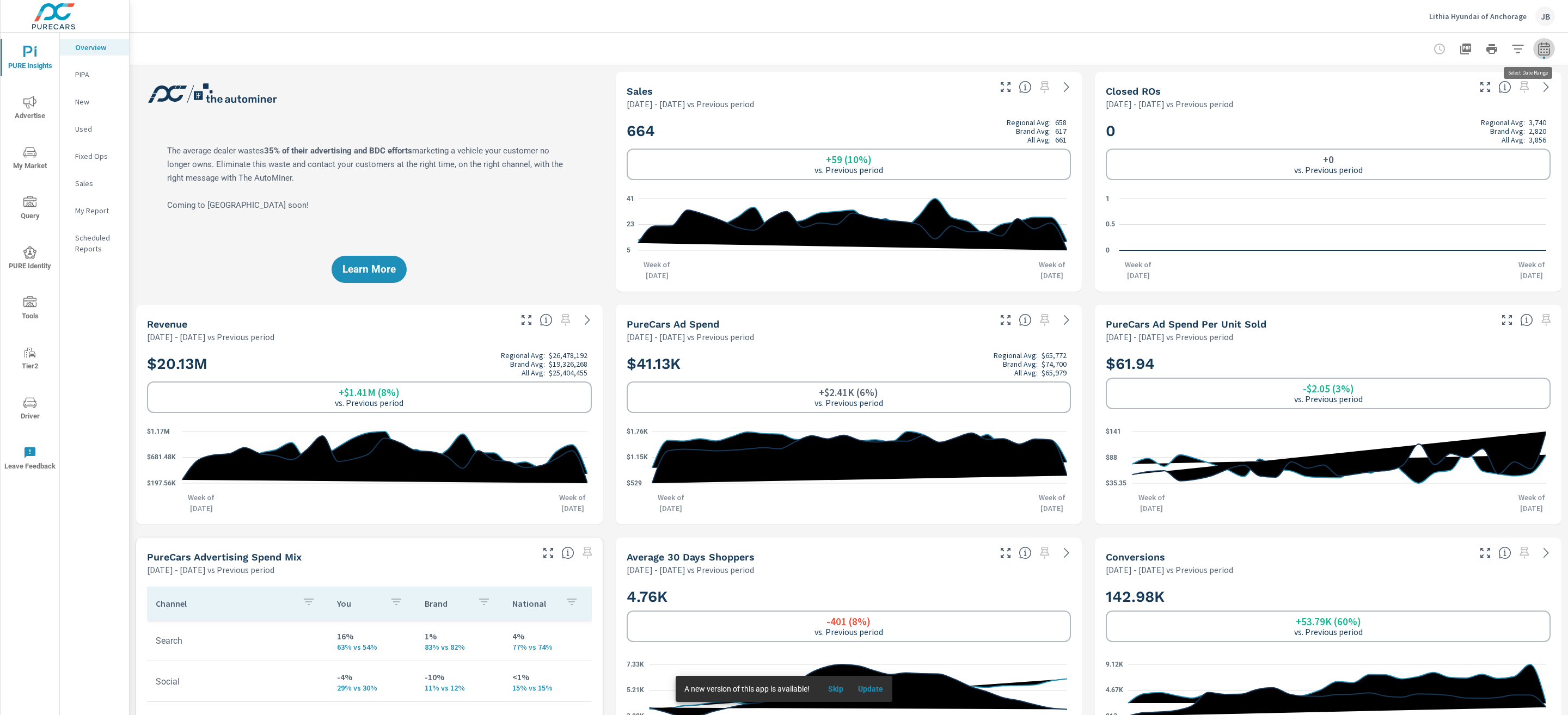
click at [1538, 47] on icon "button" at bounding box center [1544, 49] width 13 height 13
select select "Previous period"
click at [1442, 88] on select "Custom Yesterday Last week Last 7 days Last 14 days Last 30 days Last 45 days L…" at bounding box center [1444, 94] width 117 height 22
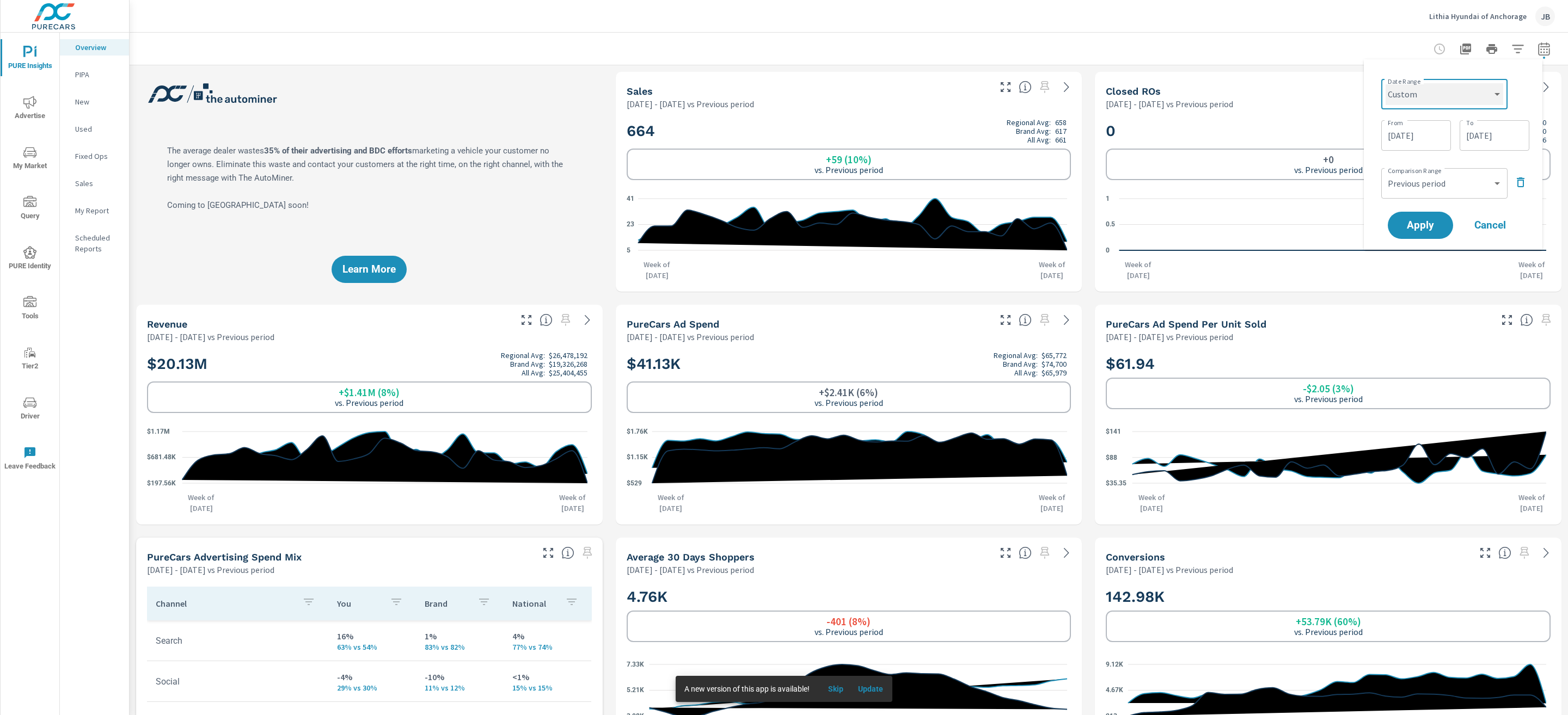
scroll to position [1, 0]
select select "Last month"
click at [1451, 144] on select "Custom Previous period Previous month Previous year" at bounding box center [1444, 142] width 109 height 22
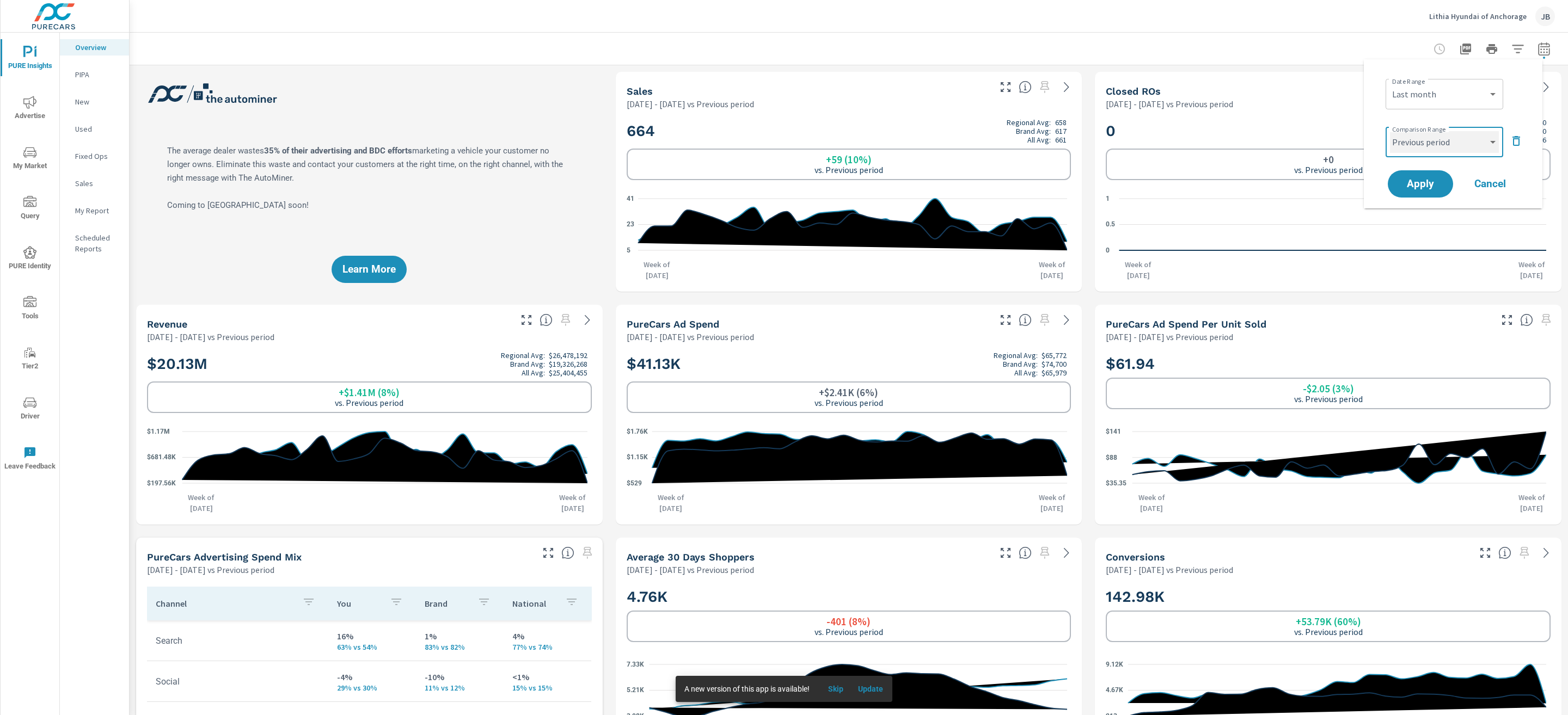
select select "Previous month"
click at [1428, 184] on span "Apply" at bounding box center [1420, 184] width 44 height 10
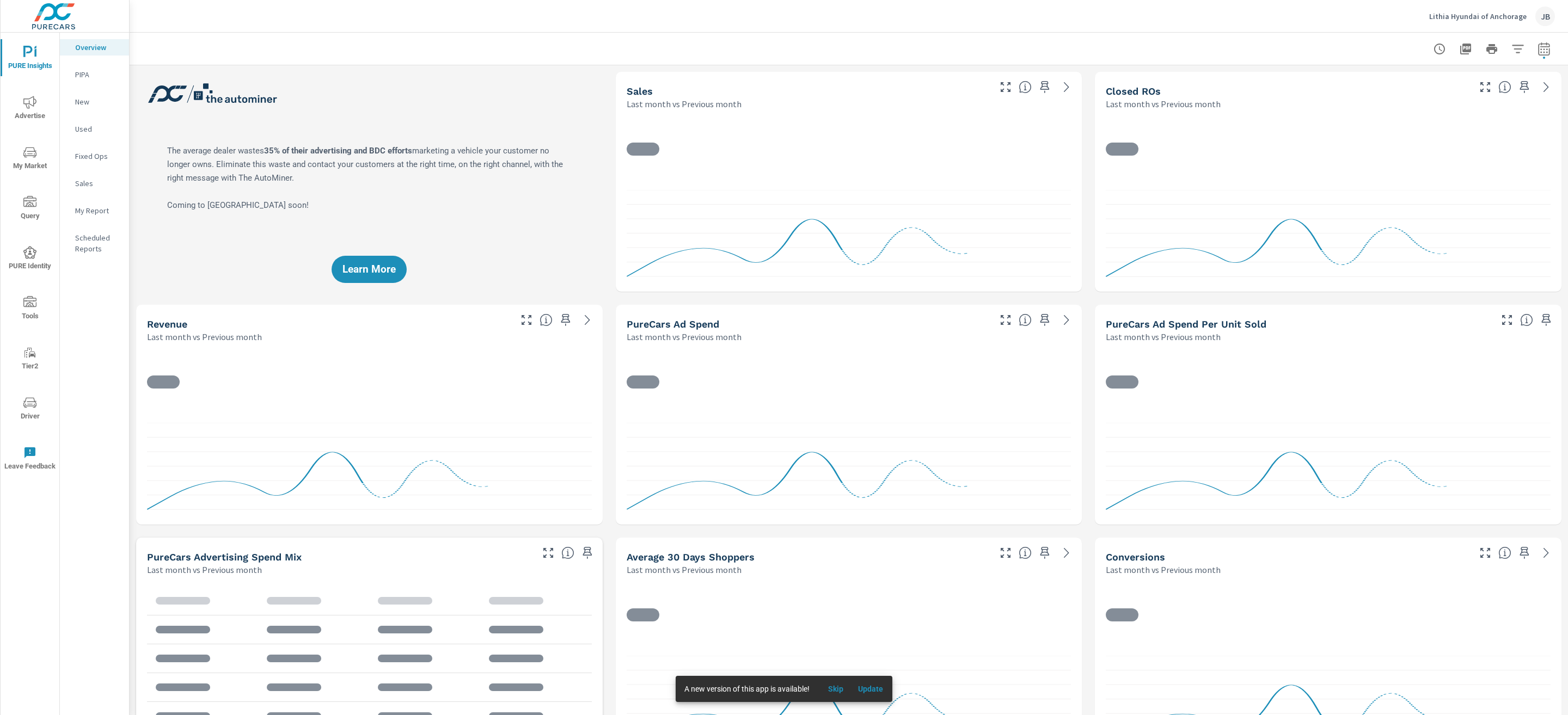
scroll to position [1, 0]
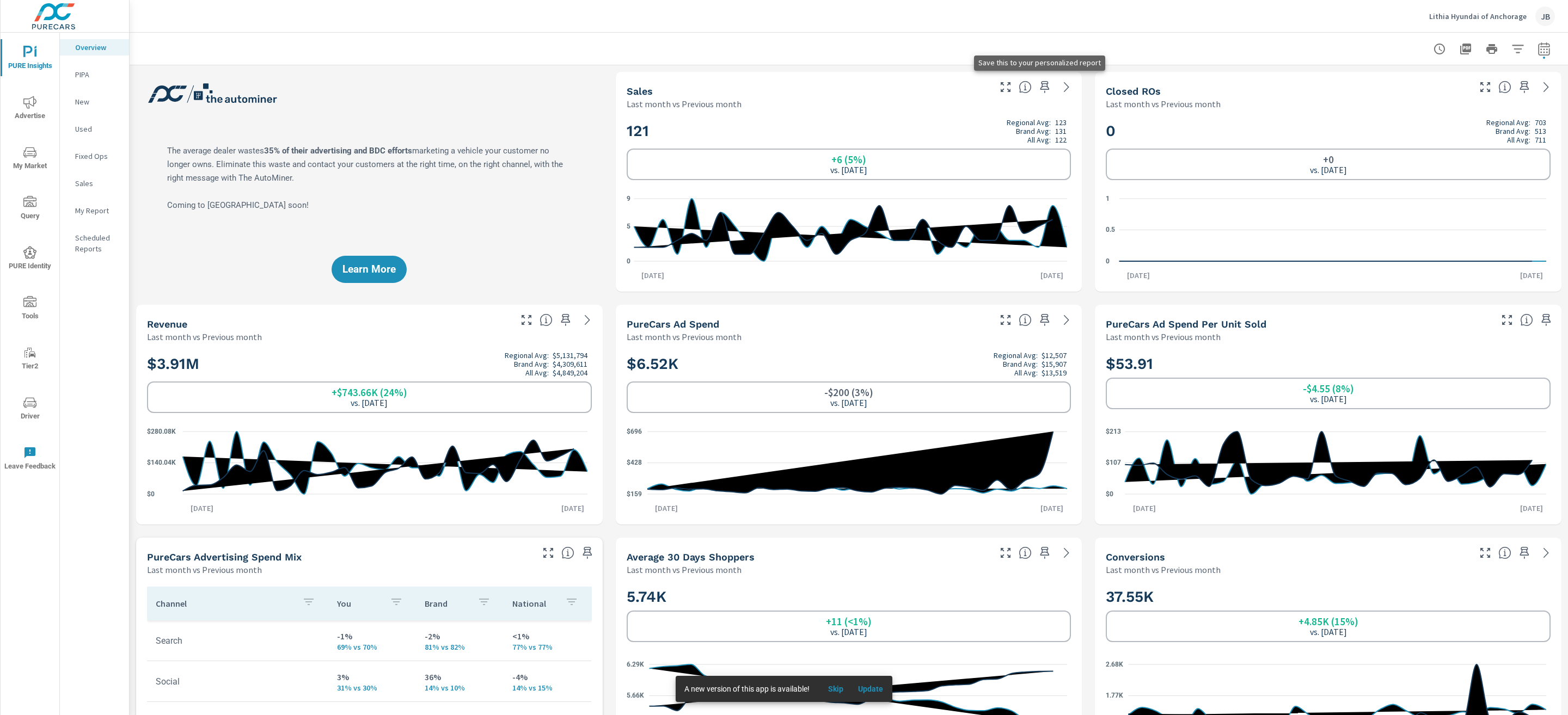
click at [1038, 87] on icon "button" at bounding box center [1045, 86] width 13 height 13
click at [565, 319] on icon "button" at bounding box center [565, 319] width 13 height 13
click at [1040, 556] on icon "button" at bounding box center [1045, 553] width 13 height 13
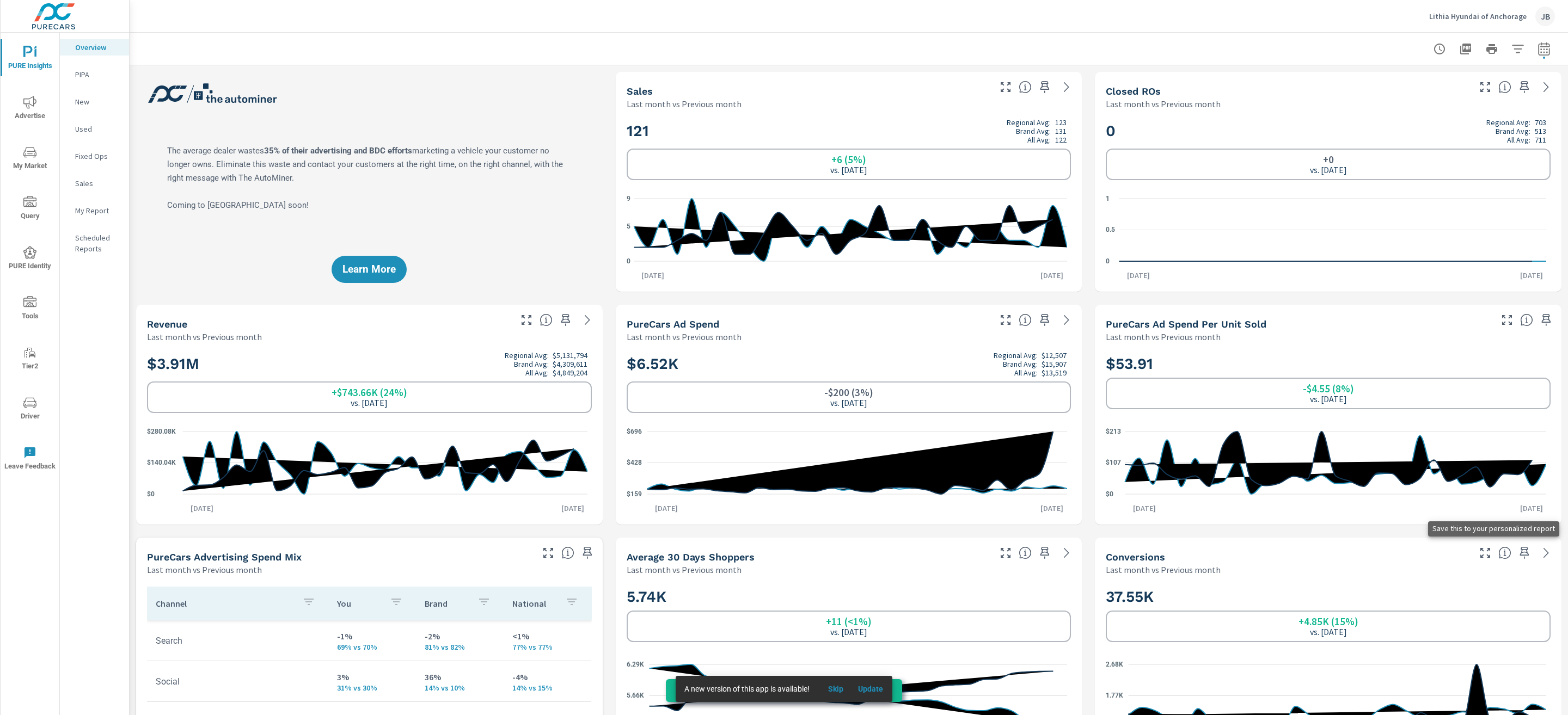
click at [1520, 549] on icon "button" at bounding box center [1524, 553] width 9 height 12
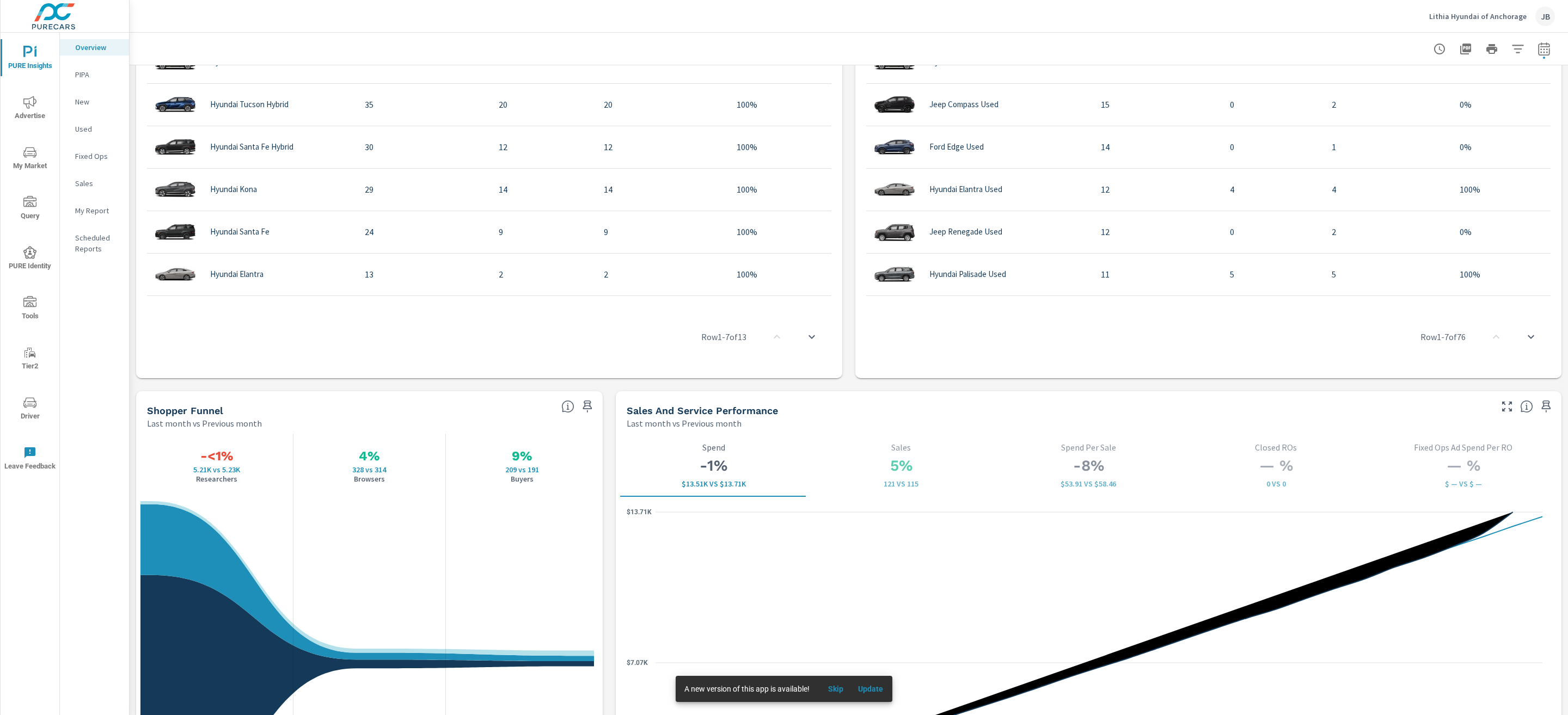
scroll to position [1163, 0]
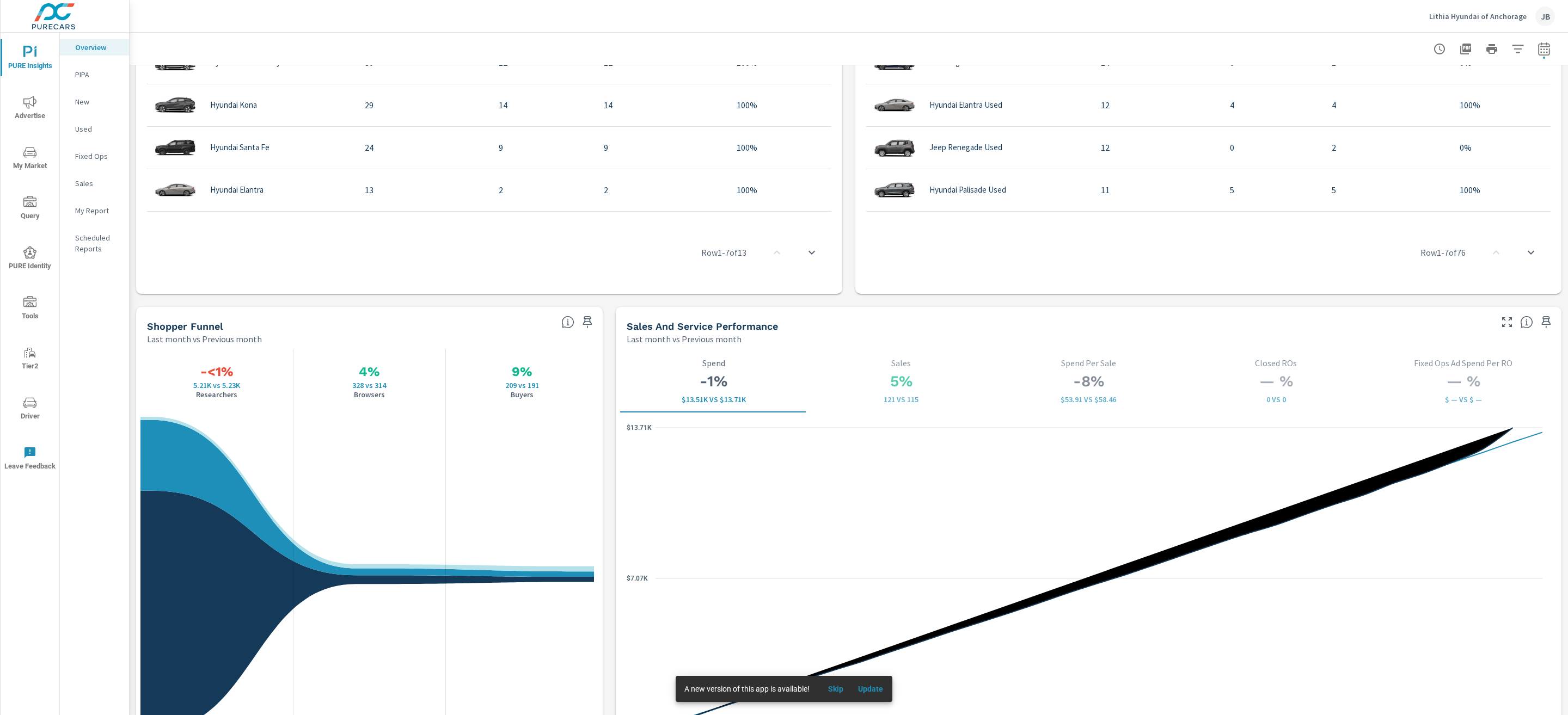
click at [82, 209] on p "My Report" at bounding box center [97, 211] width 45 height 11
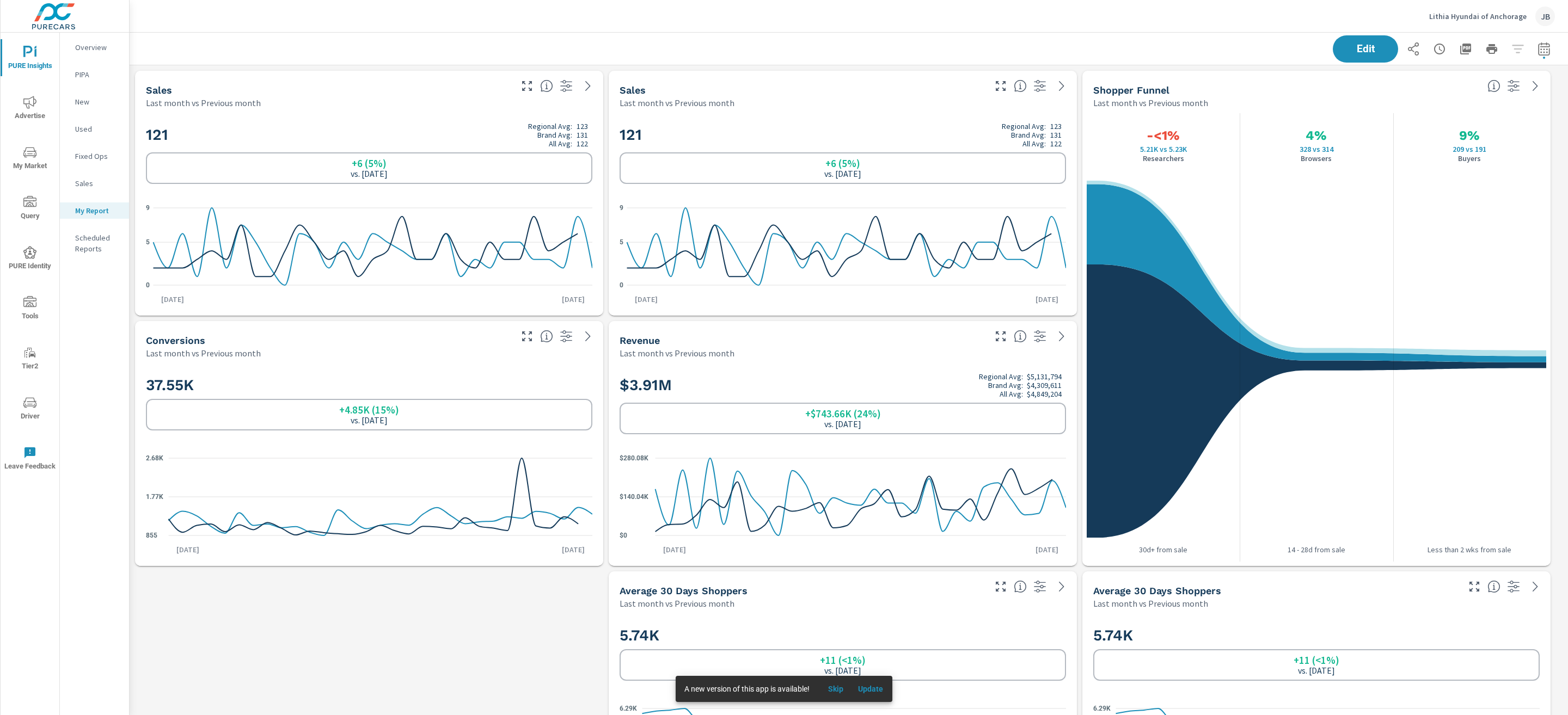
scroll to position [782, 1451]
click at [1370, 37] on button "Edit" at bounding box center [1365, 49] width 68 height 29
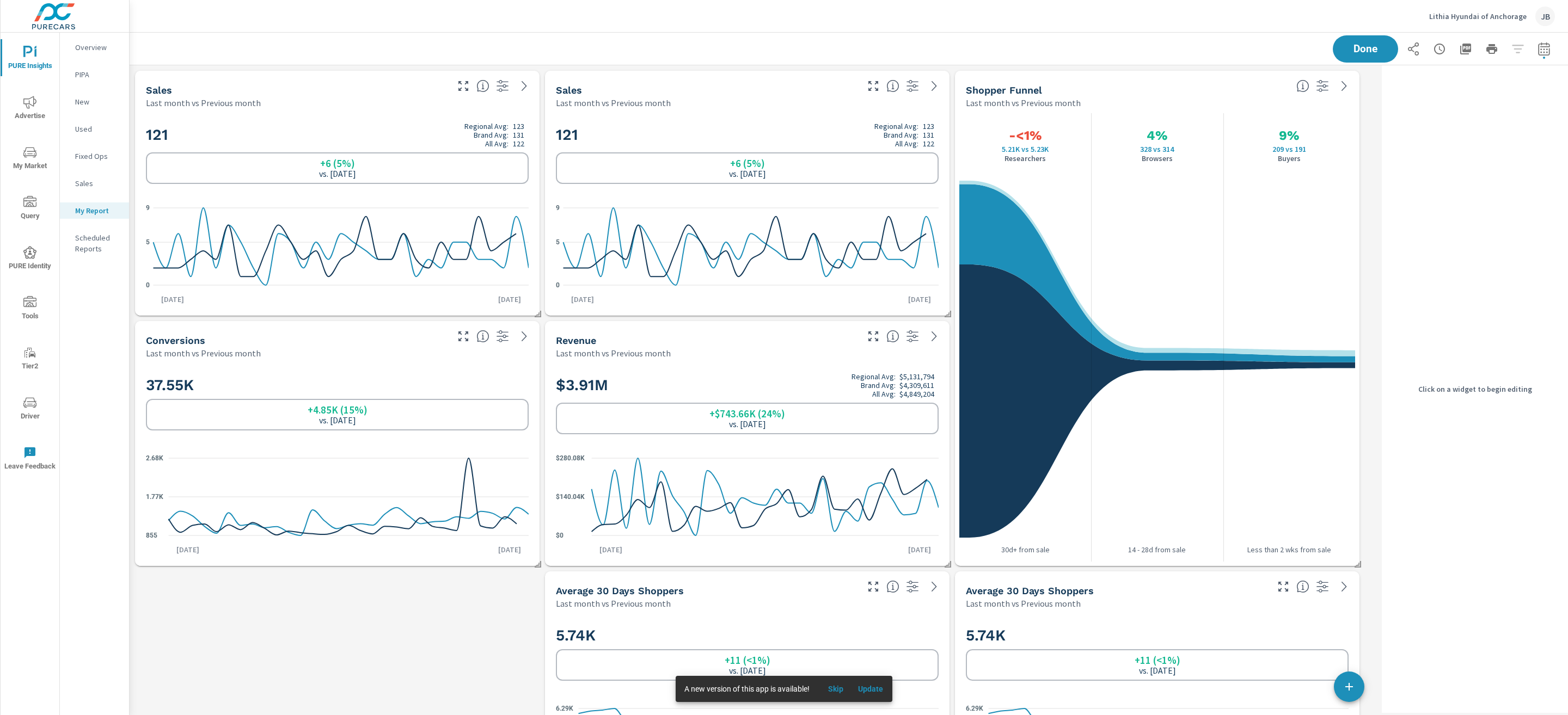
scroll to position [782, 1261]
click at [431, 128] on h2 "121 Regional Avg: 123 Brand Avg: 131 All Avg: 122" at bounding box center [337, 134] width 383 height 26
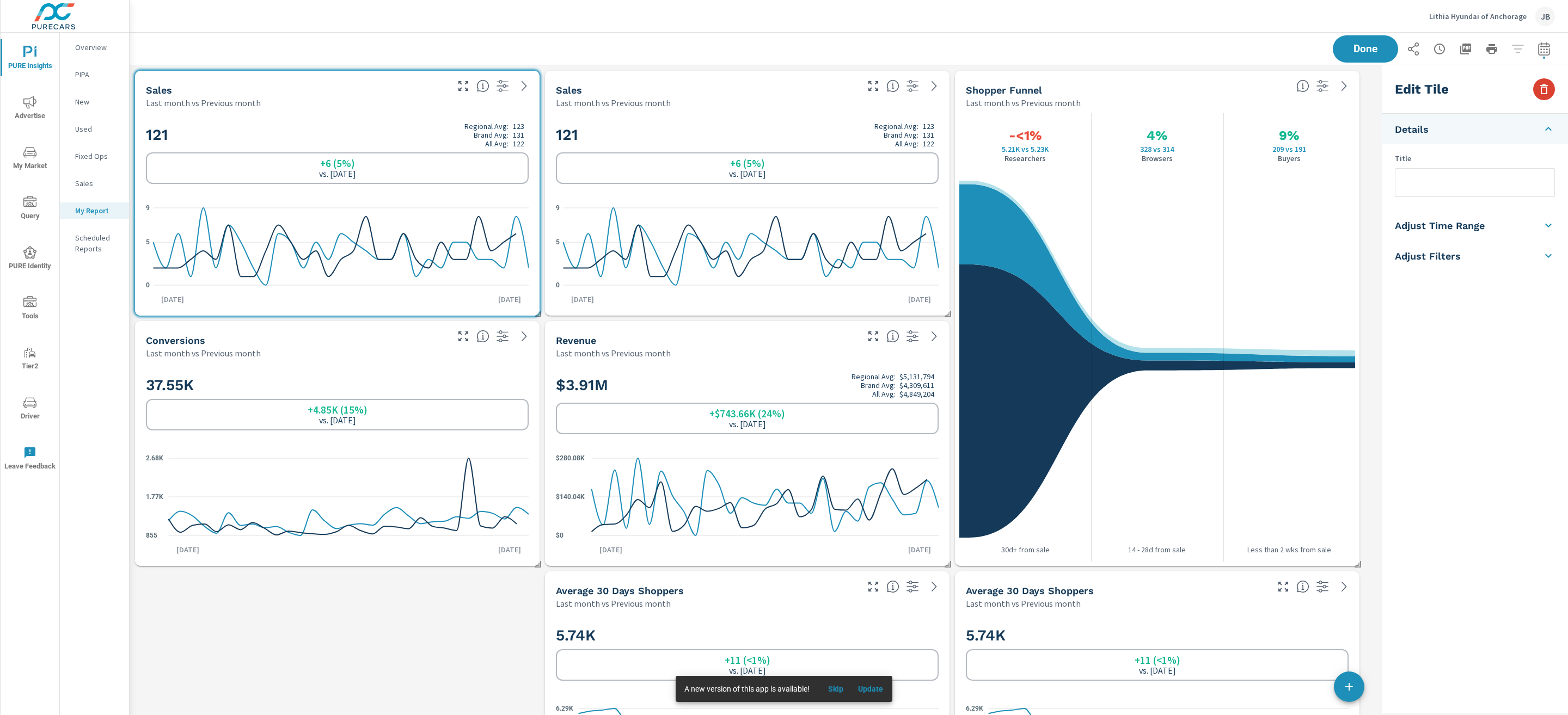
click at [1542, 89] on icon "button" at bounding box center [1544, 89] width 13 height 13
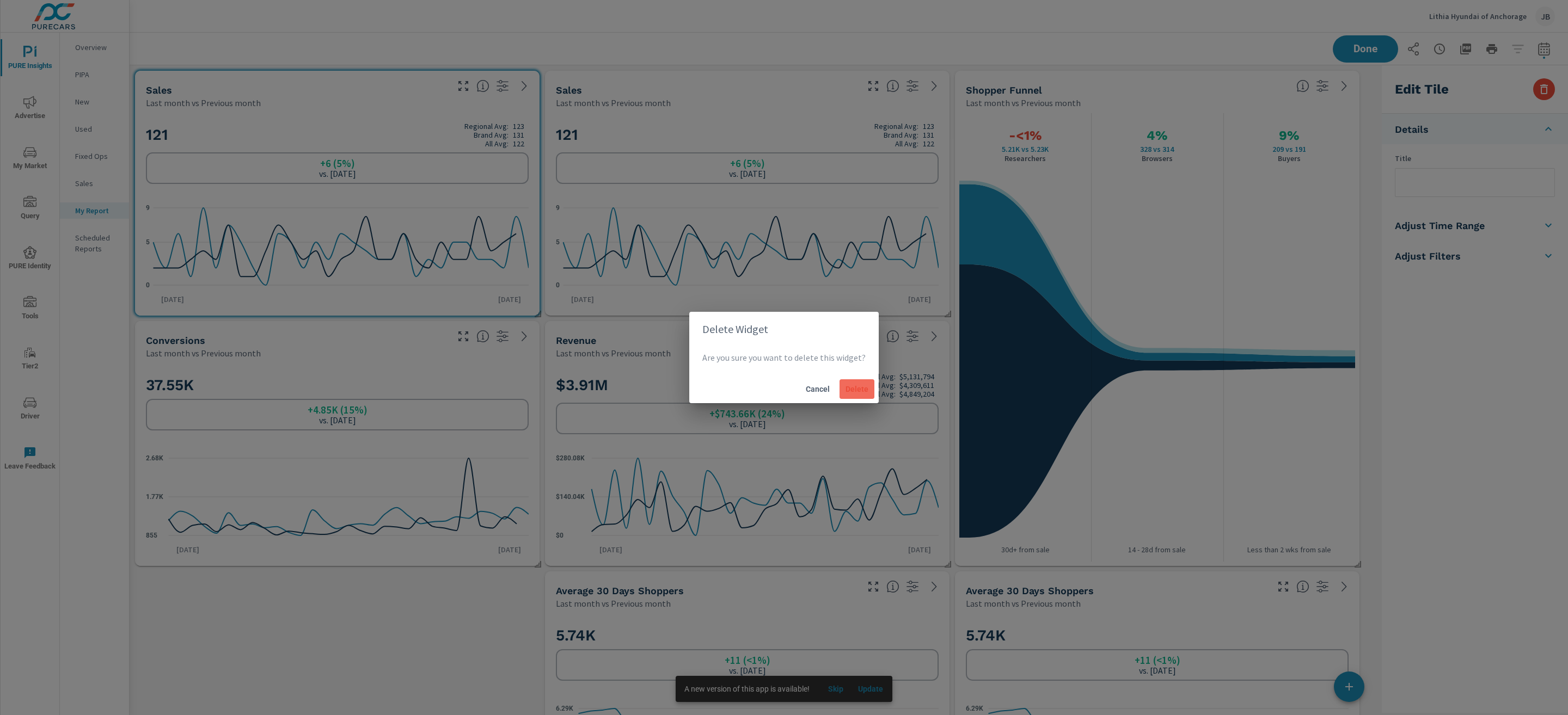
click at [866, 387] on span "Delete" at bounding box center [856, 389] width 26 height 10
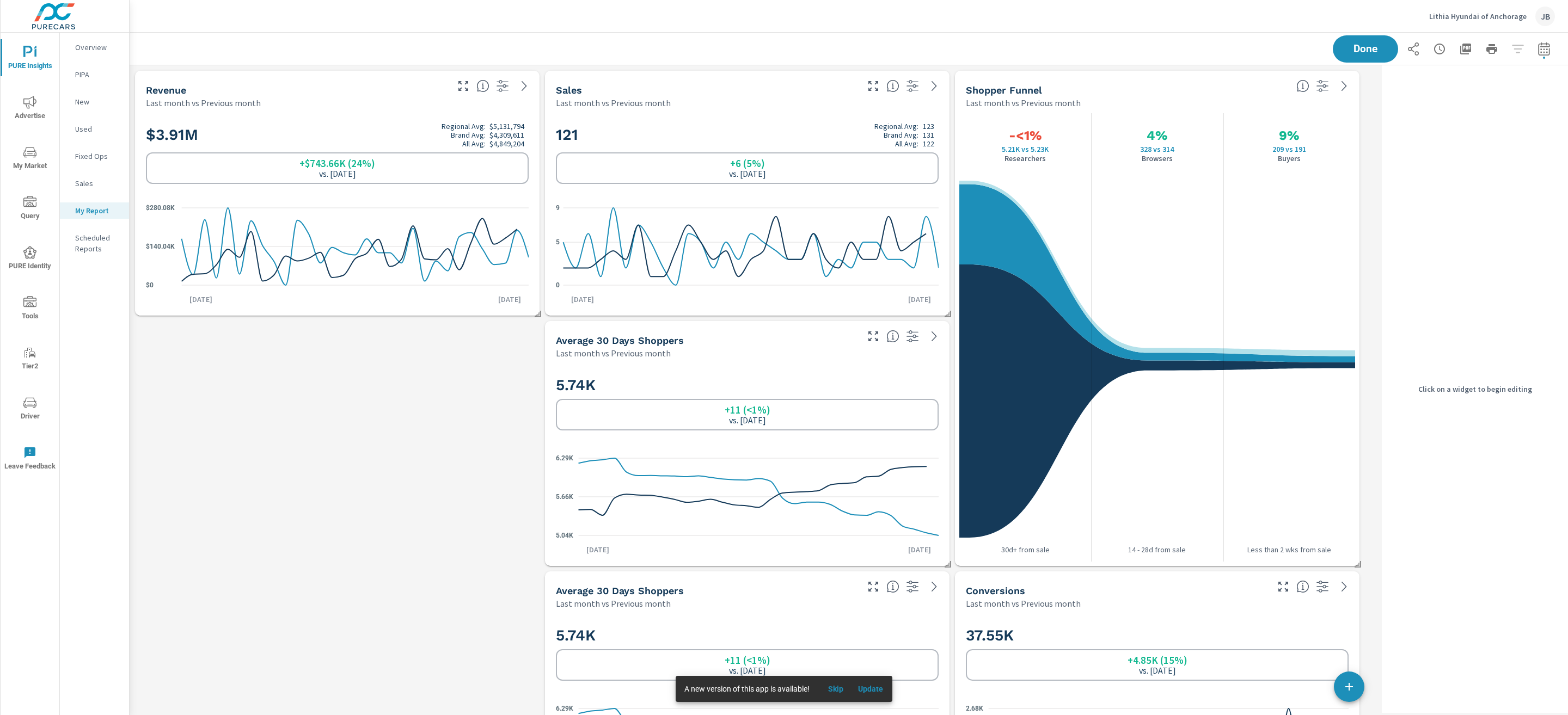
click at [704, 610] on div "Last month vs Previous month" at bounding box center [705, 603] width 300 height 13
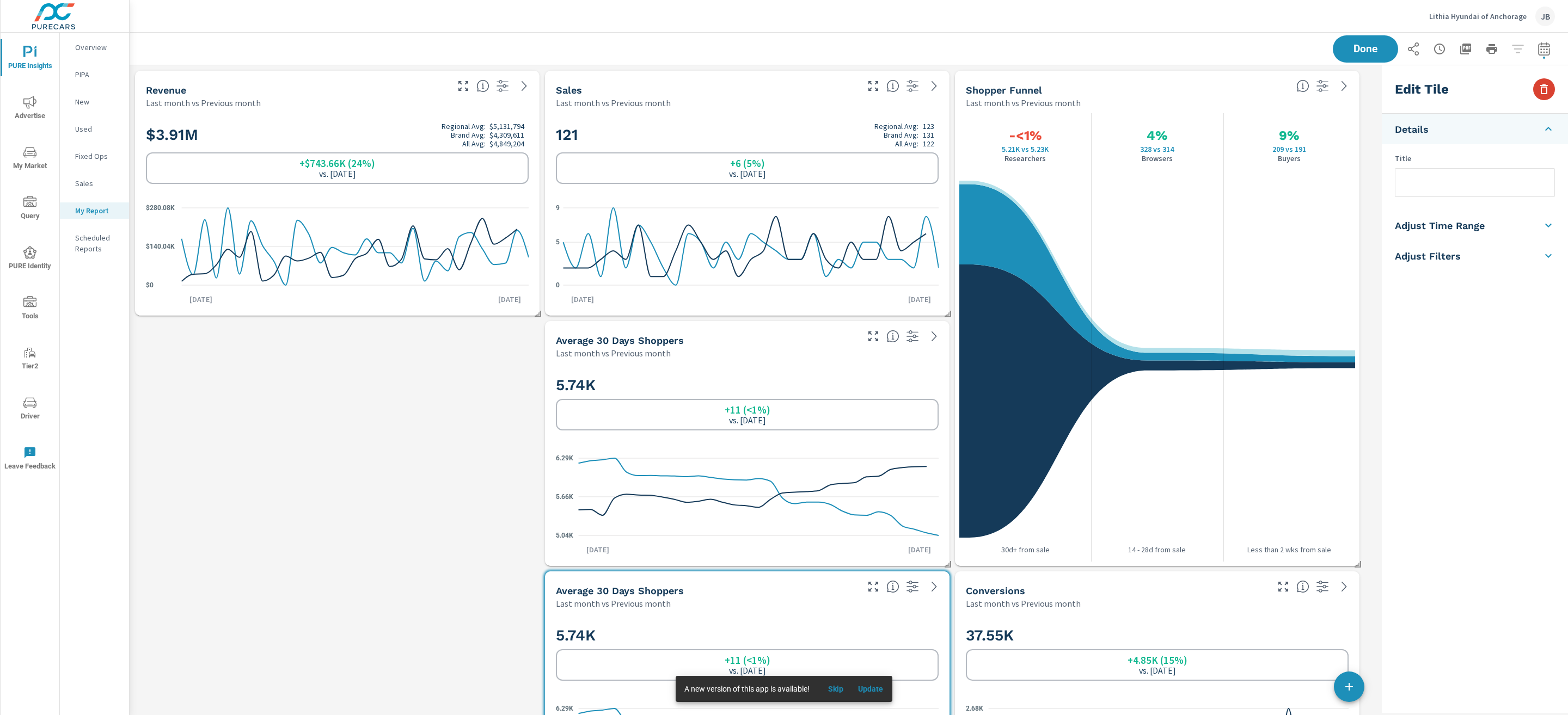
click at [1547, 91] on icon "button" at bounding box center [1544, 89] width 13 height 13
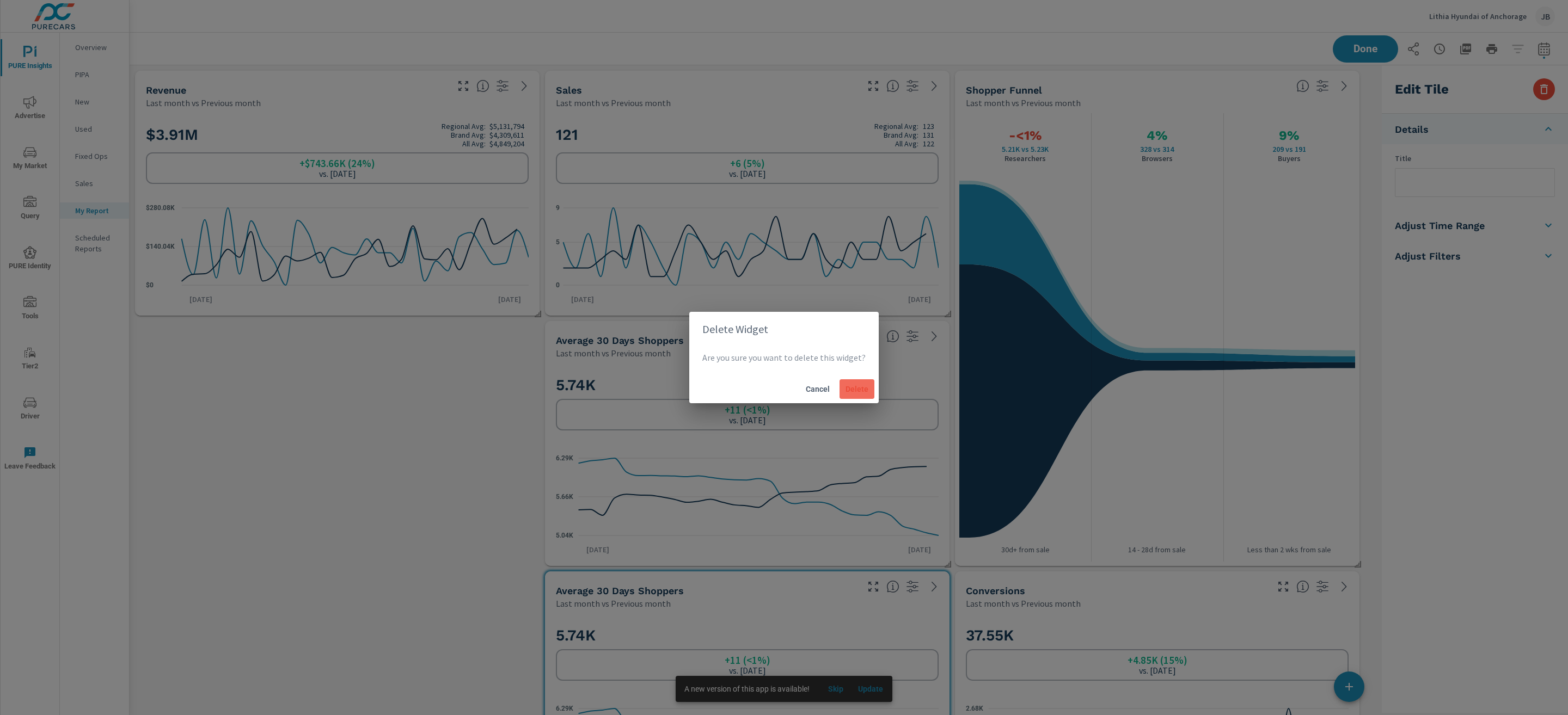
click at [852, 389] on span "Delete" at bounding box center [856, 389] width 26 height 10
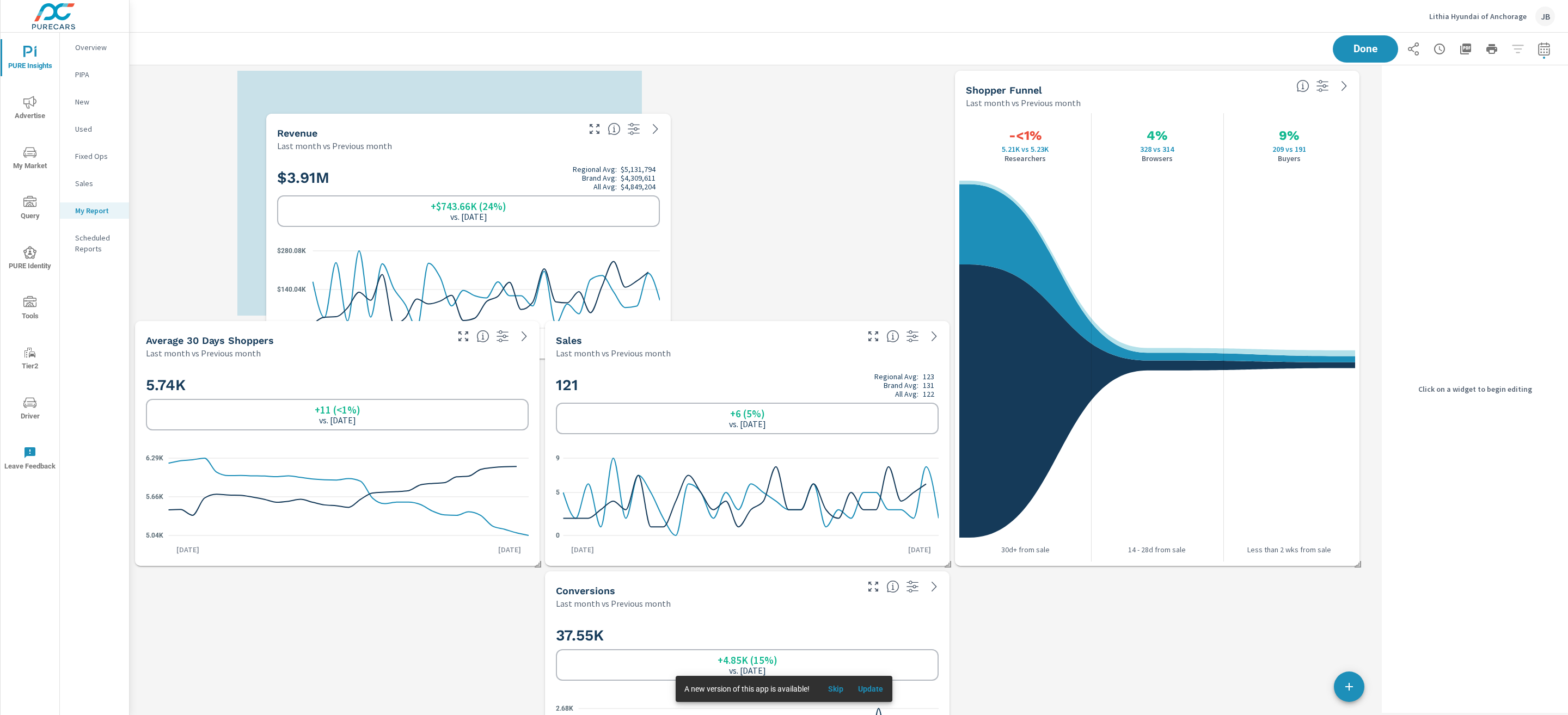
scroll to position [5, 5]
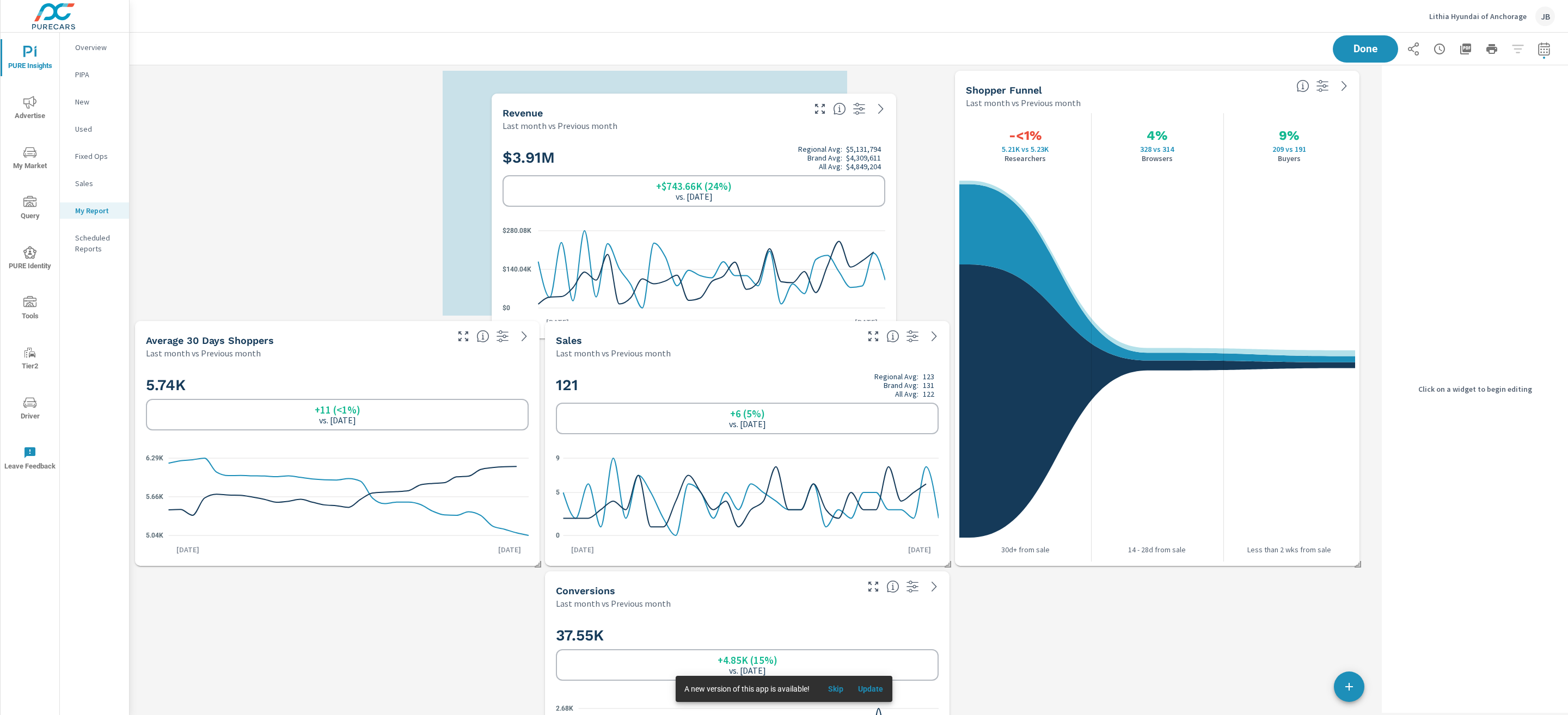
drag, startPoint x: 1120, startPoint y: 597, endPoint x: 602, endPoint y: 150, distance: 684.2
click at [657, 119] on div "Last month vs Previous month" at bounding box center [653, 125] width 300 height 13
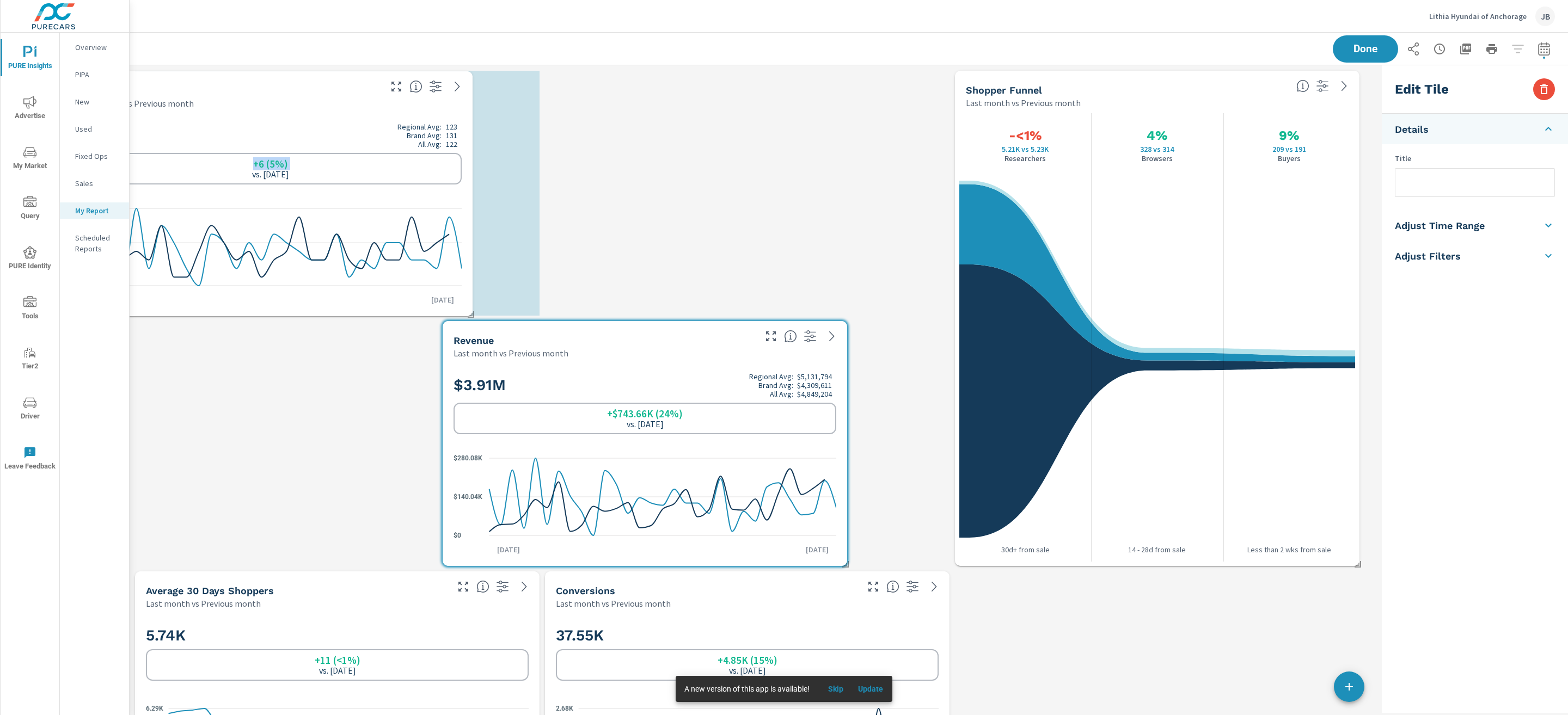
drag, startPoint x: 667, startPoint y: 403, endPoint x: 206, endPoint y: 145, distance: 528.3
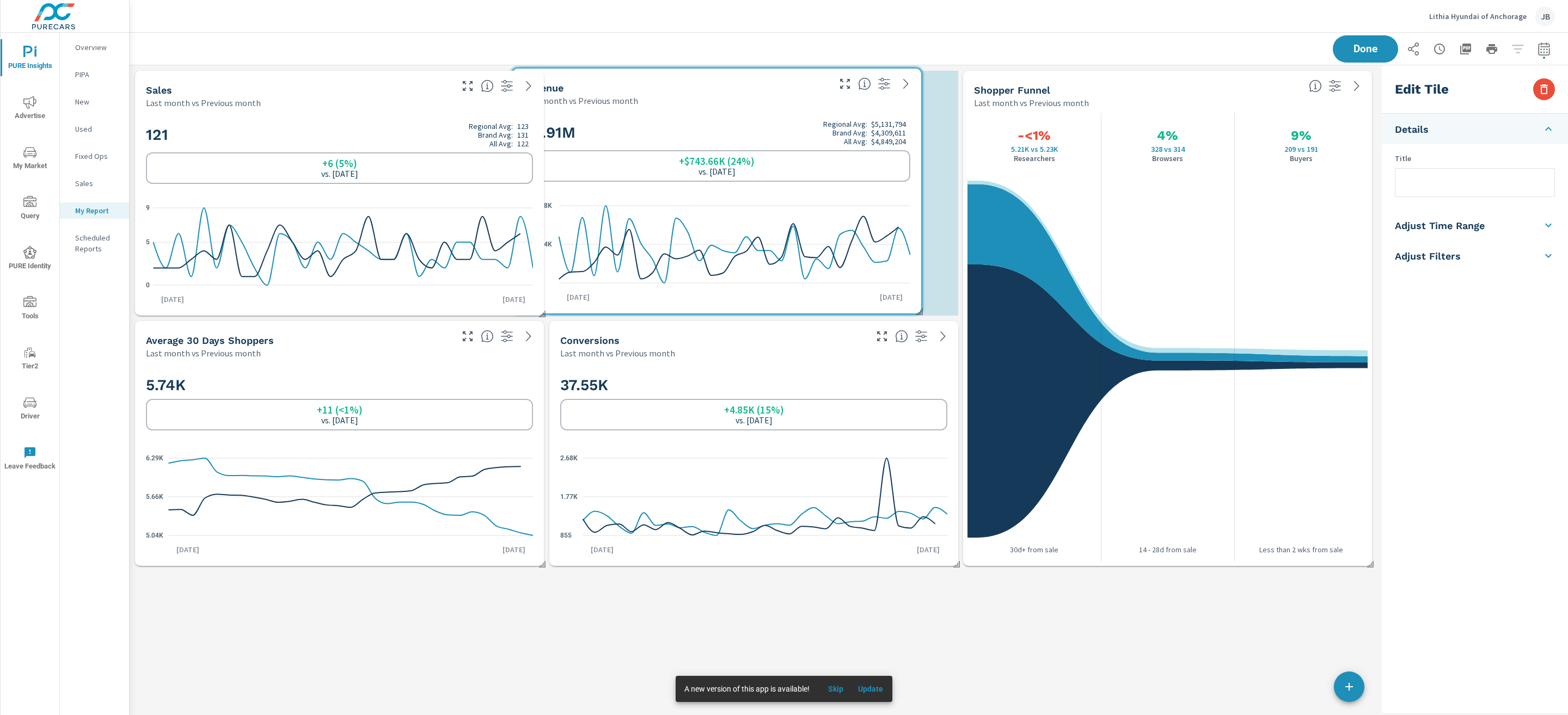
drag, startPoint x: 569, startPoint y: 347, endPoint x: 638, endPoint y: 94, distance: 262.2
click at [638, 94] on div "Last month vs Previous month" at bounding box center [676, 100] width 304 height 13
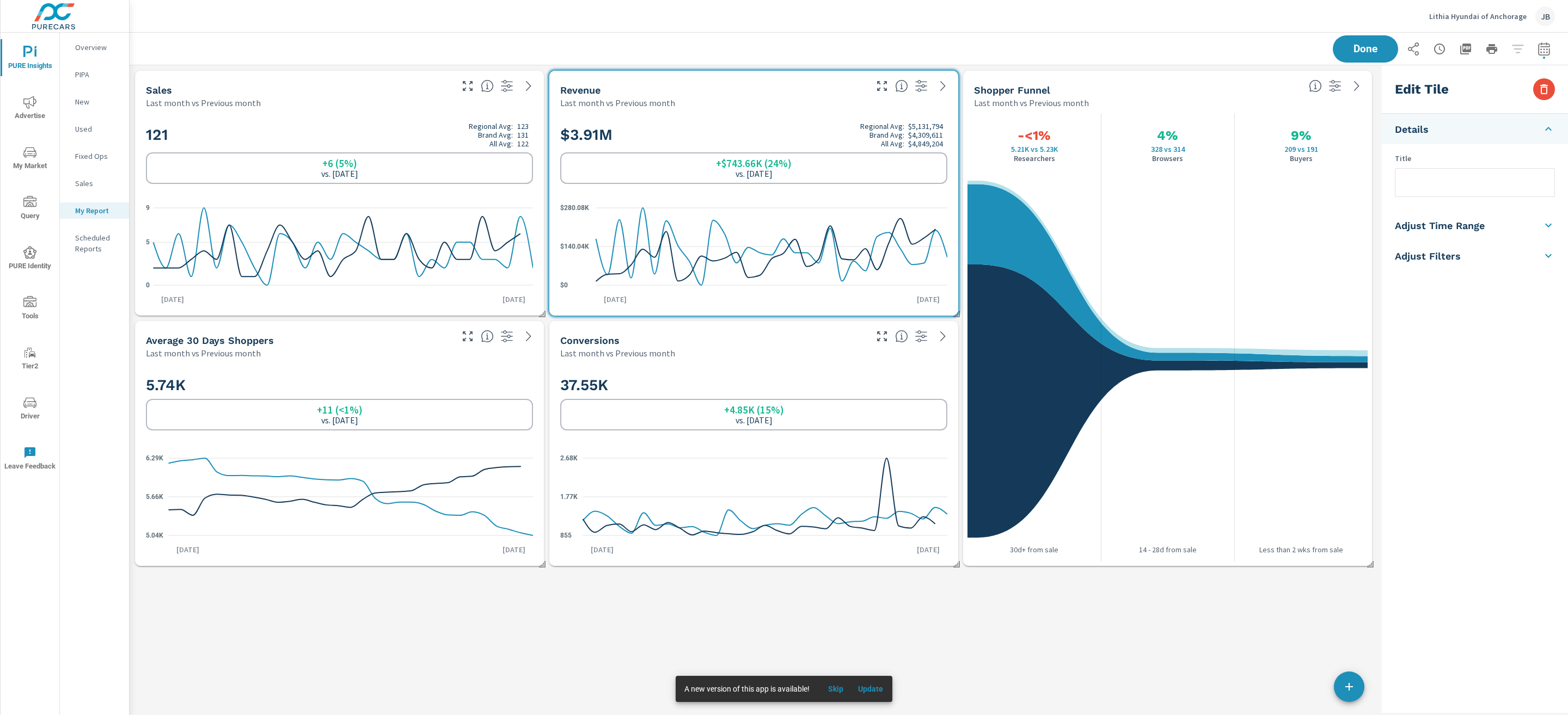
click at [734, 637] on div "Sales Last month vs Previous month 121 Regional Avg: 123 Brand Avg: 131 All Avg…" at bounding box center [754, 389] width 1248 height 647
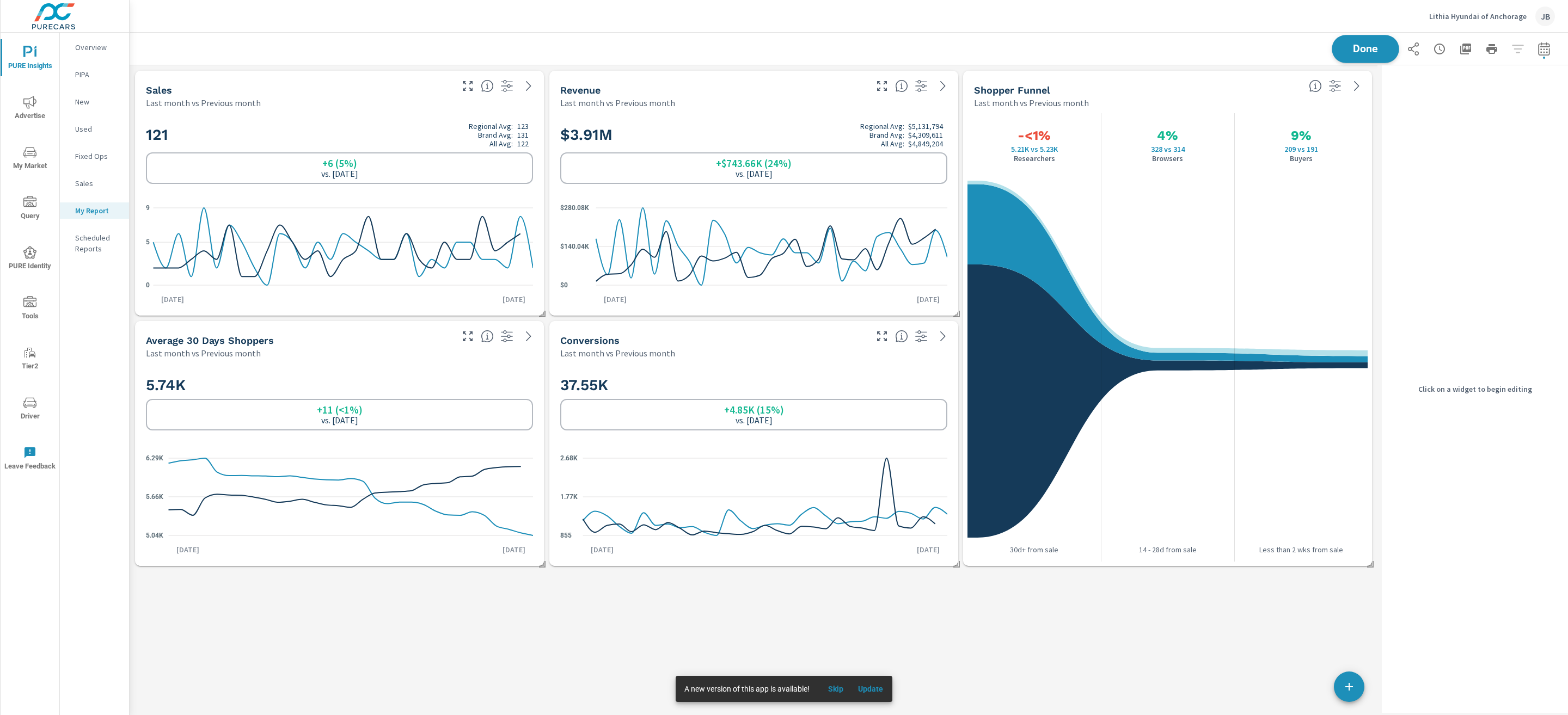
scroll to position [532, 1274]
click at [1385, 45] on span "Done" at bounding box center [1365, 49] width 44 height 10
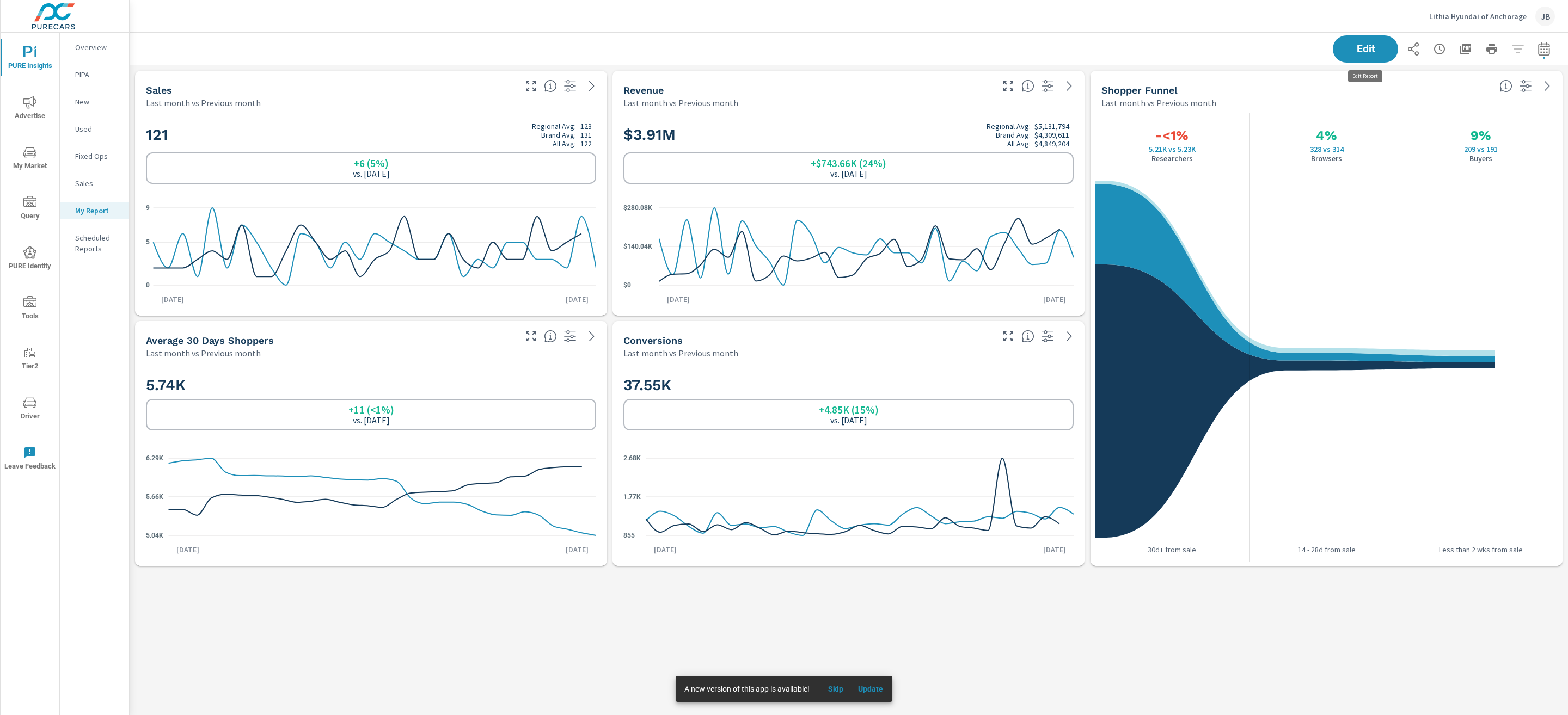
scroll to position [532, 1463]
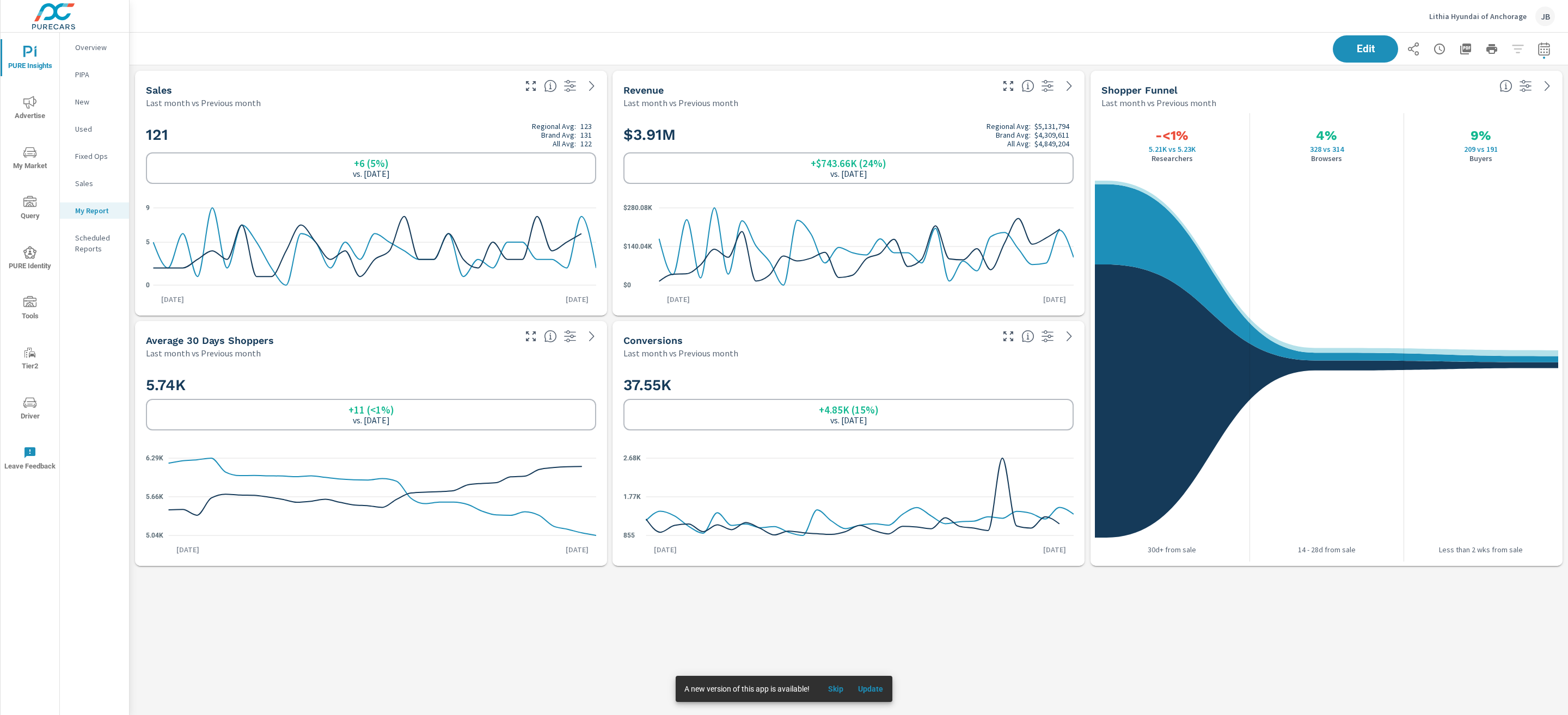
click at [1488, 17] on p "Lithia Hyundai of Anchorage" at bounding box center [1478, 16] width 97 height 10
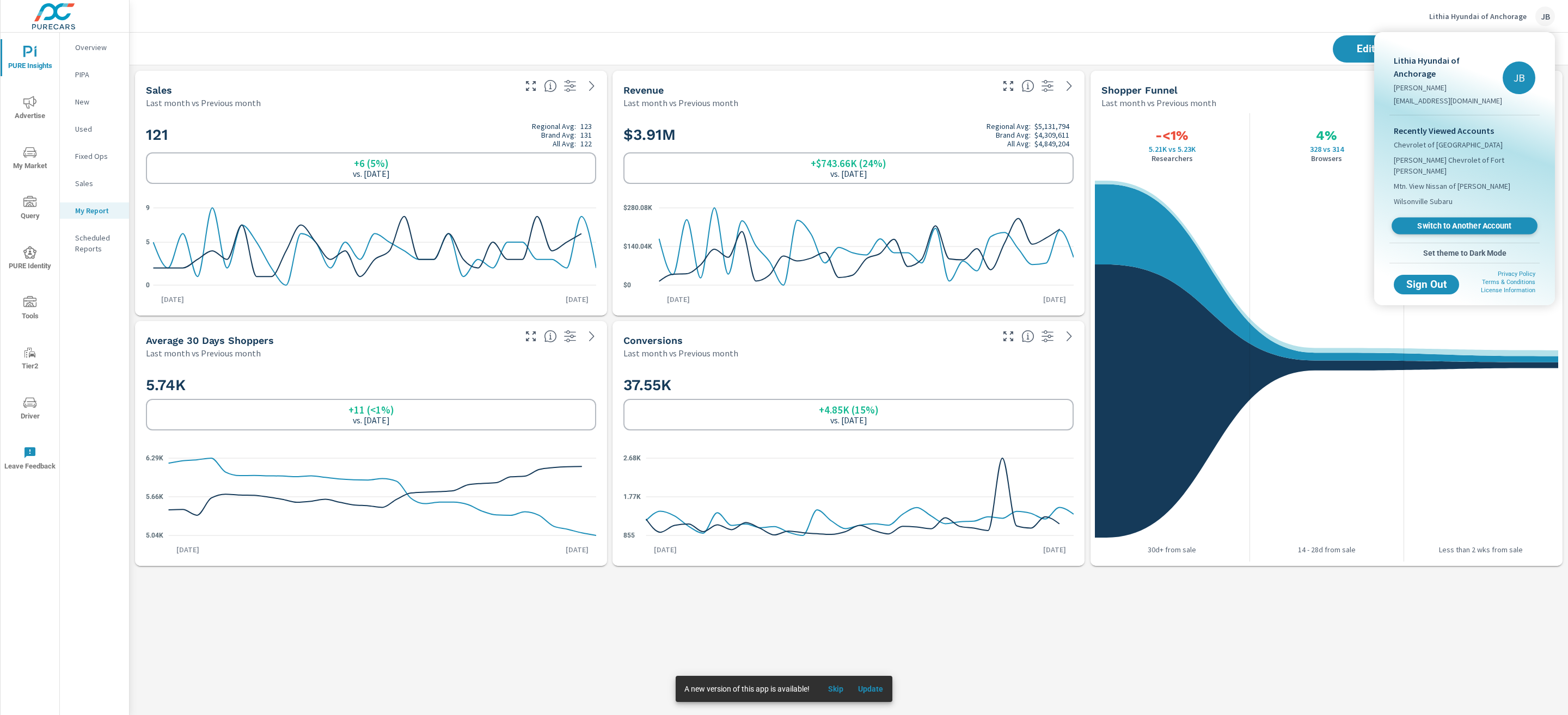
click at [1449, 221] on span "Switch to Another Account" at bounding box center [1464, 226] width 133 height 10
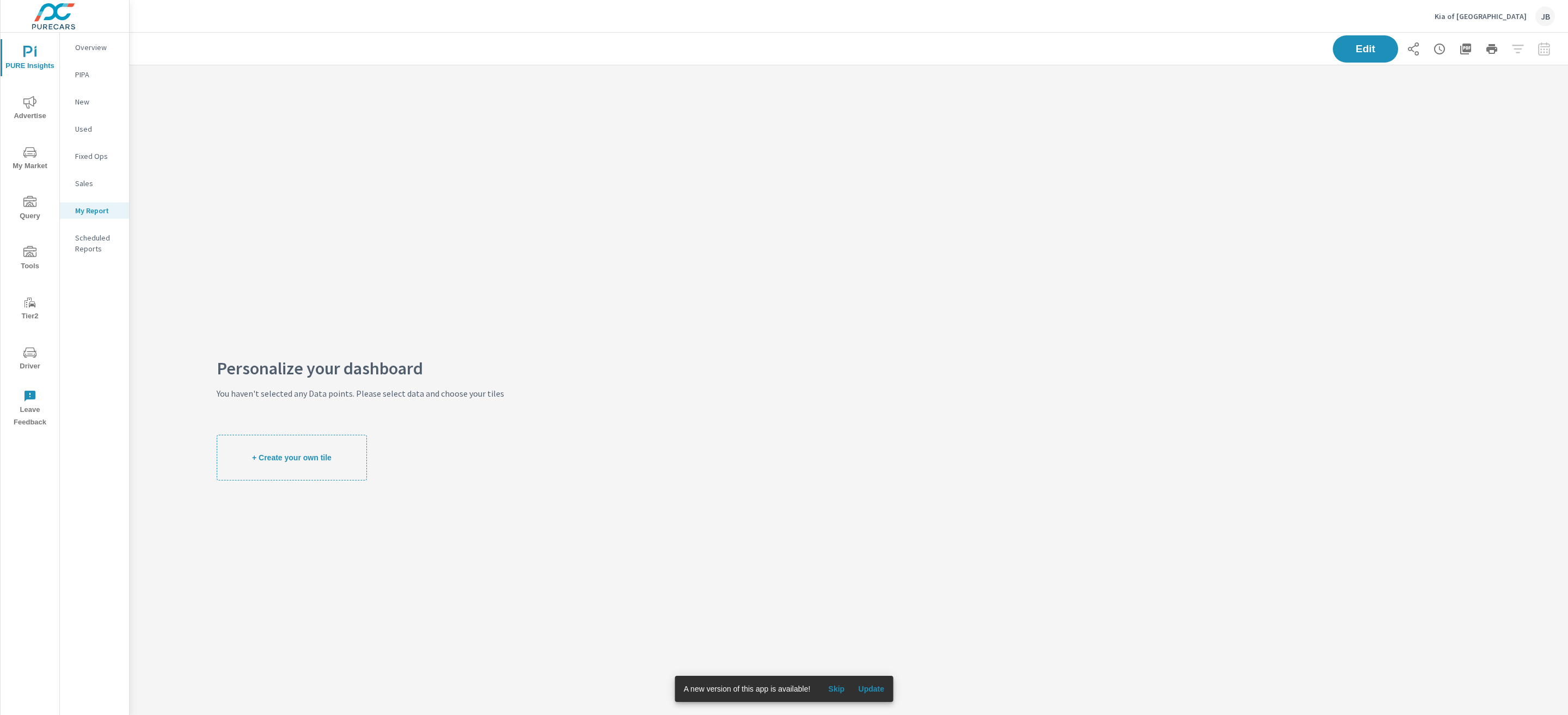
click at [98, 43] on p "Overview" at bounding box center [97, 47] width 45 height 11
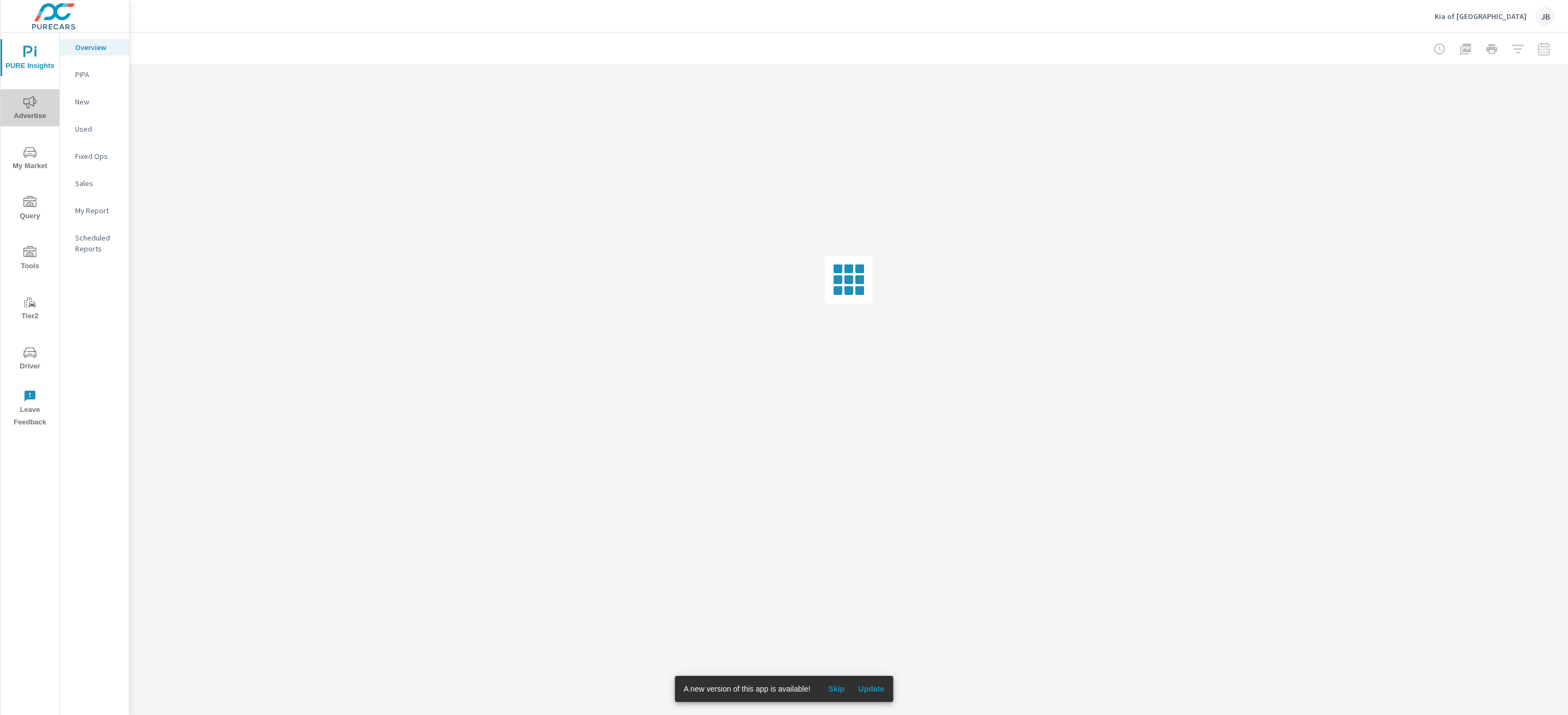
click at [32, 106] on icon "nav menu" at bounding box center [29, 102] width 13 height 13
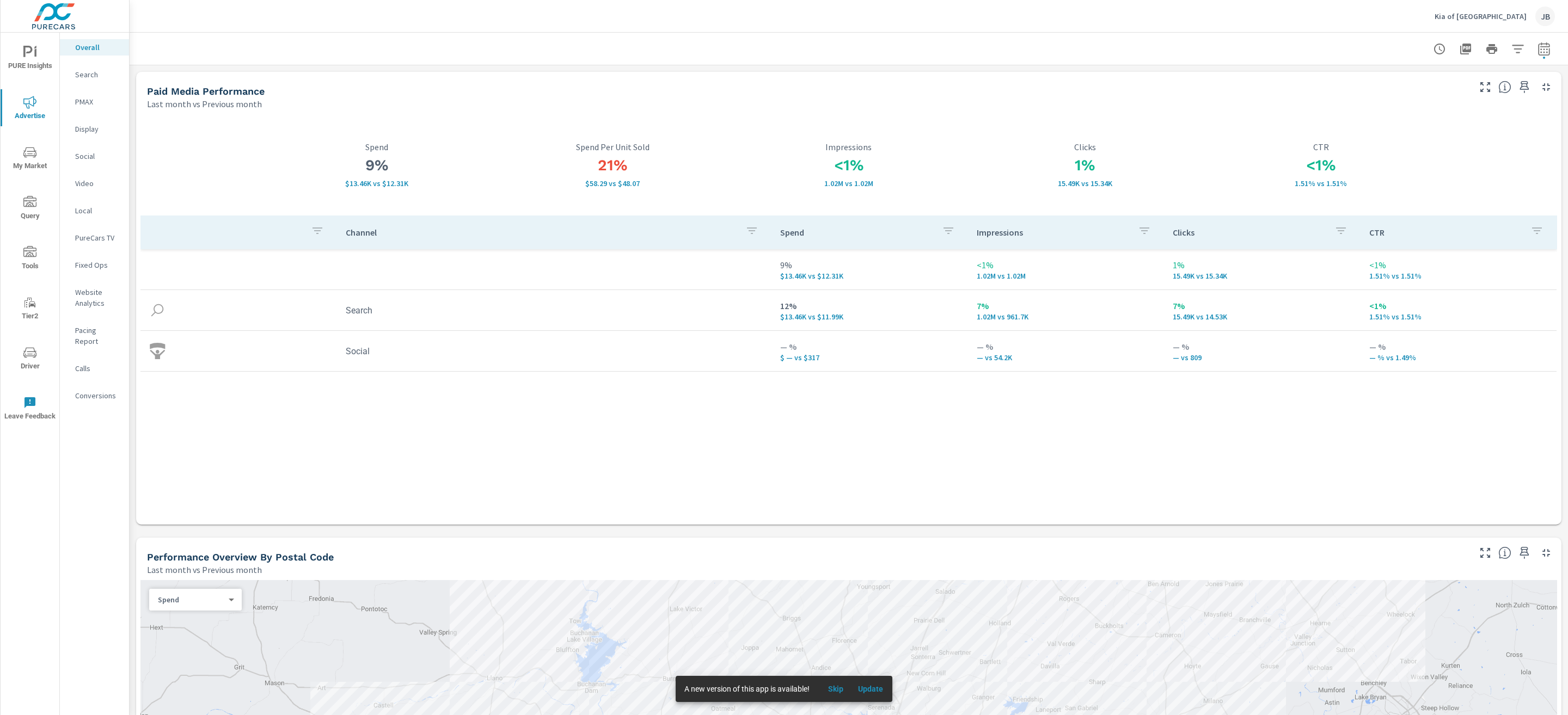
click at [98, 70] on p "Search" at bounding box center [97, 75] width 45 height 11
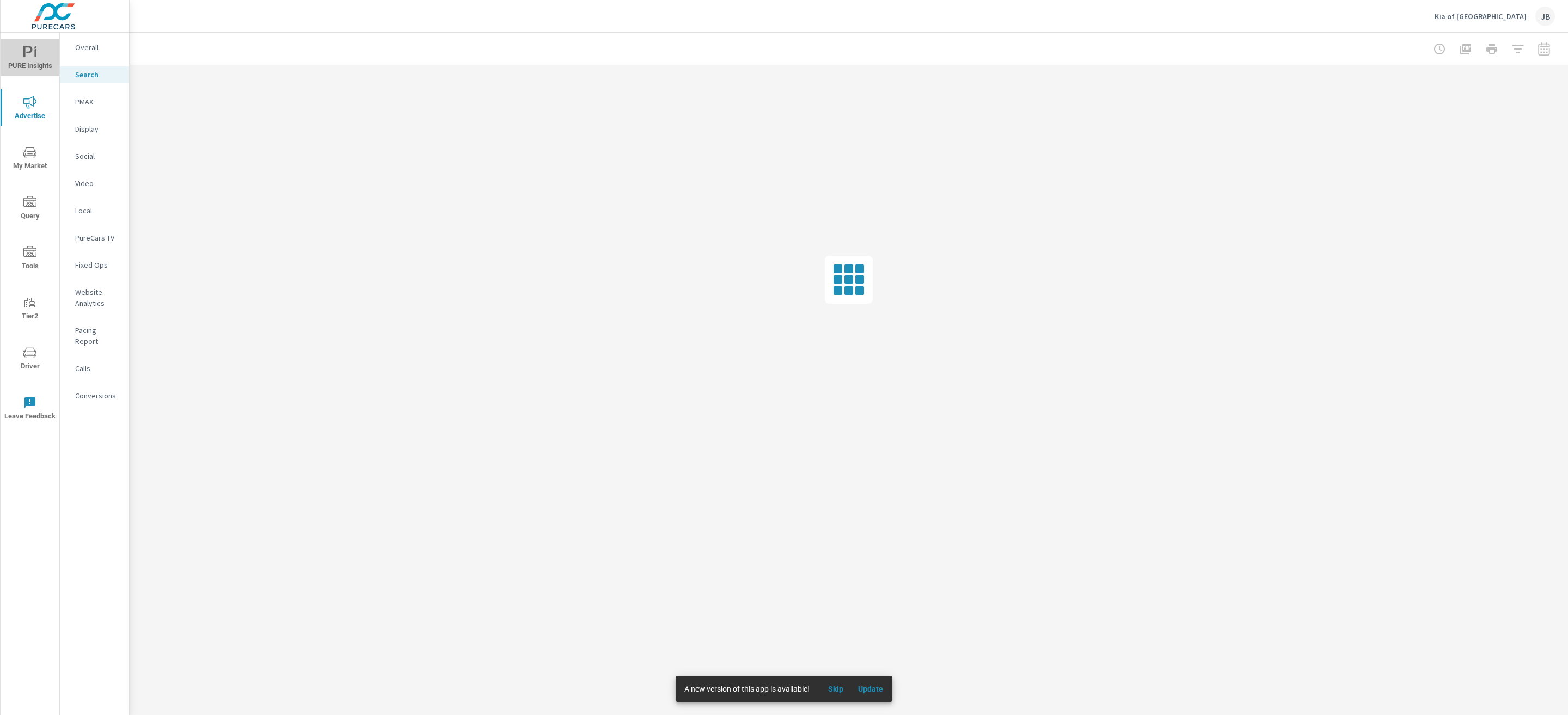
click at [37, 53] on span "PURE Insights" at bounding box center [30, 59] width 52 height 27
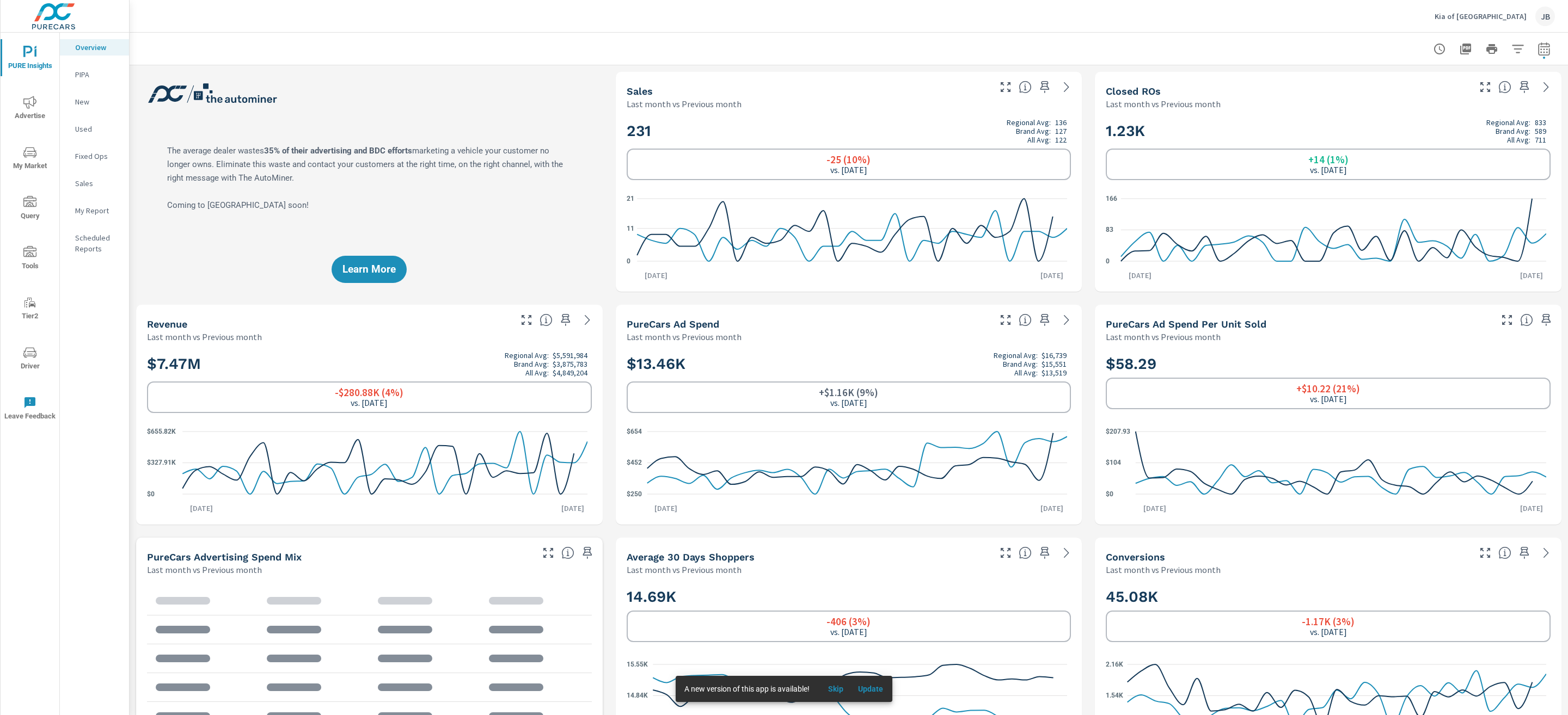
scroll to position [330, 0]
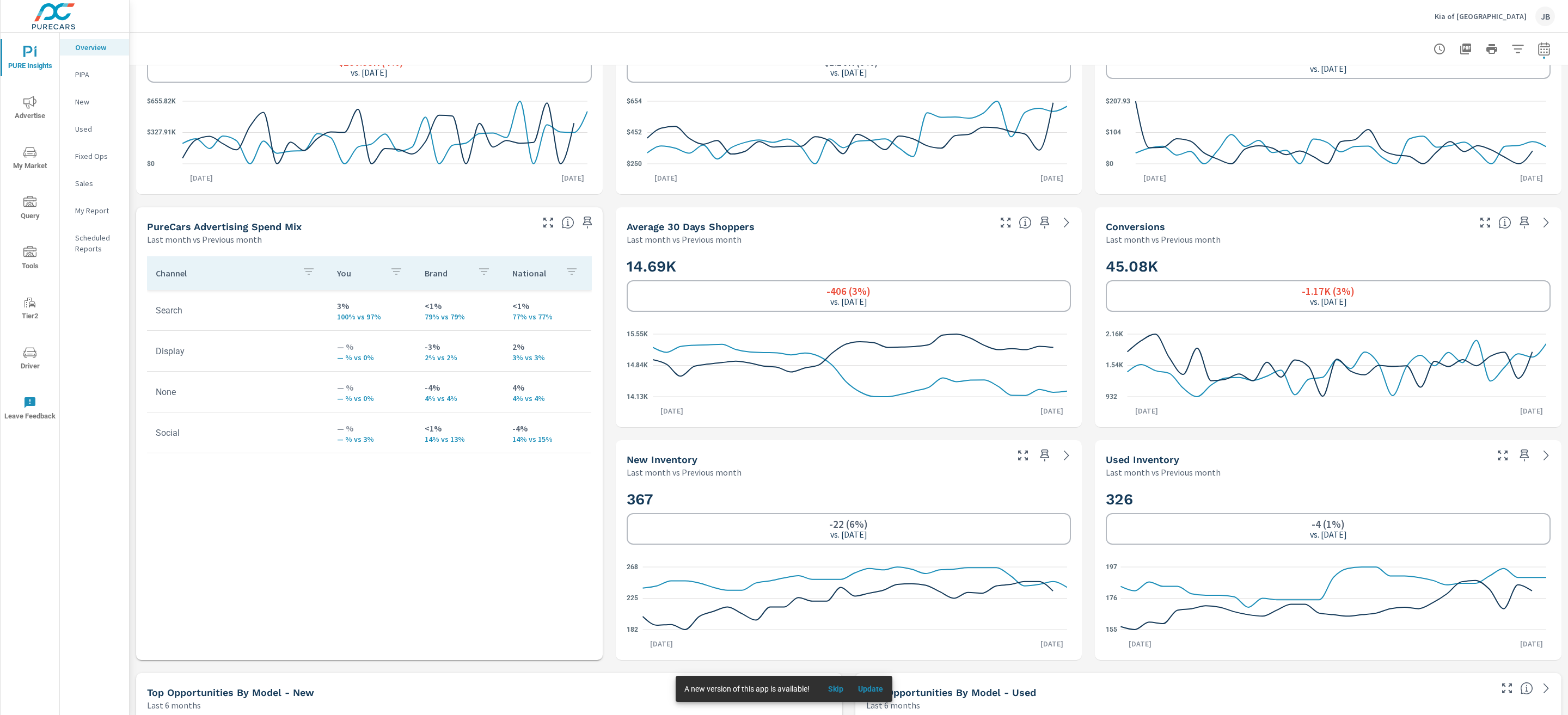
scroll to position [502, 0]
click at [13, 116] on span "Advertise" at bounding box center [30, 109] width 52 height 27
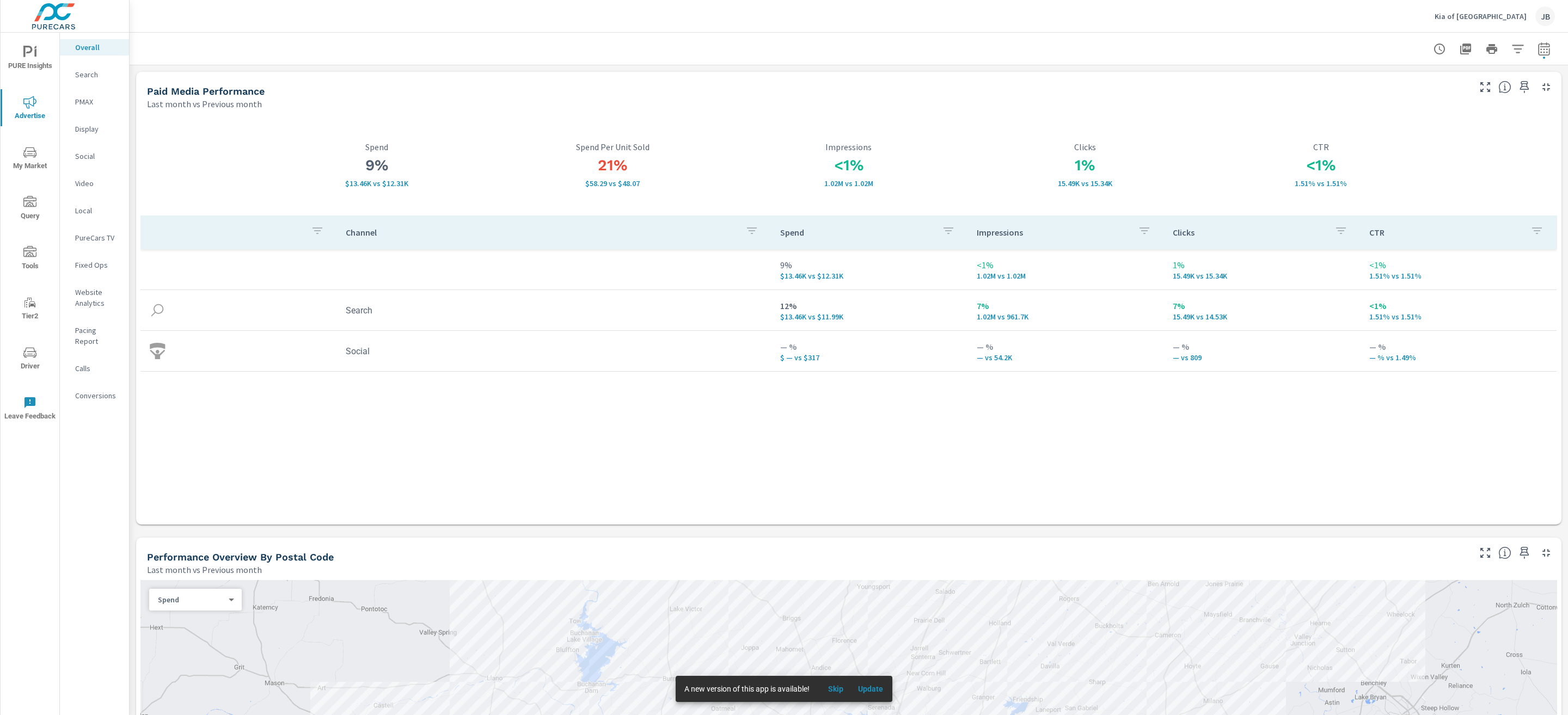
click at [80, 71] on p "Search" at bounding box center [97, 75] width 45 height 11
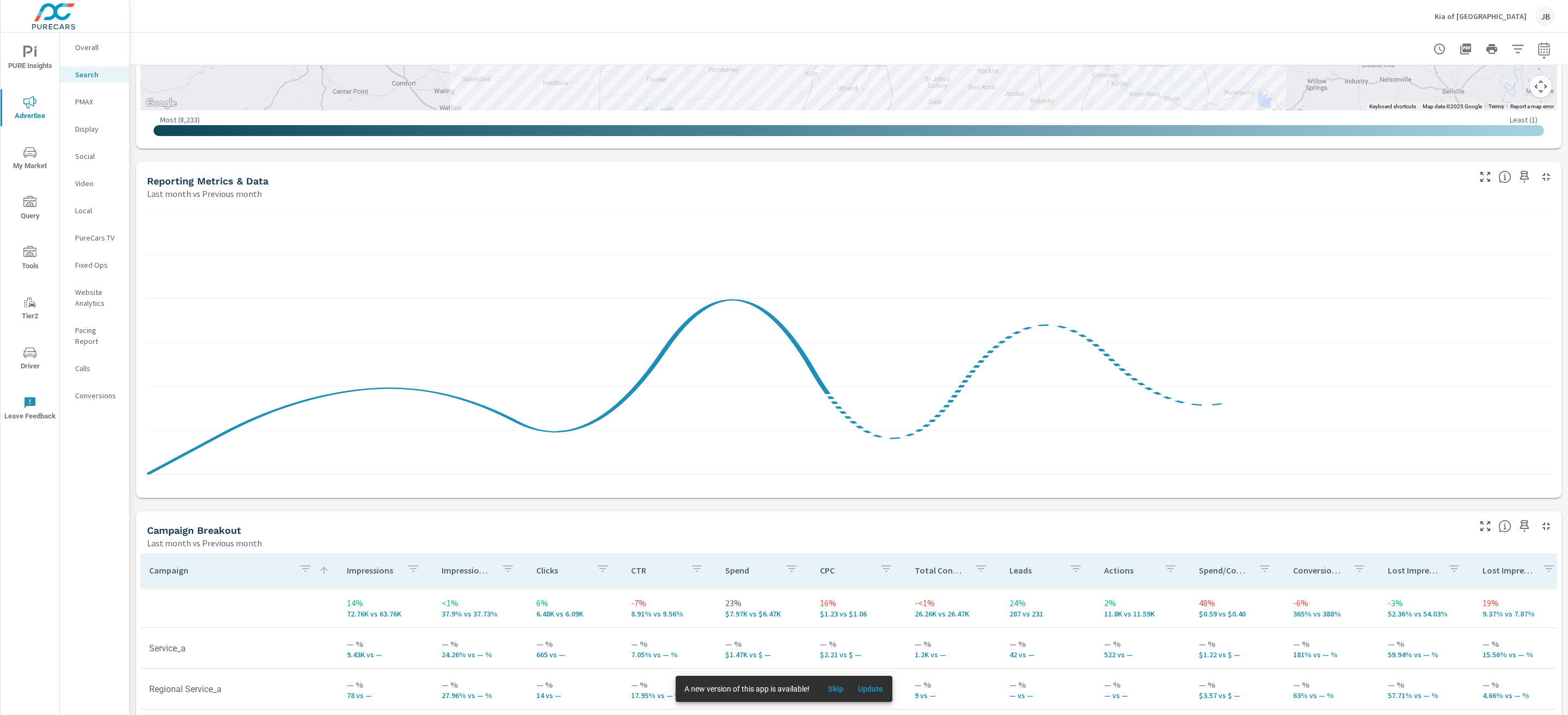
scroll to position [864, 0]
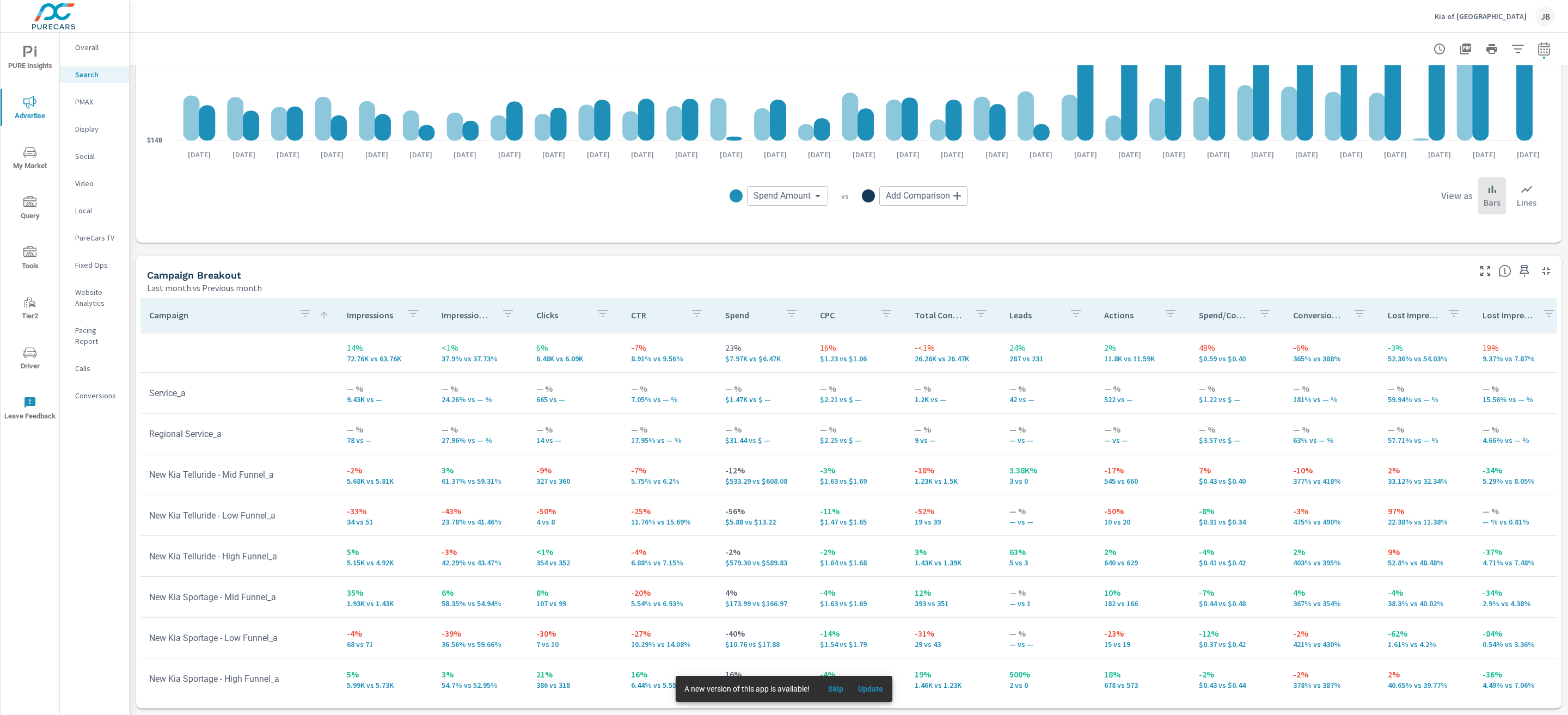
click at [735, 319] on p "Spend" at bounding box center [751, 315] width 51 height 11
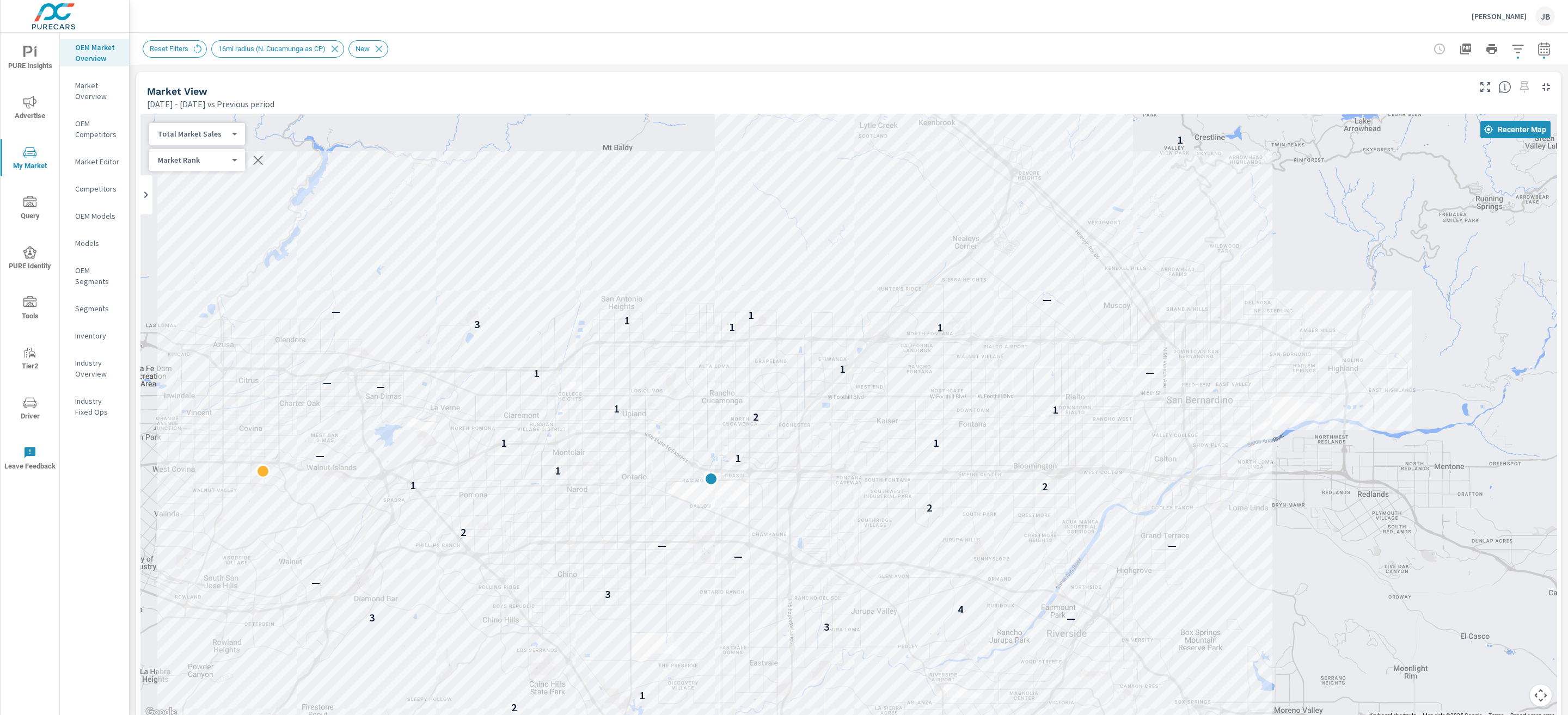
scroll to position [1, 0]
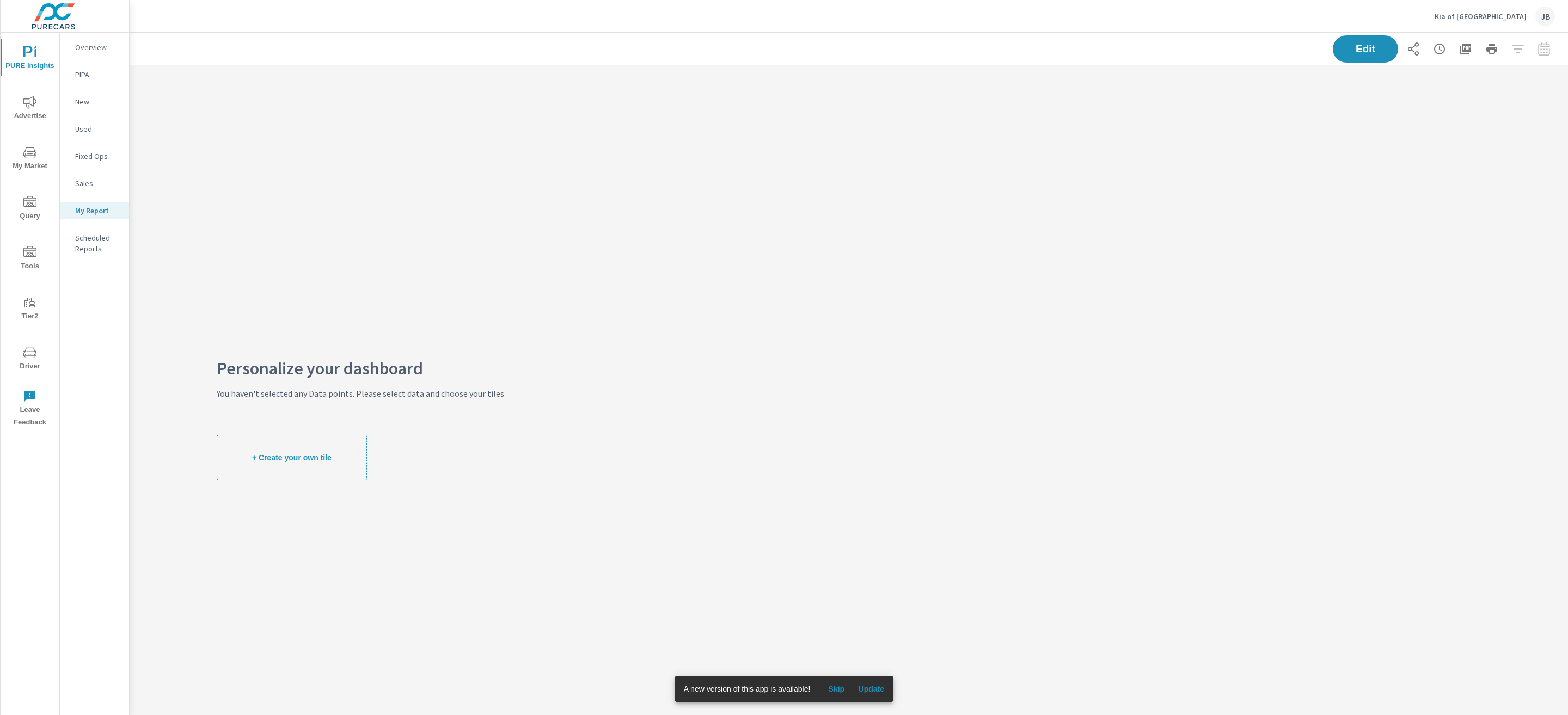
click at [1507, 18] on p "Kia of [GEOGRAPHIC_DATA]" at bounding box center [1480, 16] width 92 height 10
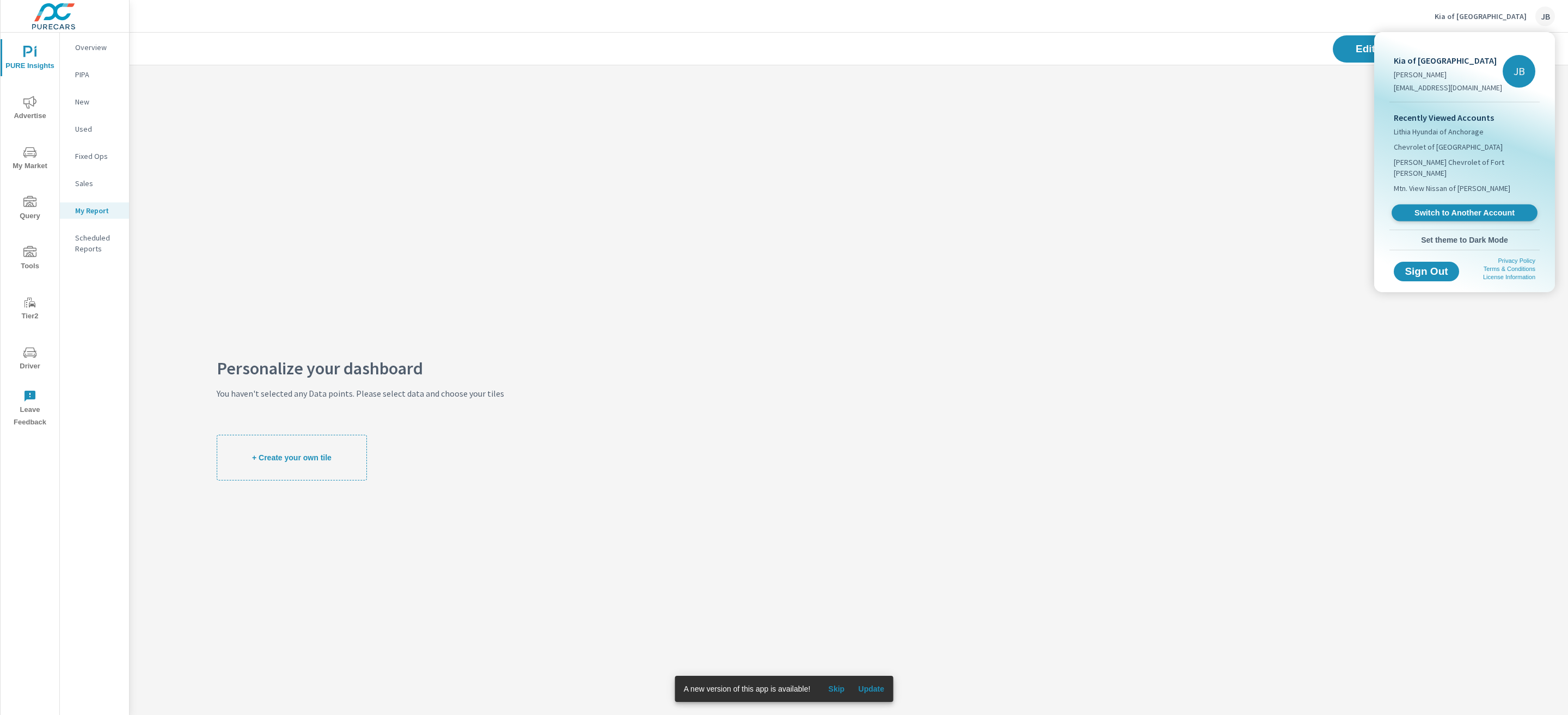
click at [1464, 208] on span "Switch to Another Account" at bounding box center [1464, 213] width 133 height 10
